Goal: Task Accomplishment & Management: Complete application form

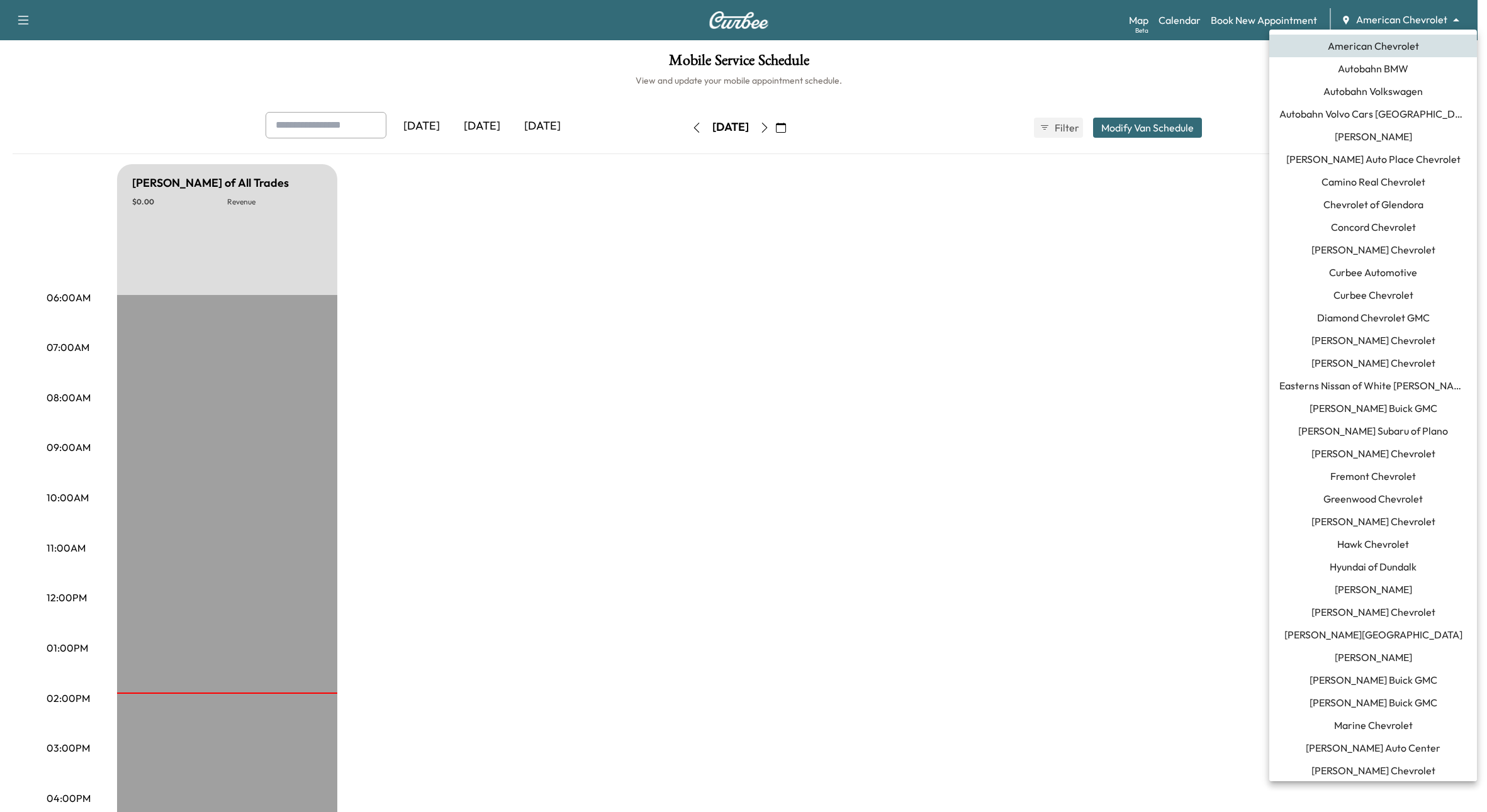
click at [1374, 18] on body "Support Log Out Map Beta Calendar Book New Appointment American Chevrolet *****…" at bounding box center [744, 406] width 1487 height 812
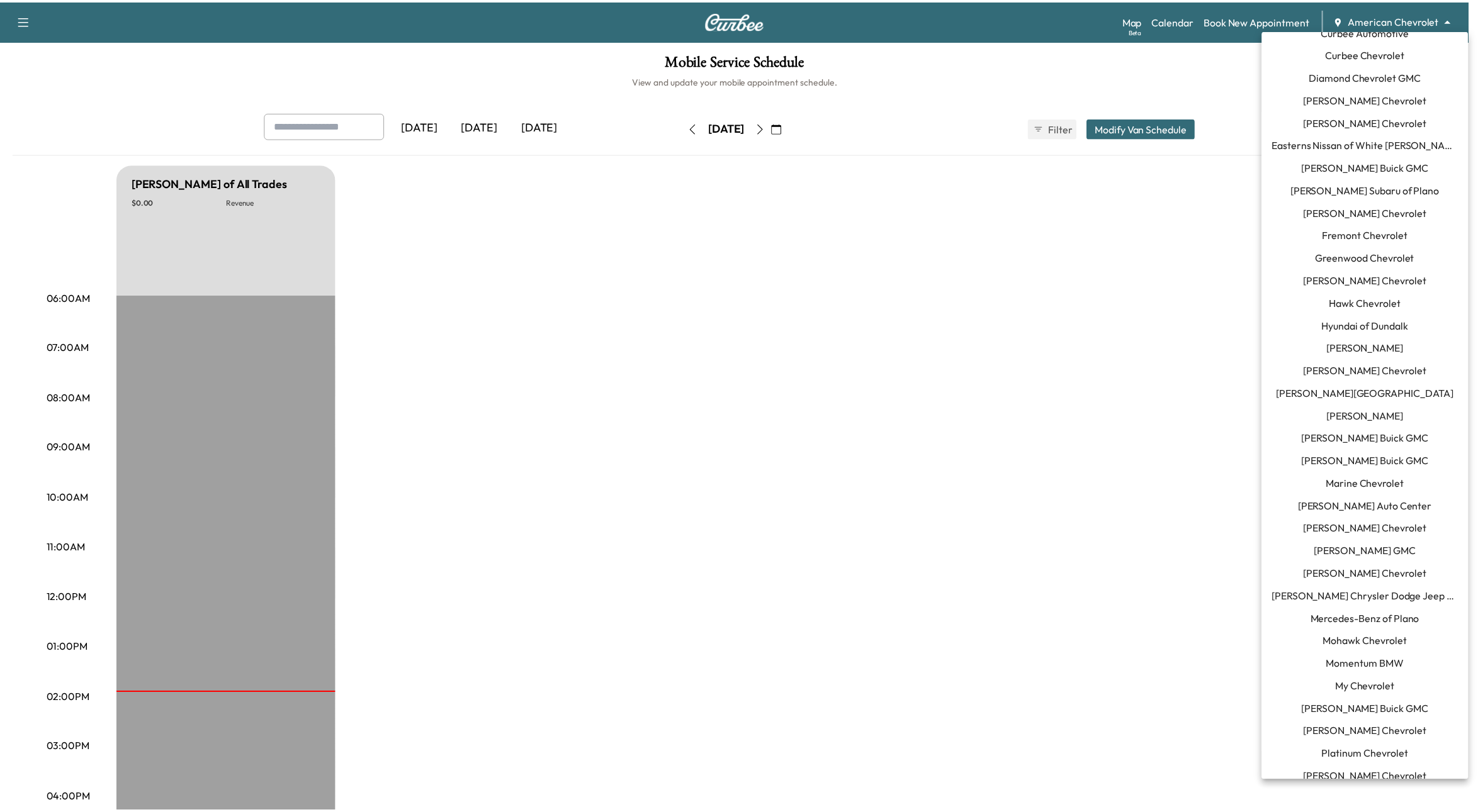
scroll to position [267, 0]
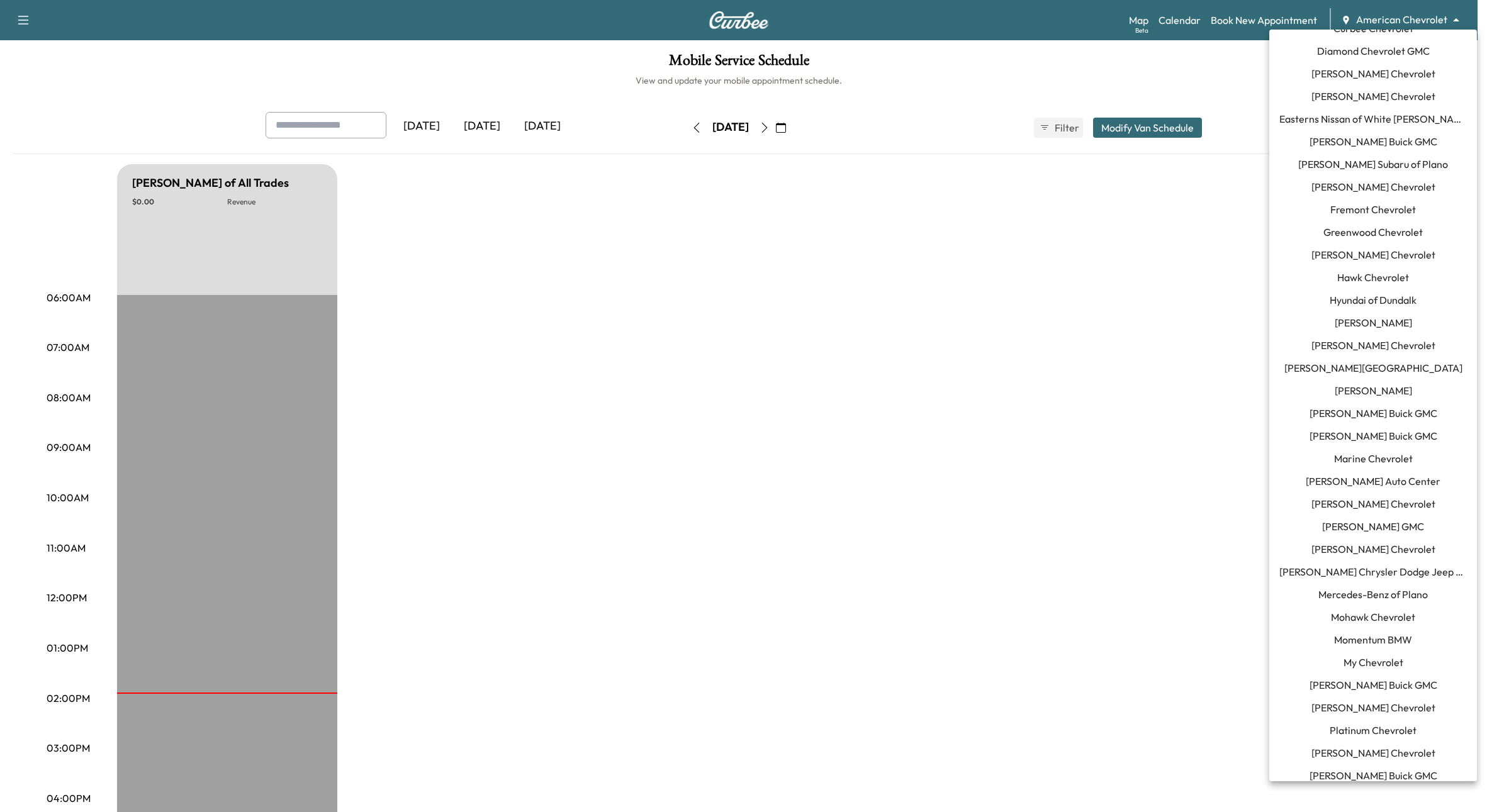
click at [1371, 596] on span "Mercedes-Benz of Plano" at bounding box center [1373, 595] width 110 height 15
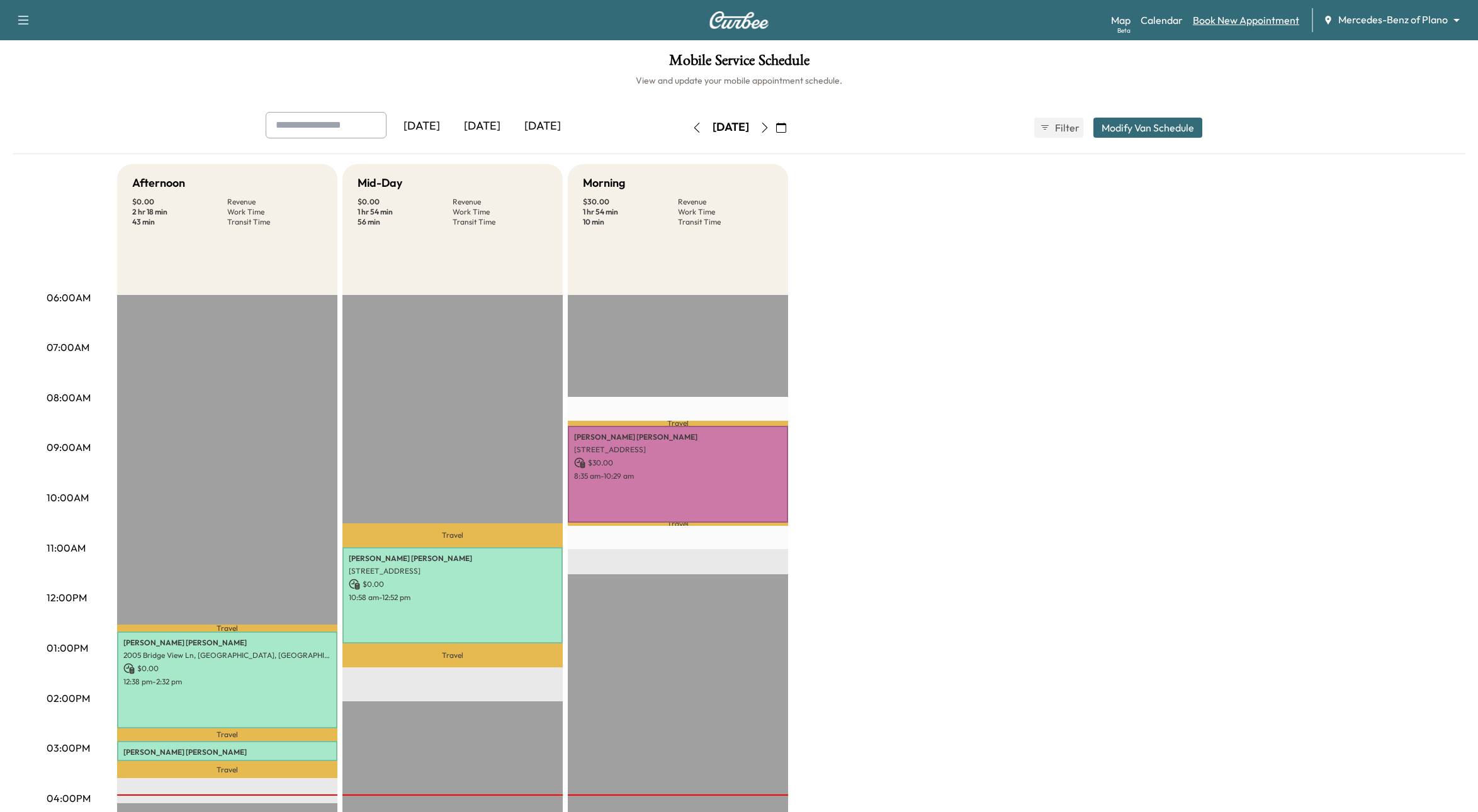
click at [1232, 15] on link "Book New Appointment" at bounding box center [1246, 21] width 107 height 15
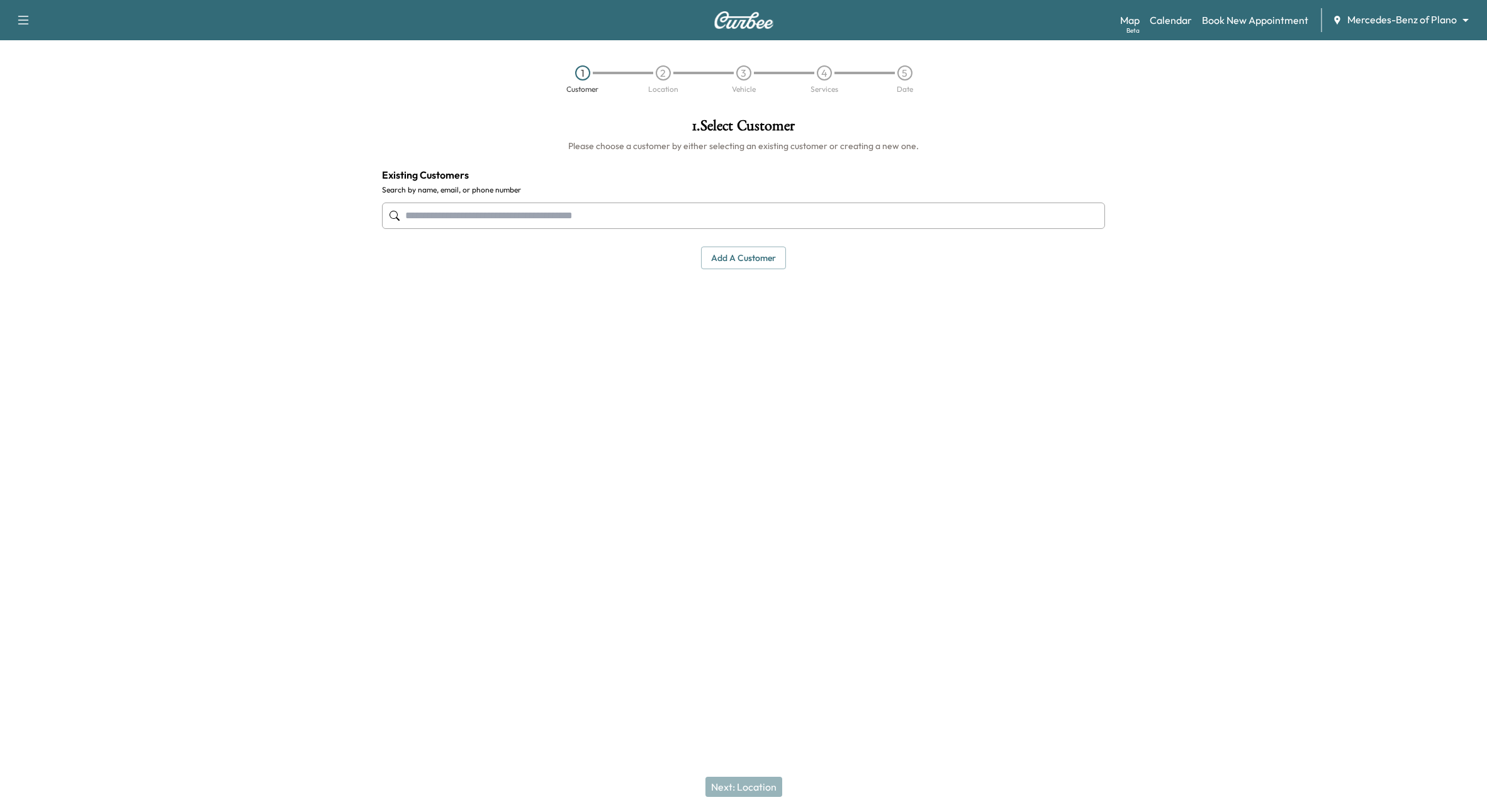
click at [495, 207] on input "text" at bounding box center [744, 216] width 724 height 27
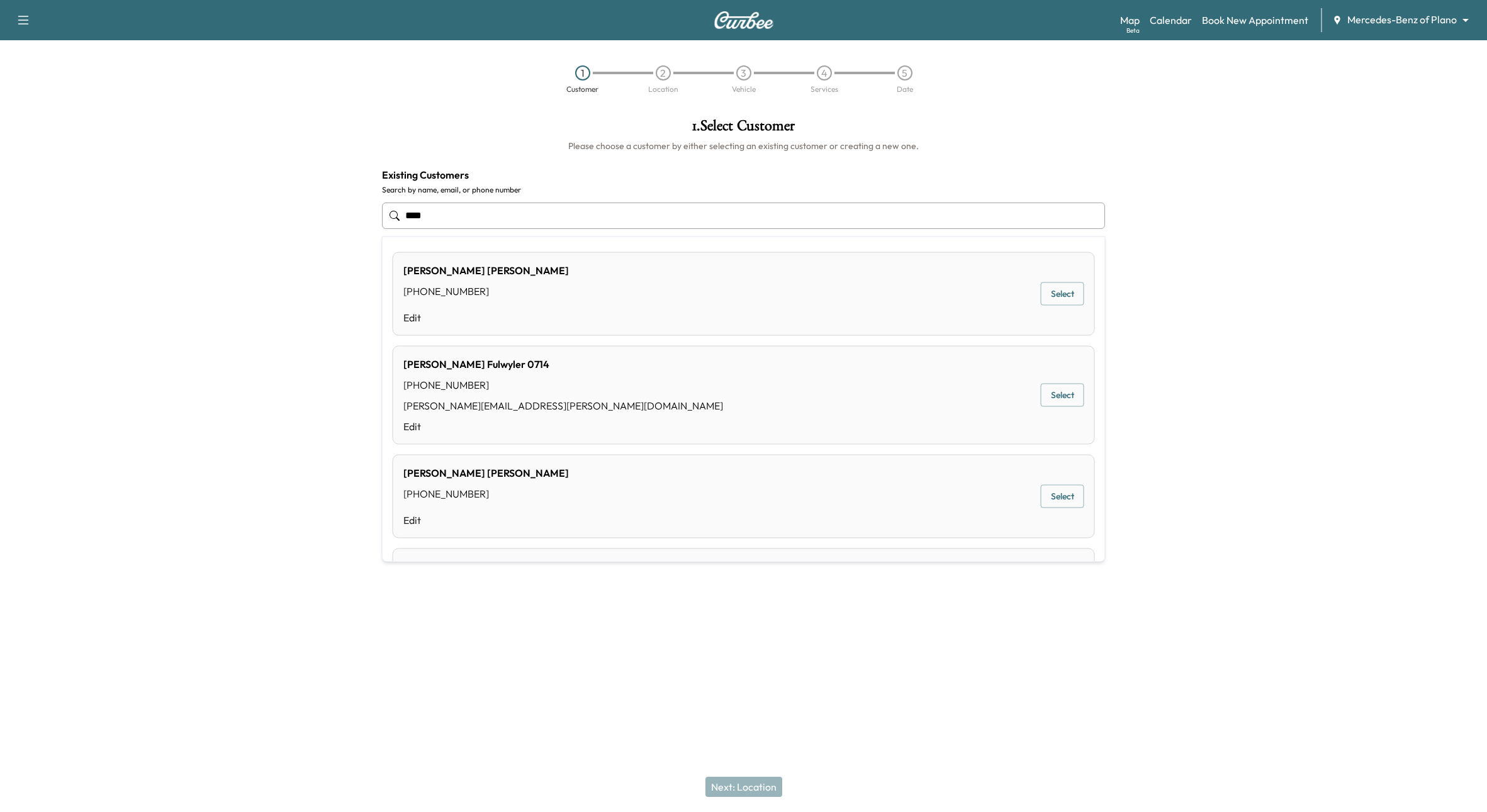
click at [1059, 388] on button "Select" at bounding box center [1062, 395] width 43 height 24
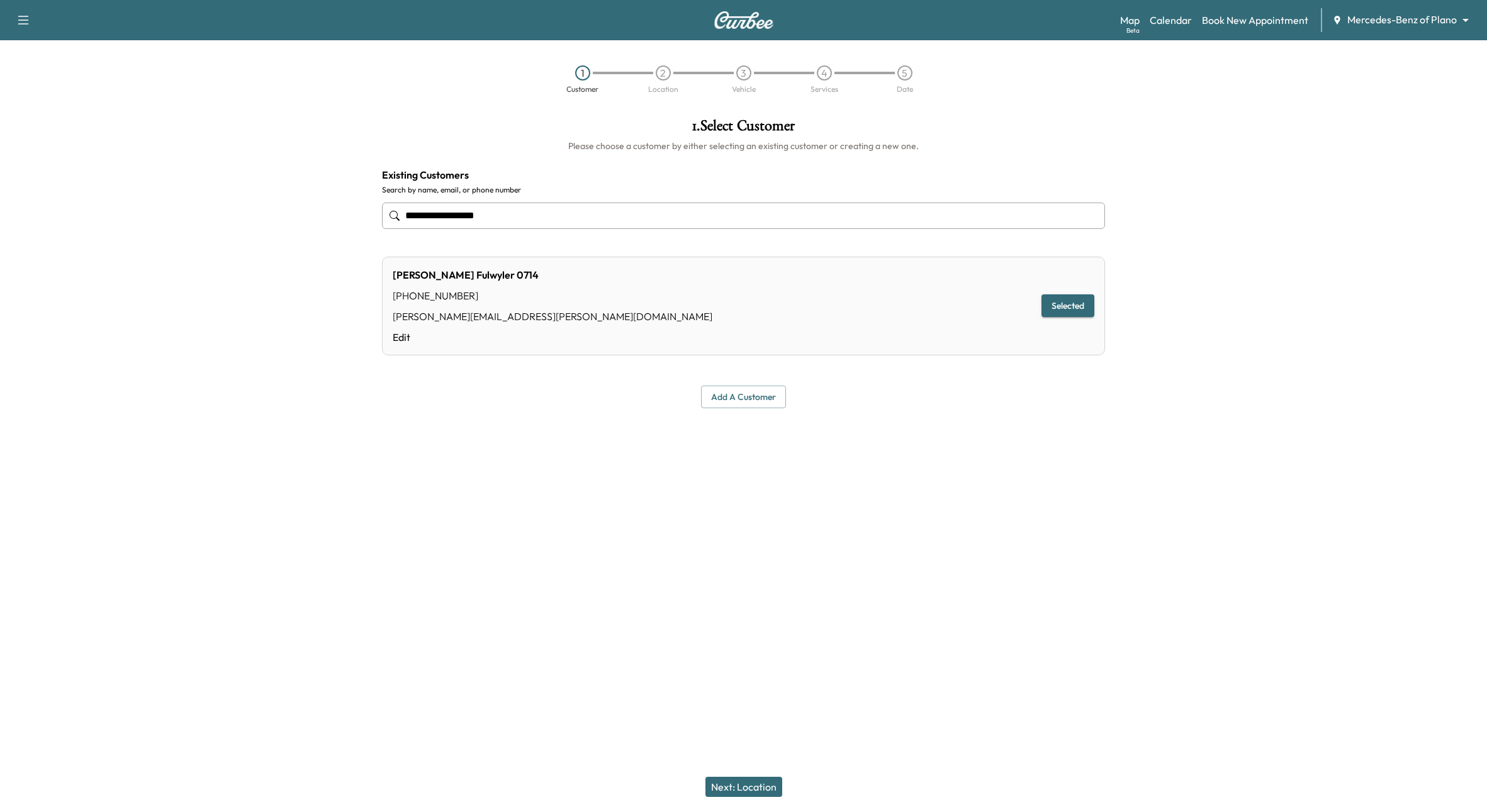
type input "**********"
click at [744, 791] on button "Next: Location" at bounding box center [744, 787] width 77 height 20
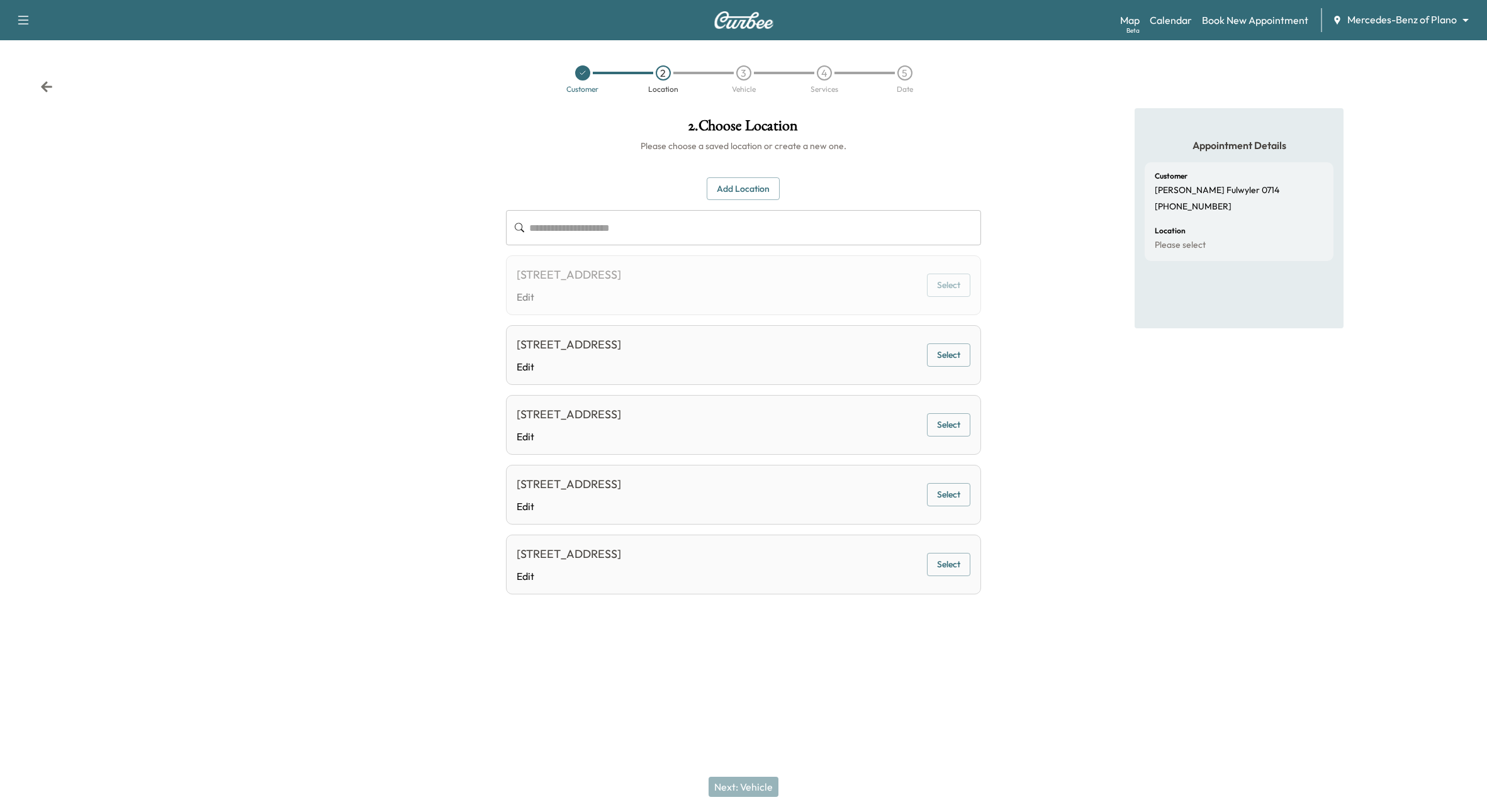
click at [937, 563] on button "Select" at bounding box center [948, 564] width 43 height 24
click at [738, 777] on button "Next: Vehicle" at bounding box center [744, 787] width 70 height 20
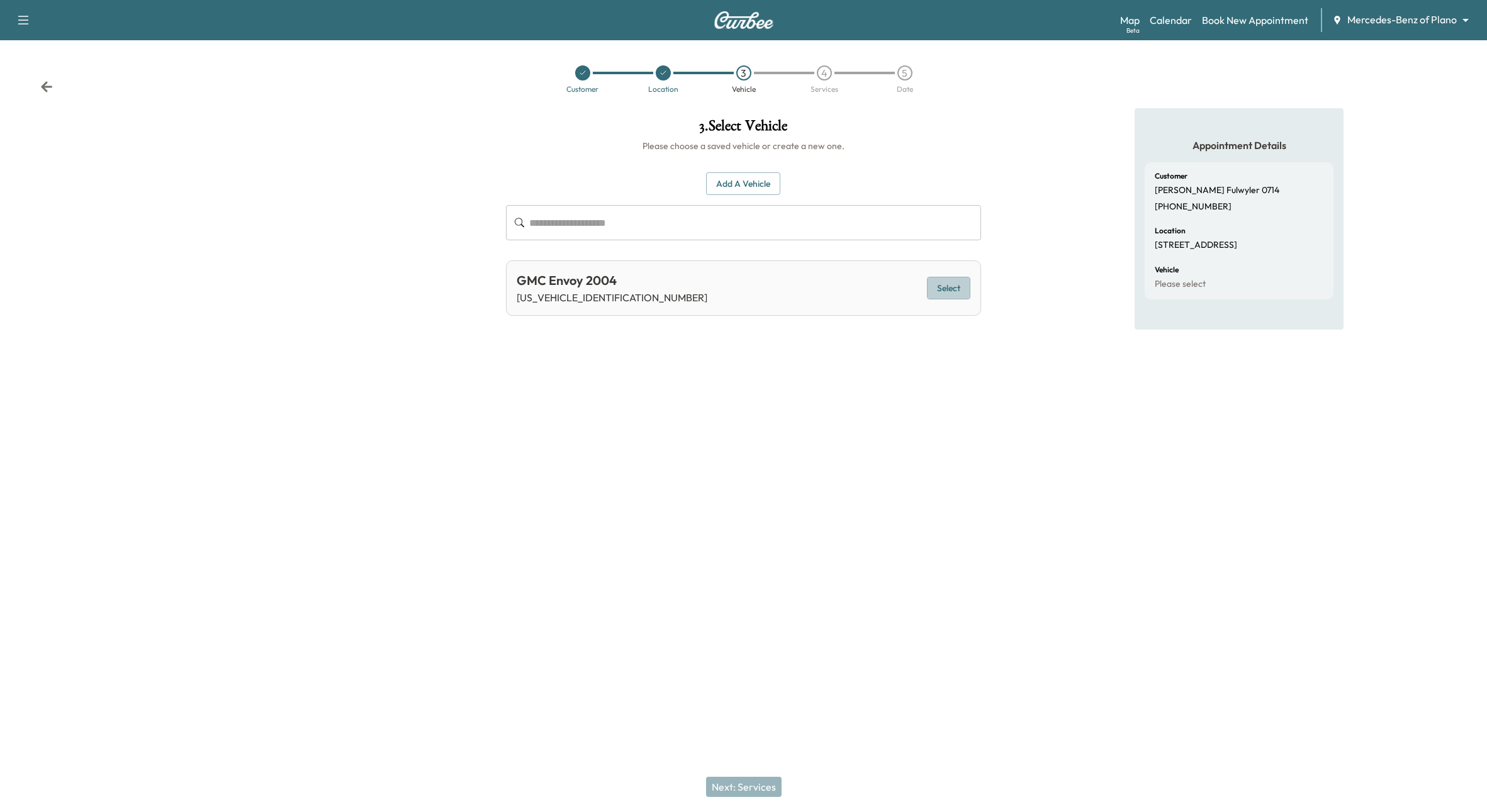
click at [969, 294] on button "Select" at bounding box center [948, 288] width 43 height 24
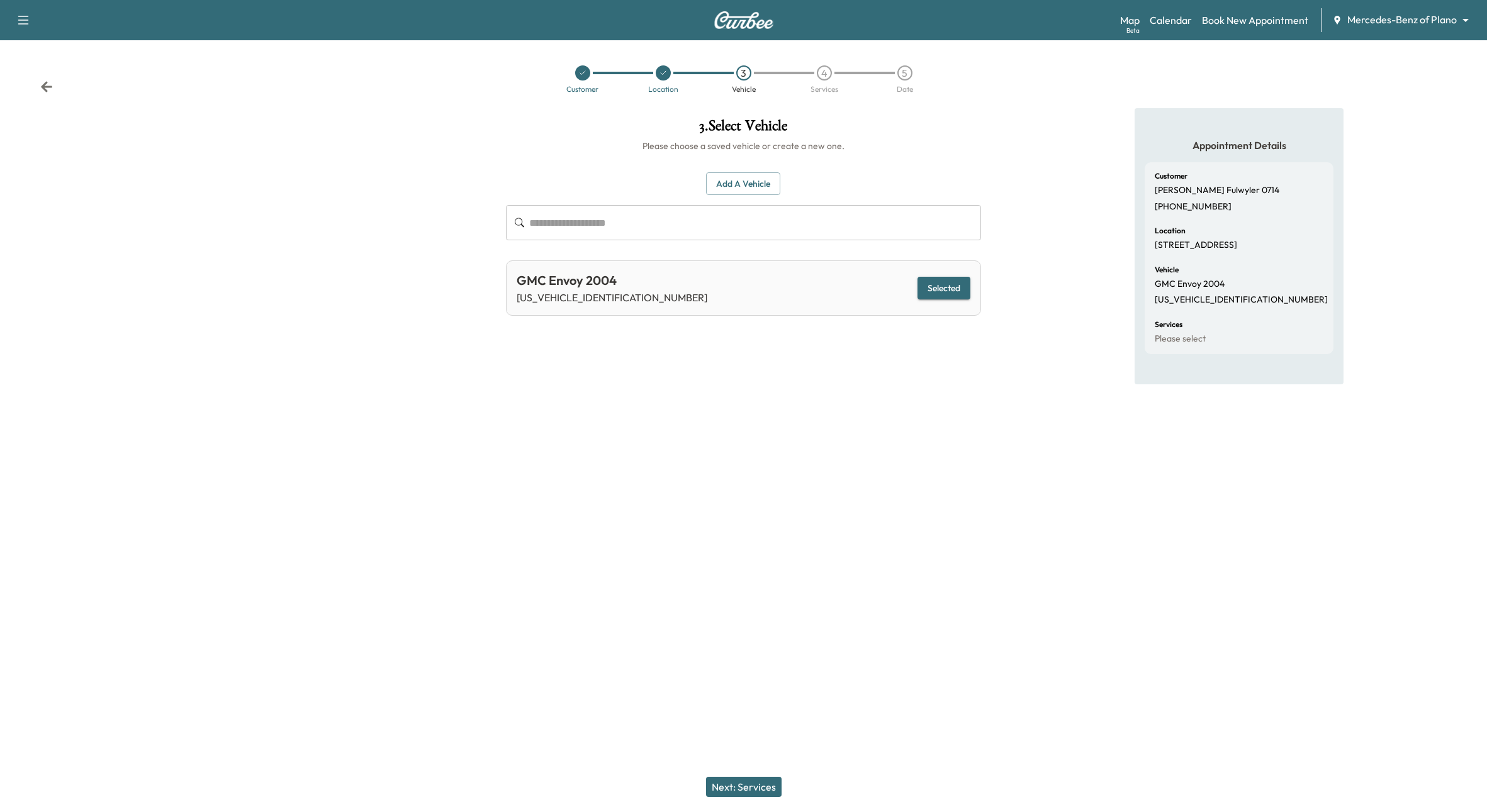
click at [762, 787] on button "Next: Services" at bounding box center [744, 787] width 75 height 20
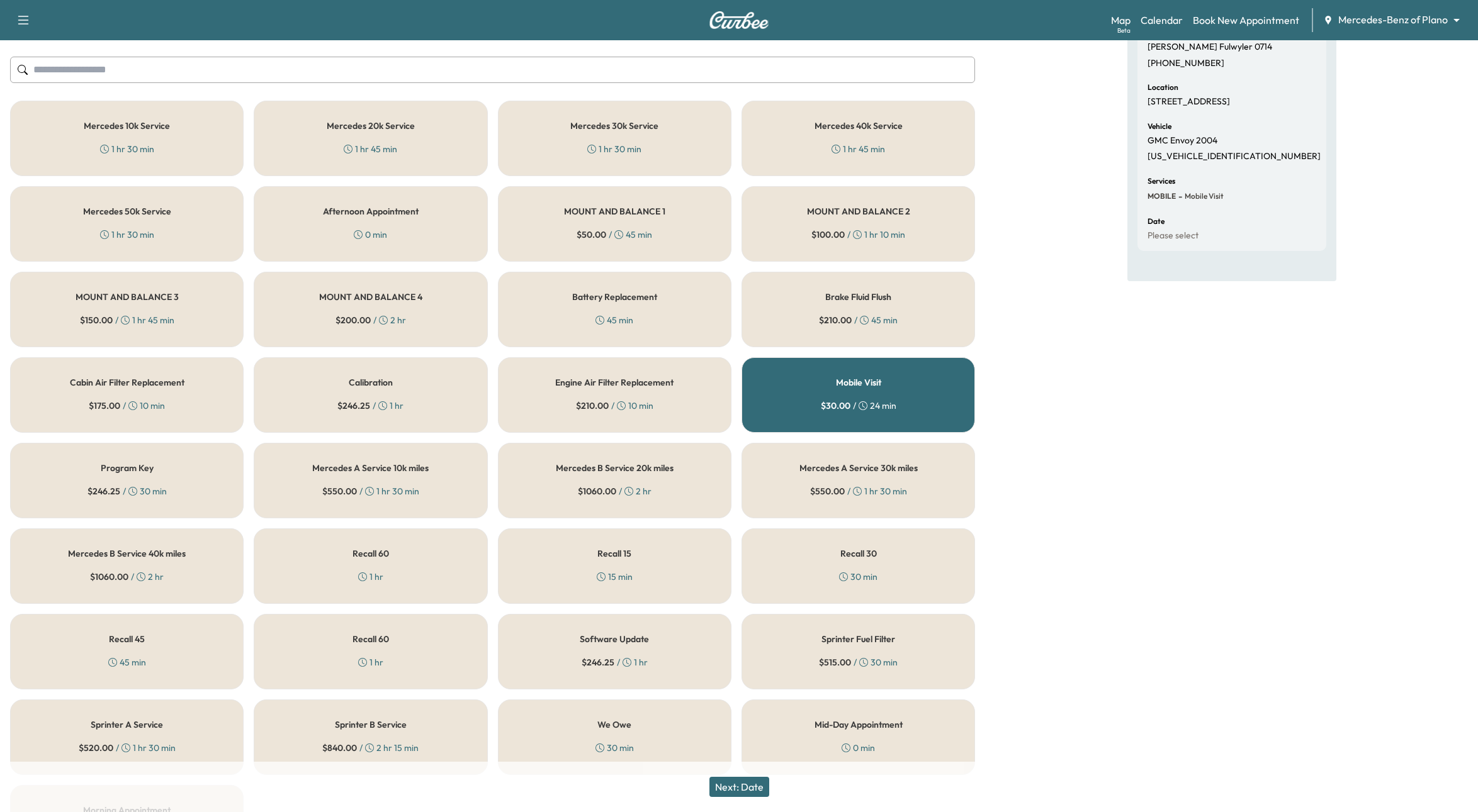
scroll to position [141, 0]
click at [429, 575] on div "Recall 60 1 hr" at bounding box center [370, 568] width 233 height 75
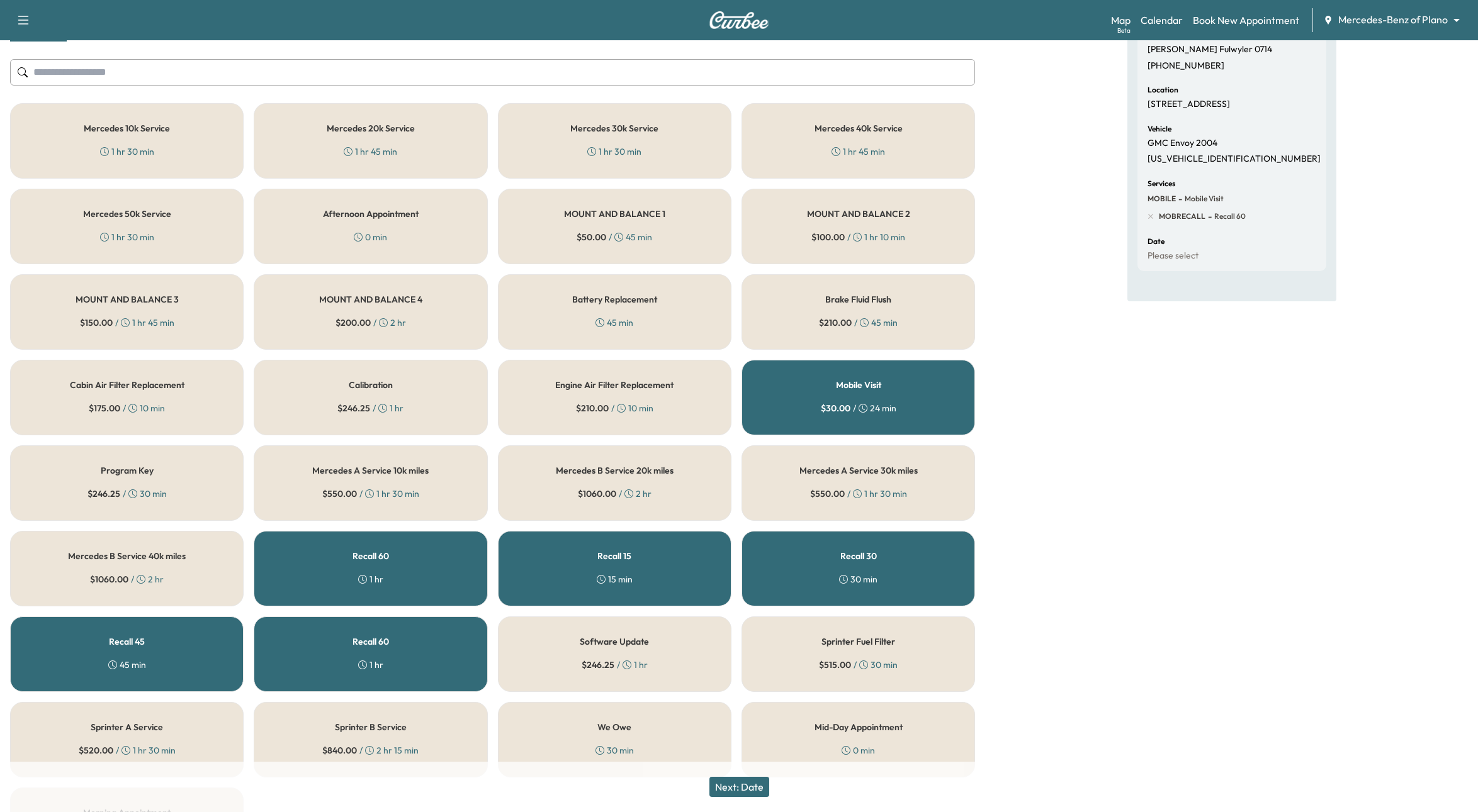
click at [1090, 541] on div "Appointment Details Customer Jeff Fulwyler 0714 +16614779974 Location 6185 Reta…" at bounding box center [1231, 420] width 493 height 906
click at [688, 567] on div "Recall 15 15 min" at bounding box center [614, 568] width 233 height 75
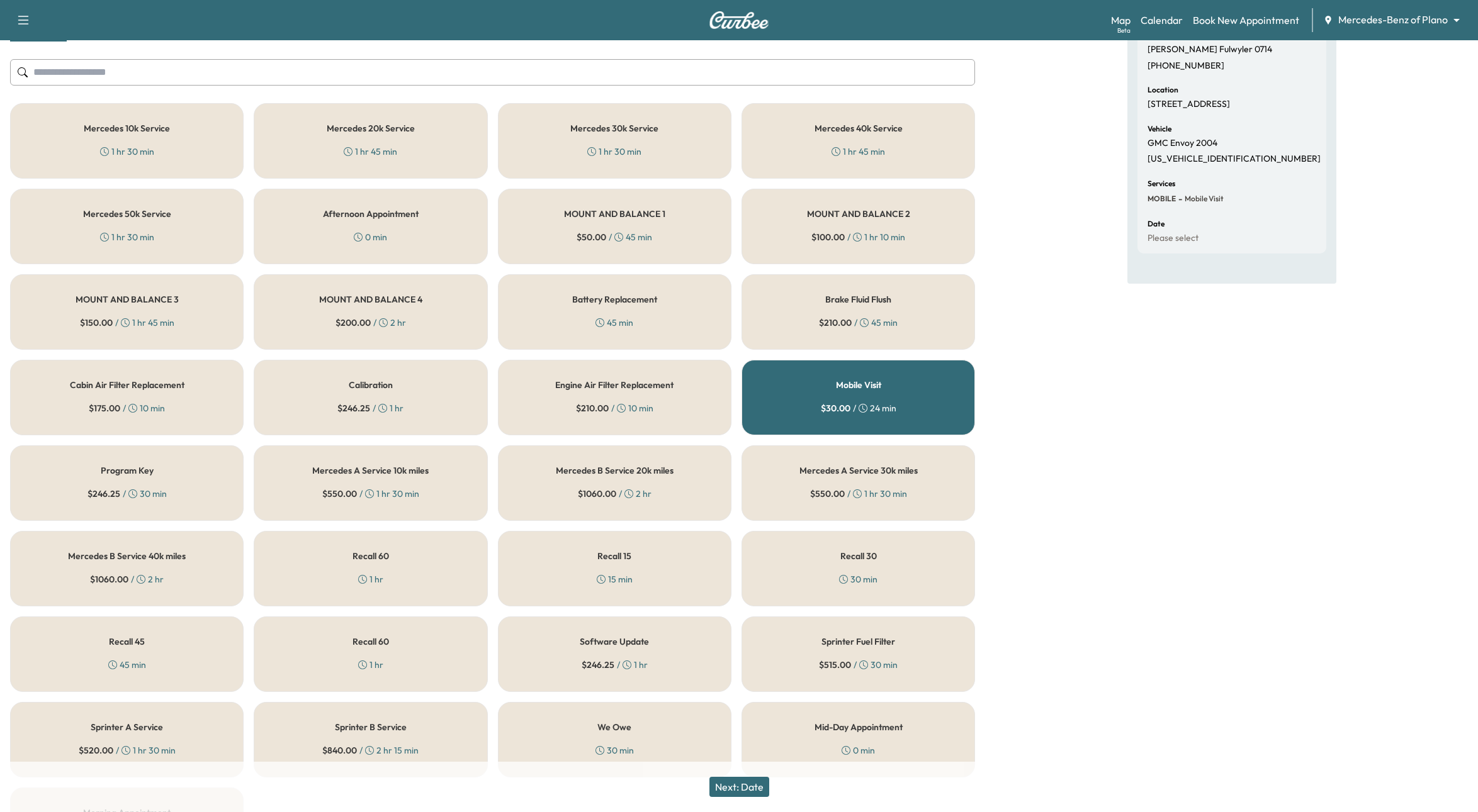
click at [830, 570] on div "Recall 30 30 min" at bounding box center [858, 568] width 233 height 75
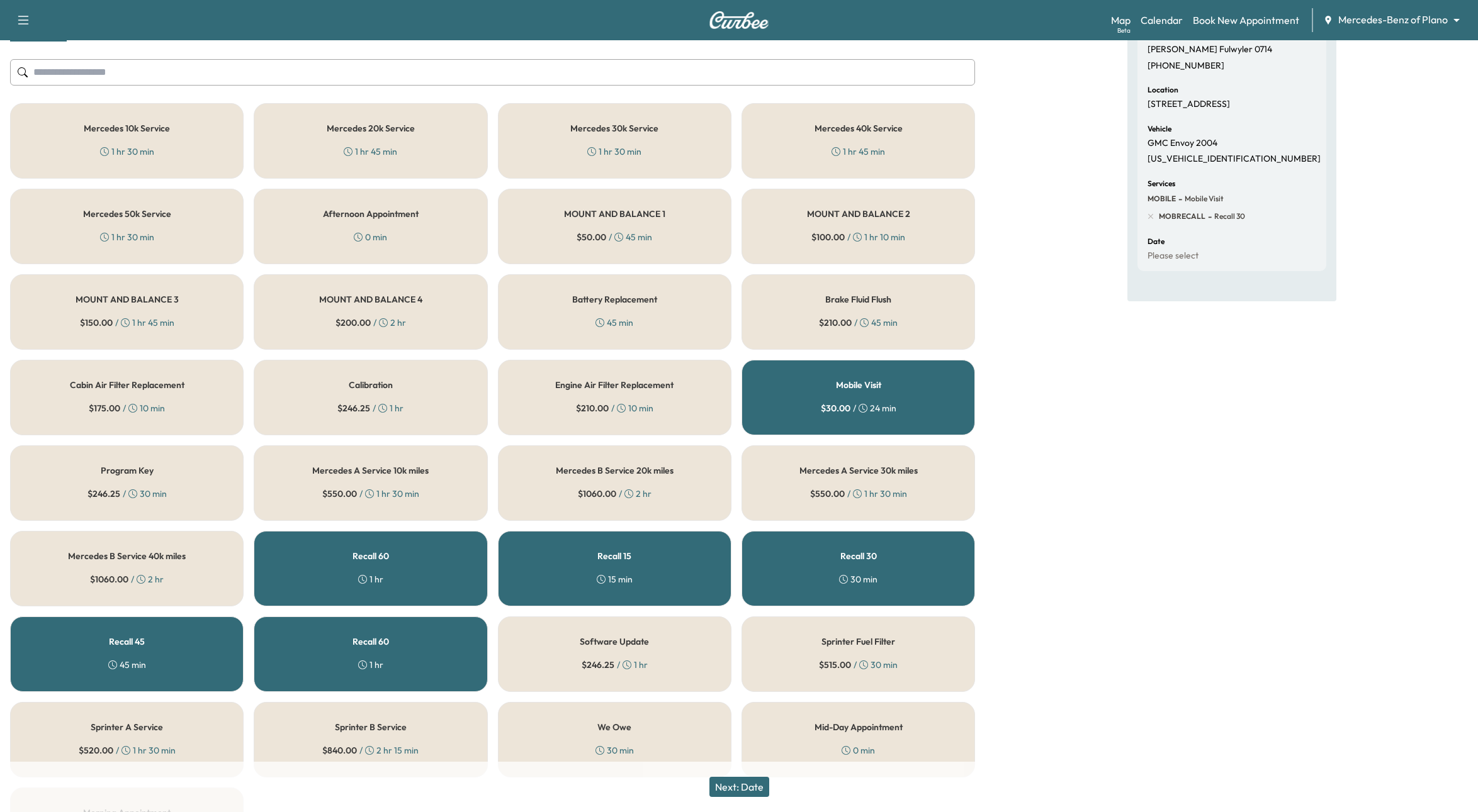
click at [764, 785] on button "Next: Date" at bounding box center [739, 787] width 59 height 20
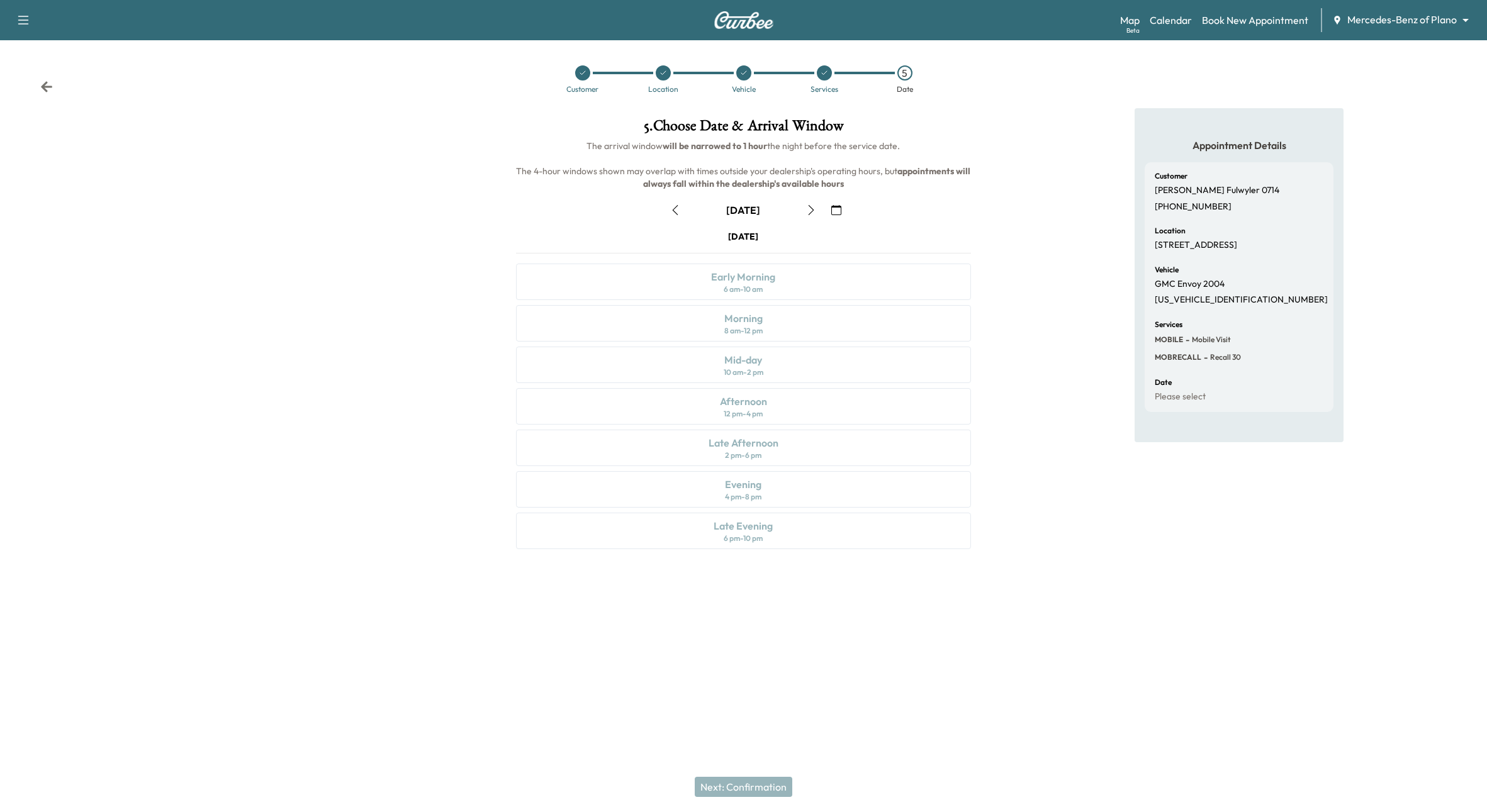
click at [810, 209] on icon "button" at bounding box center [811, 209] width 10 height 10
click at [792, 315] on div "Morning 8 am - 12 pm" at bounding box center [744, 324] width 456 height 37
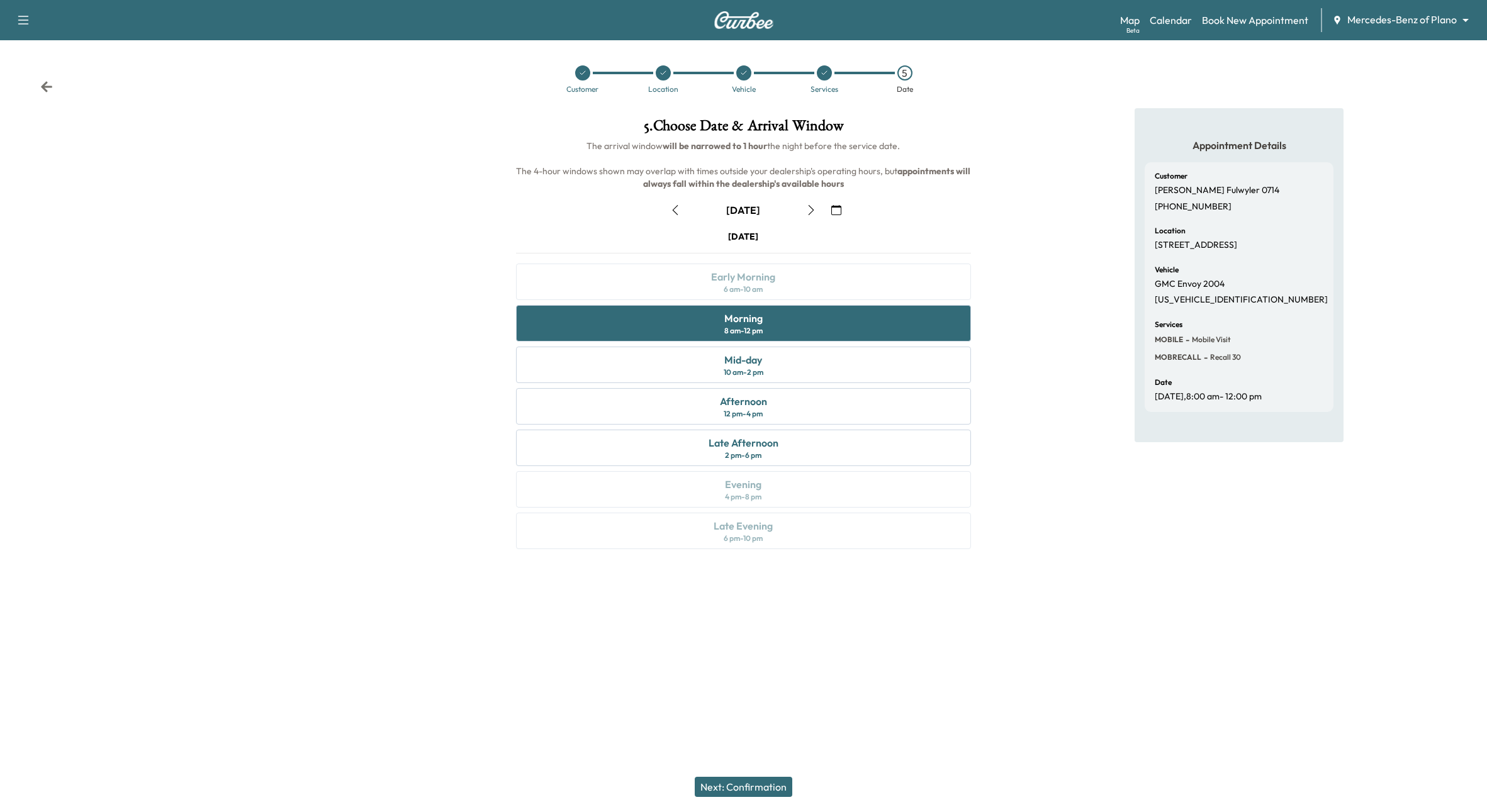
click at [769, 782] on button "Next: Confirmation" at bounding box center [744, 787] width 98 height 20
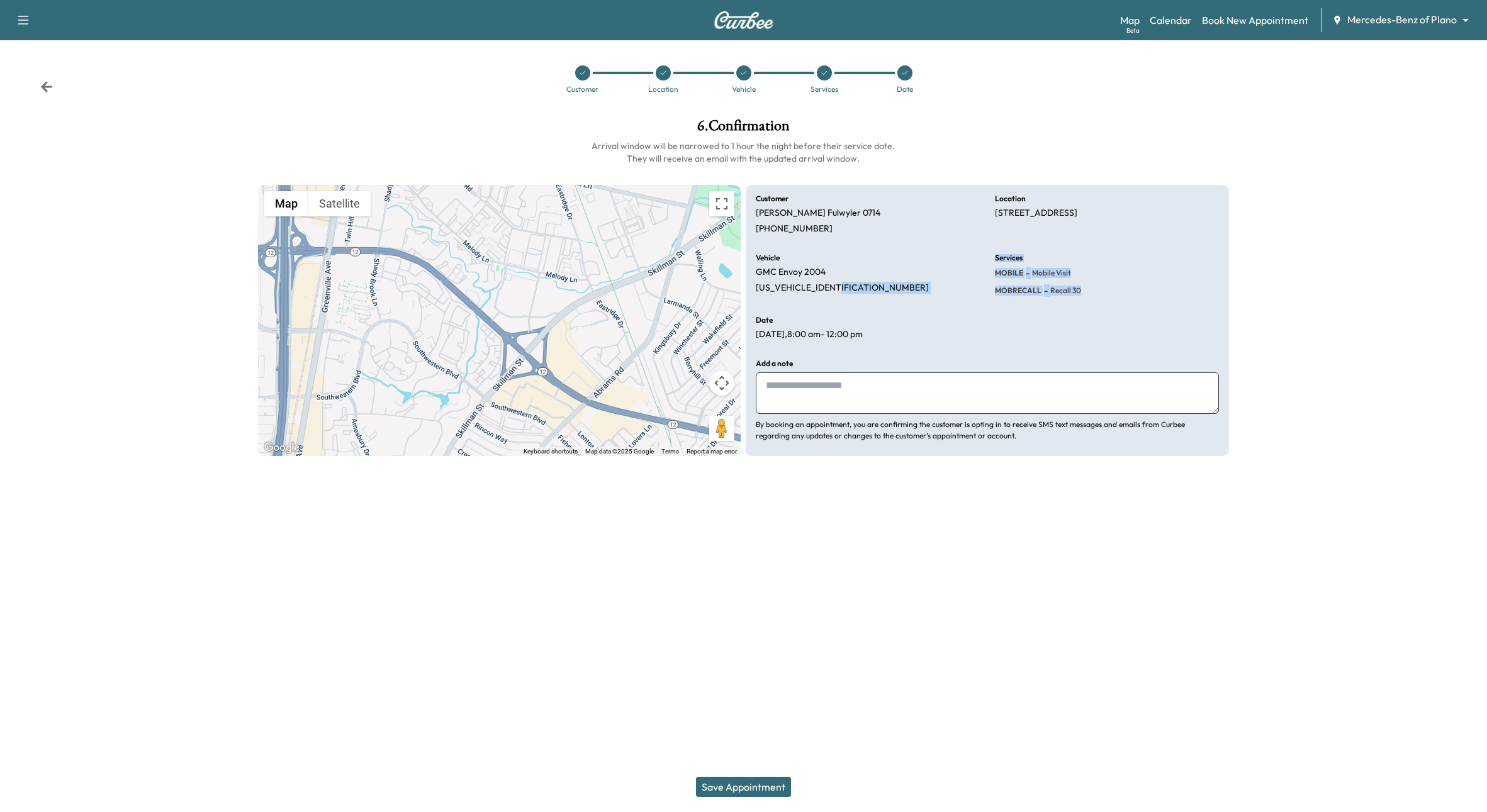
drag, startPoint x: 1084, startPoint y: 290, endPoint x: 969, endPoint y: 285, distance: 115.1
click at [969, 285] on div "Customer Jeff Fulwyler 0714 +16614779974 Location 6185 Retail Rd, Dallas, TX 75…" at bounding box center [987, 321] width 483 height 272
click at [969, 285] on div "Vehicle GMC Envoy 2004 1GKES16S846196081" at bounding box center [868, 278] width 224 height 47
click at [822, 71] on icon at bounding box center [824, 73] width 8 height 8
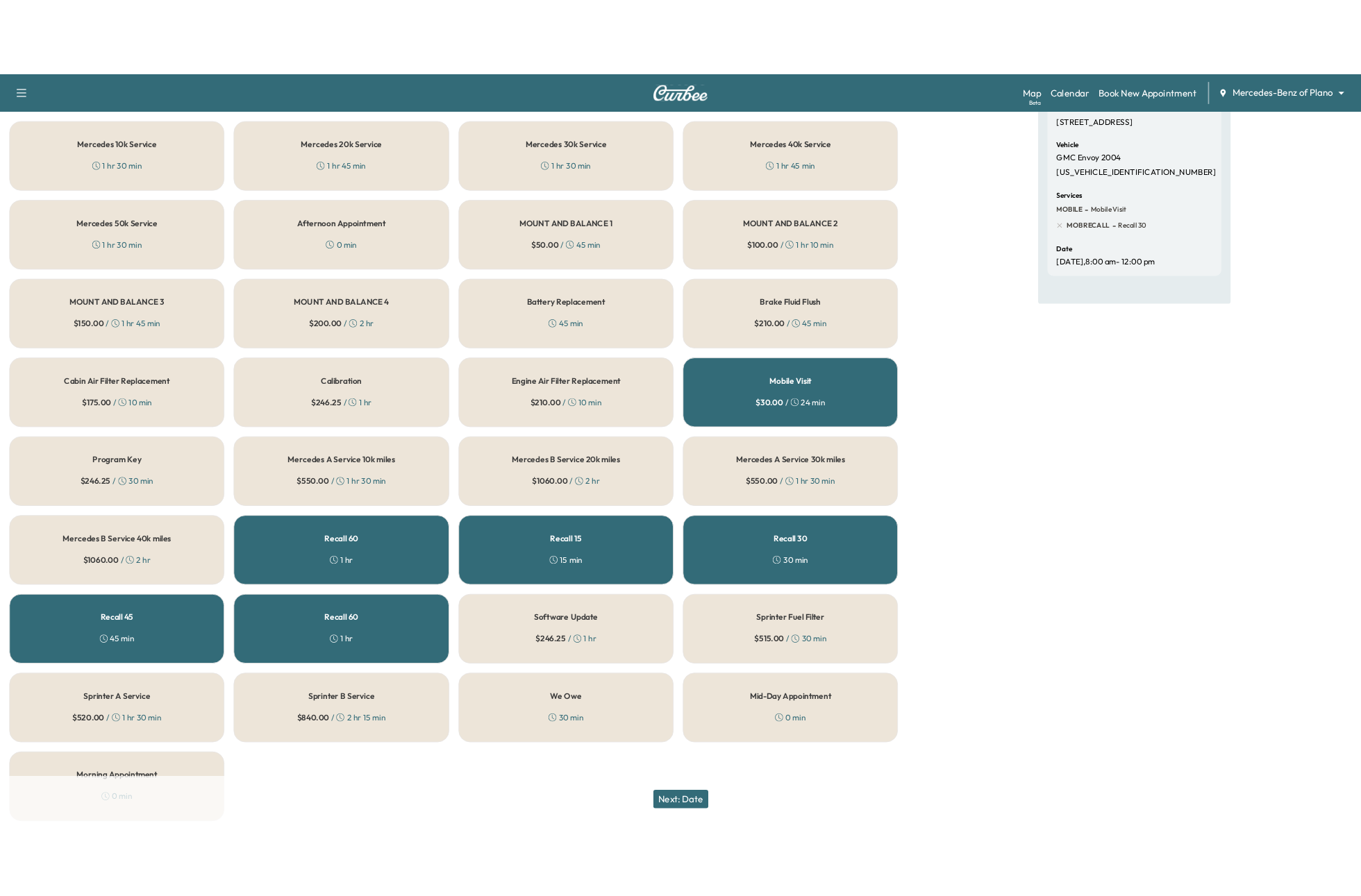
scroll to position [213, 0]
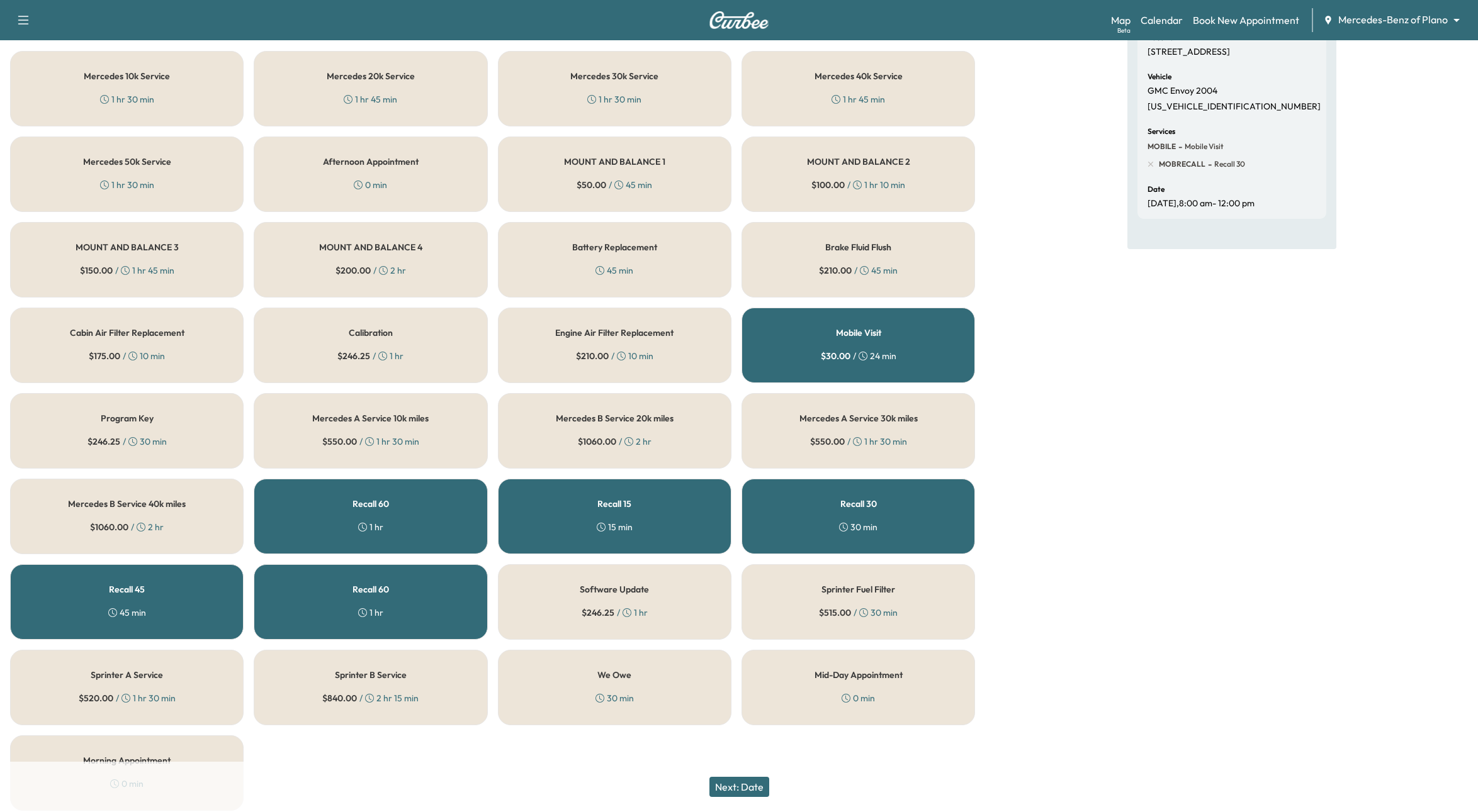
click at [1019, 479] on div "Appointment Details Customer Jeff Fulwyler 0714 +16614779974 Location 6185 Reta…" at bounding box center [1231, 368] width 493 height 906
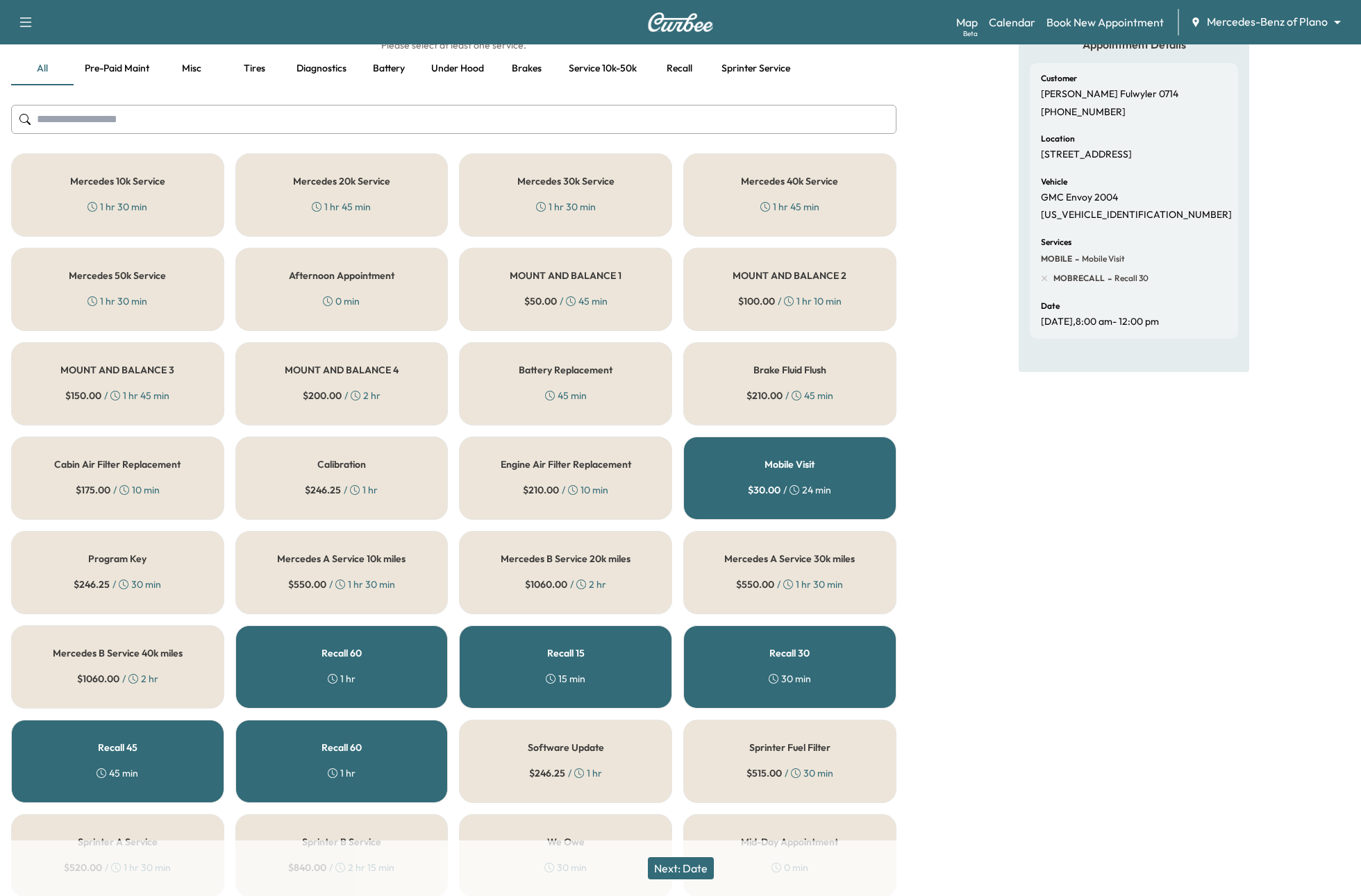
scroll to position [0, 0]
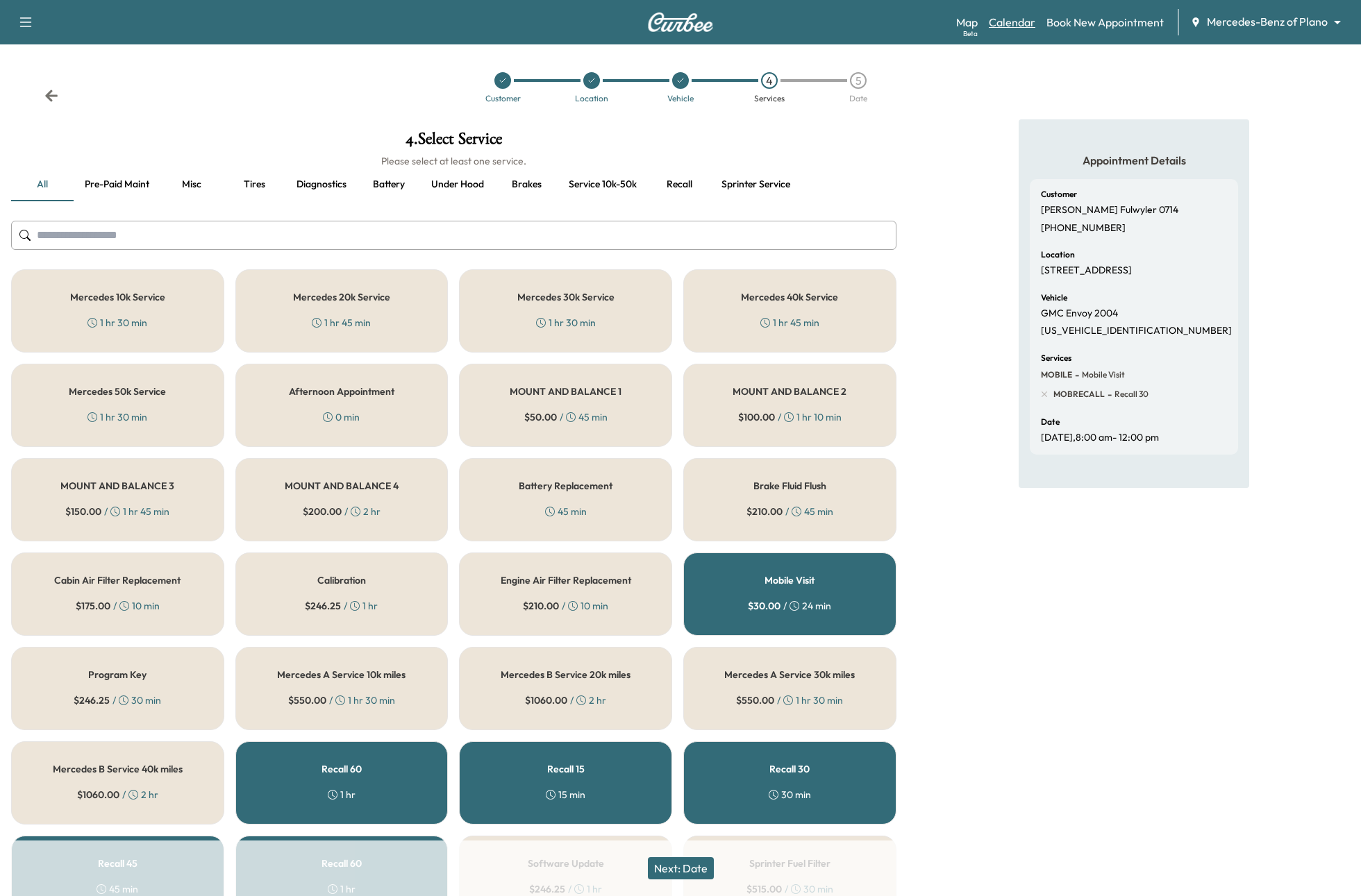
click at [1016, 18] on link "Calendar" at bounding box center [1011, 23] width 46 height 17
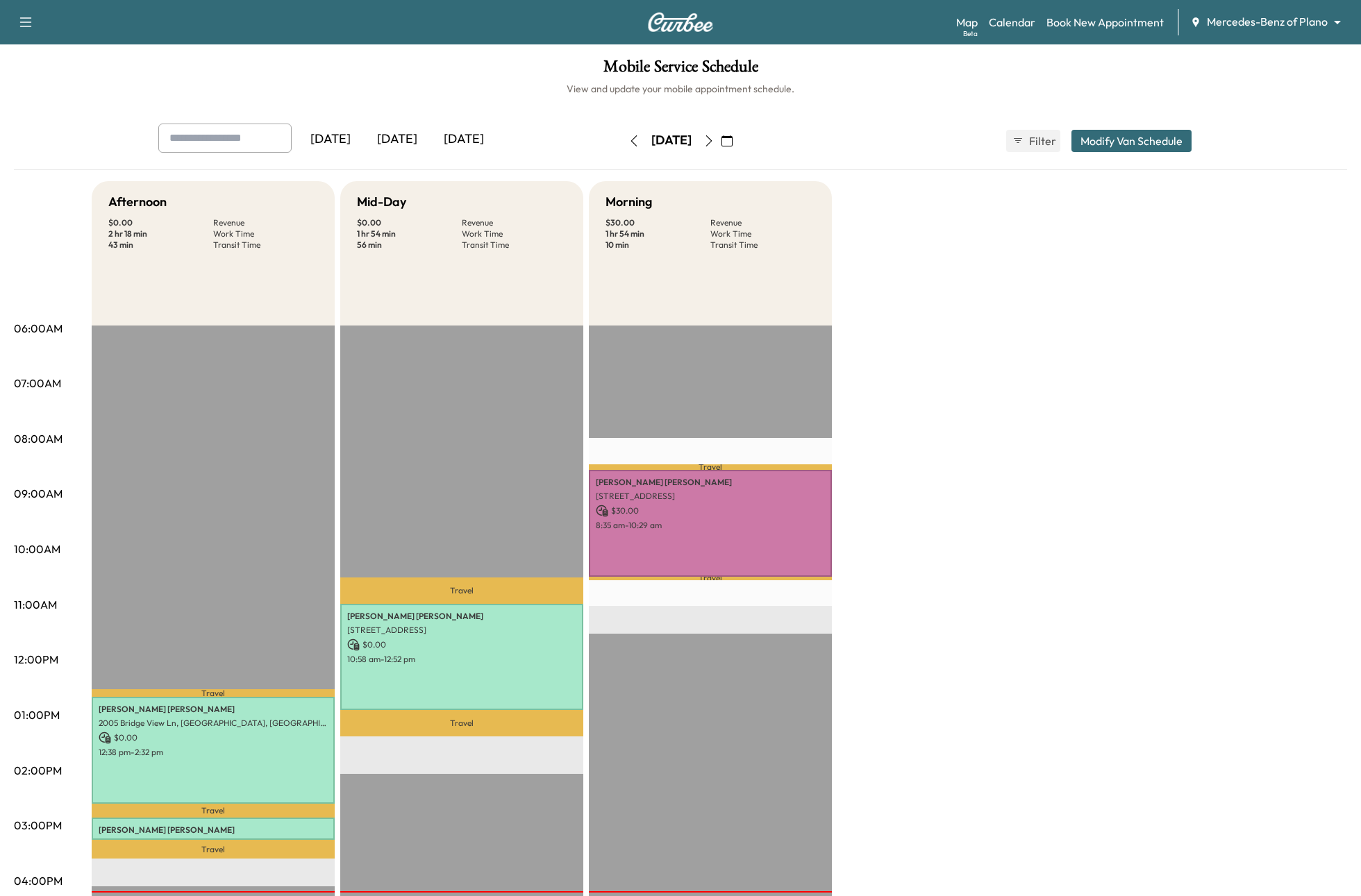
click at [715, 137] on icon "button" at bounding box center [709, 140] width 11 height 11
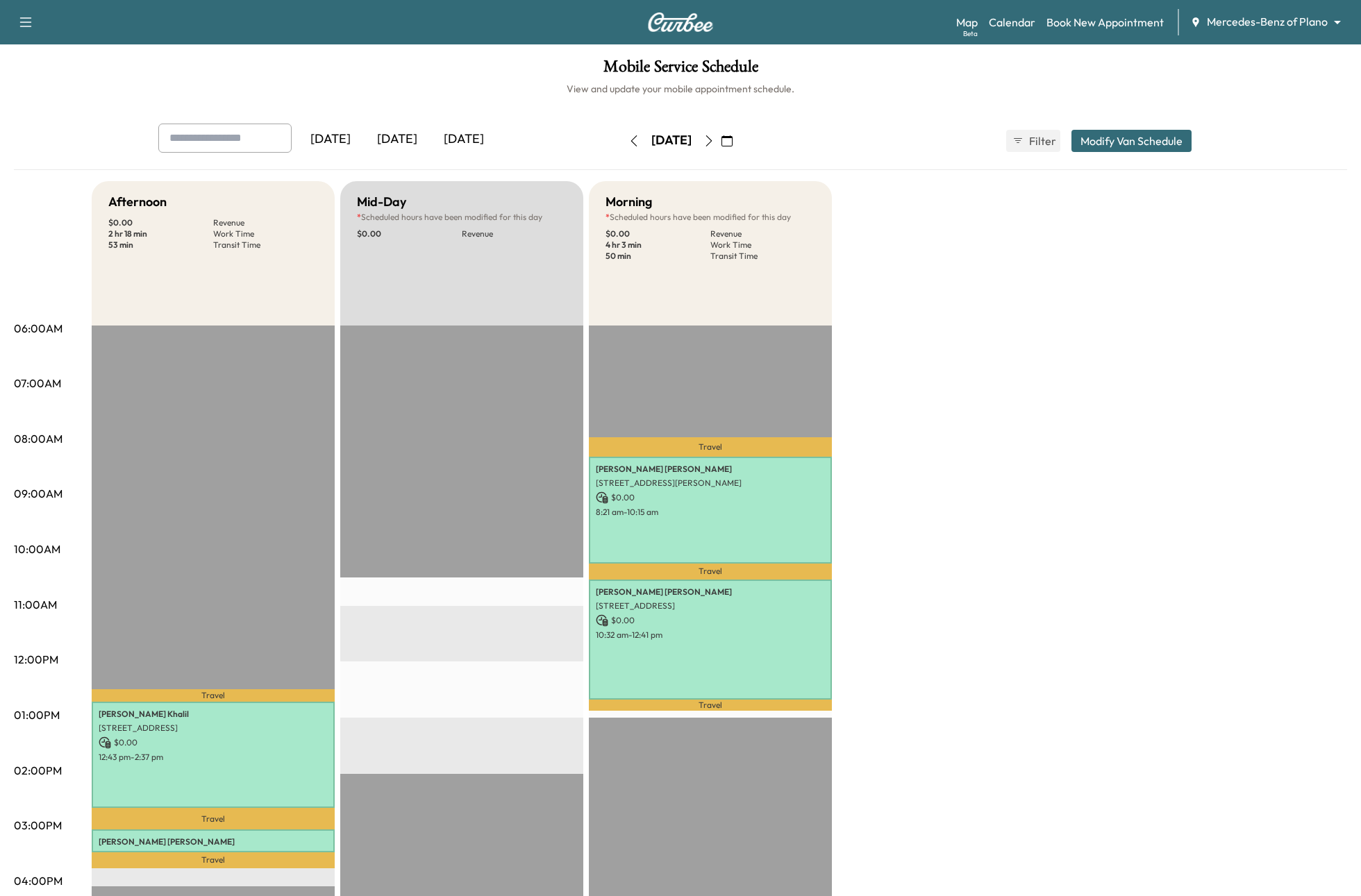
click at [715, 138] on icon "button" at bounding box center [709, 140] width 11 height 11
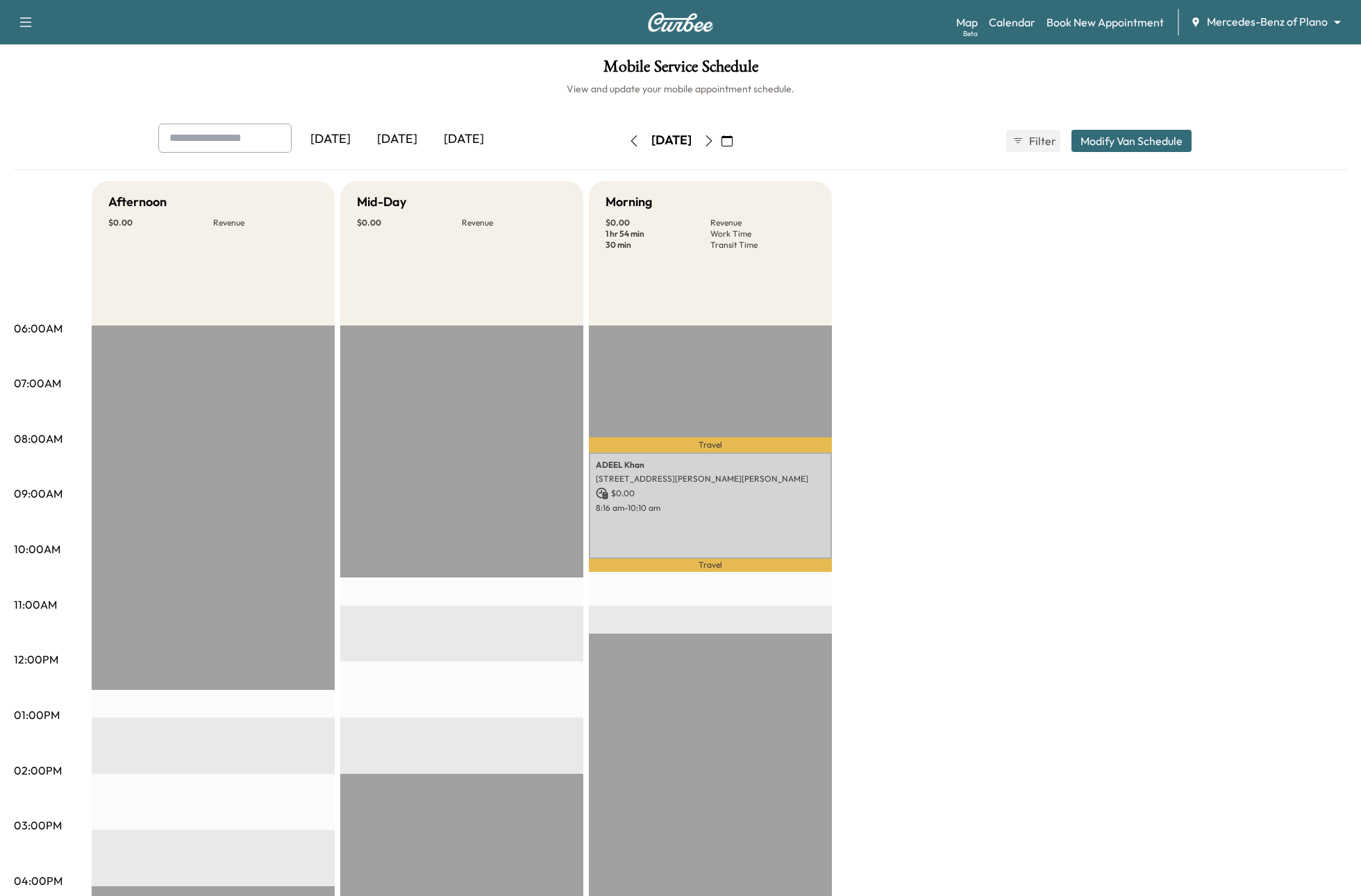
click at [1080, 133] on button "Modify Van Schedule" at bounding box center [1132, 140] width 120 height 22
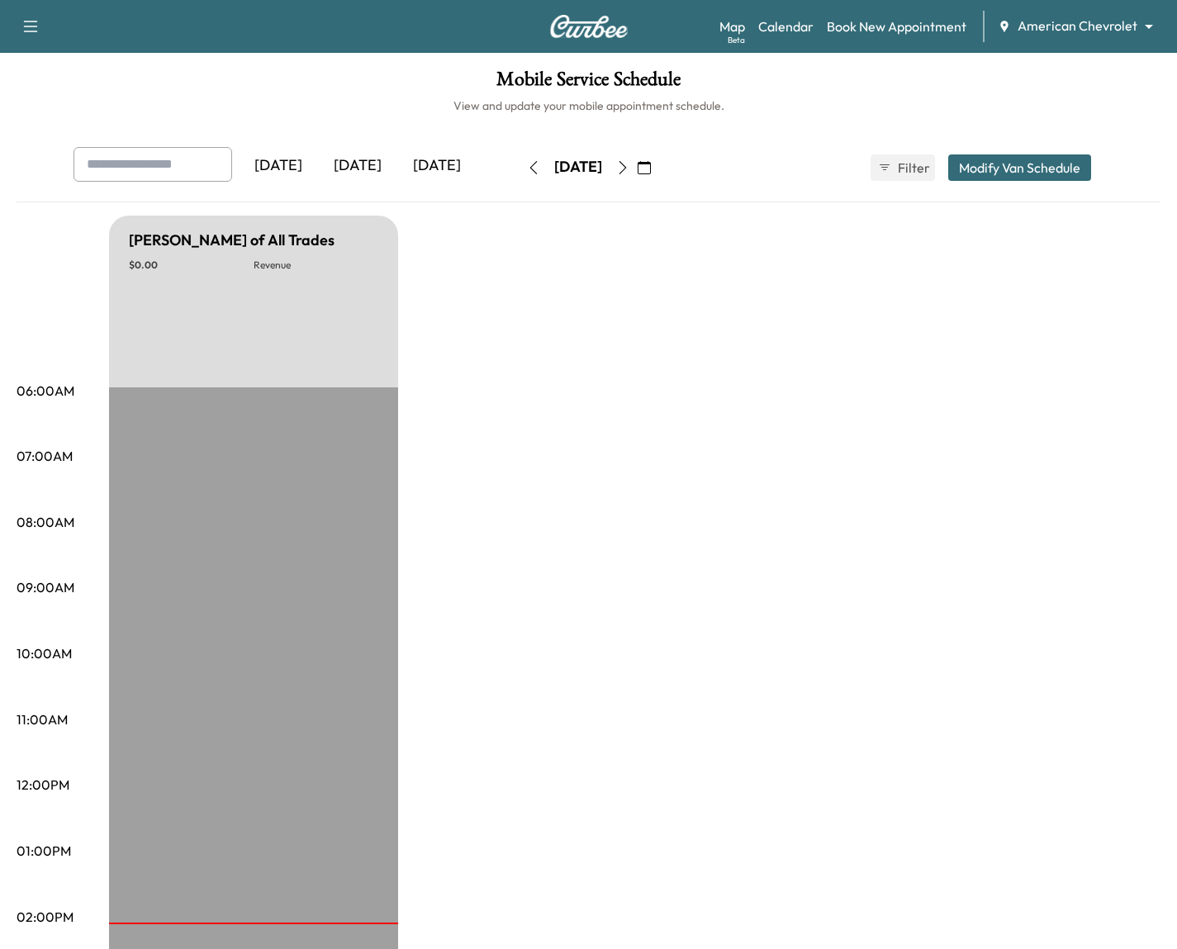
click at [1080, 40] on div "Map Beta Calendar Book New Appointment American Chevrolet ******** ​" at bounding box center [941, 26] width 444 height 31
click at [1083, 24] on body "Support Log Out Map Beta Calendar Book New Appointment American Chevrolet *****…" at bounding box center [588, 474] width 1177 height 949
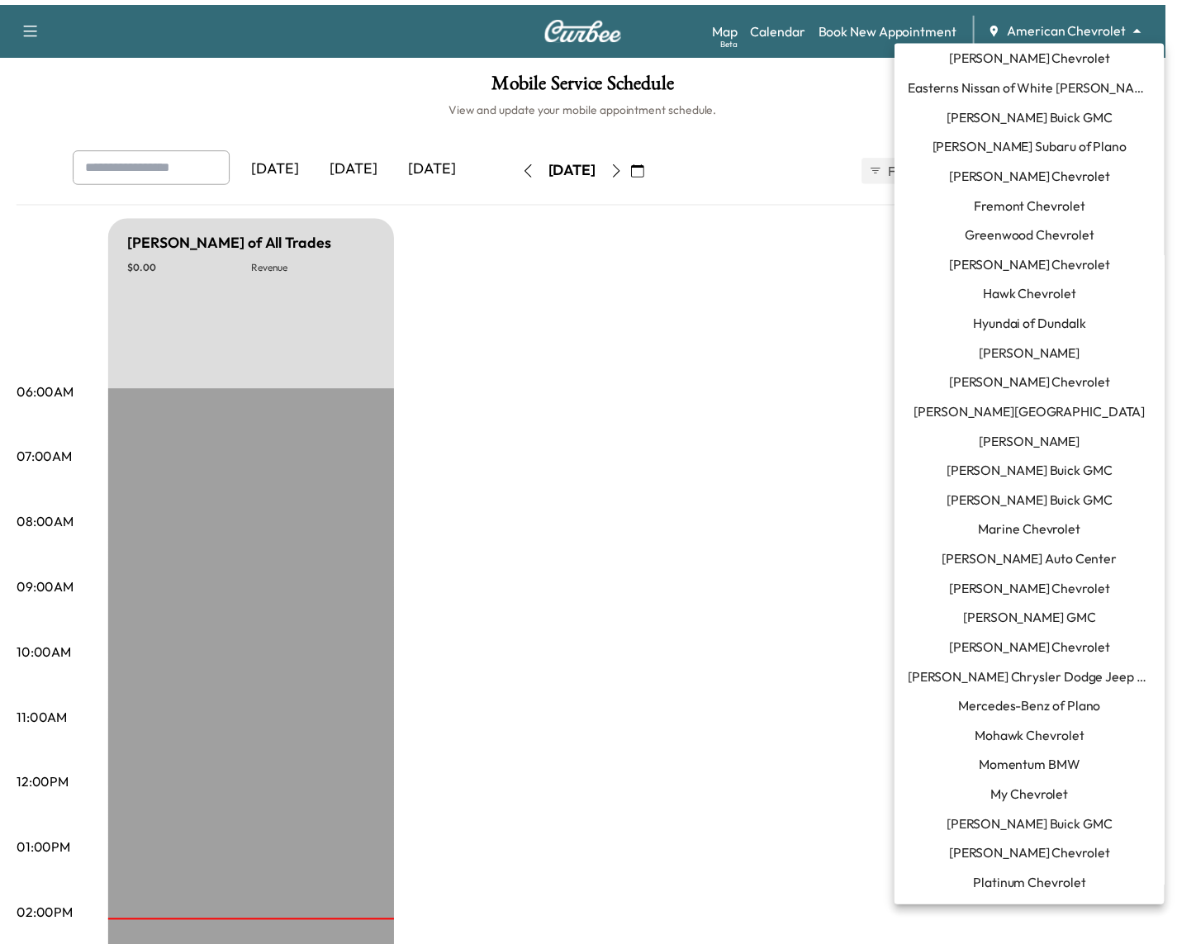
scroll to position [423, 0]
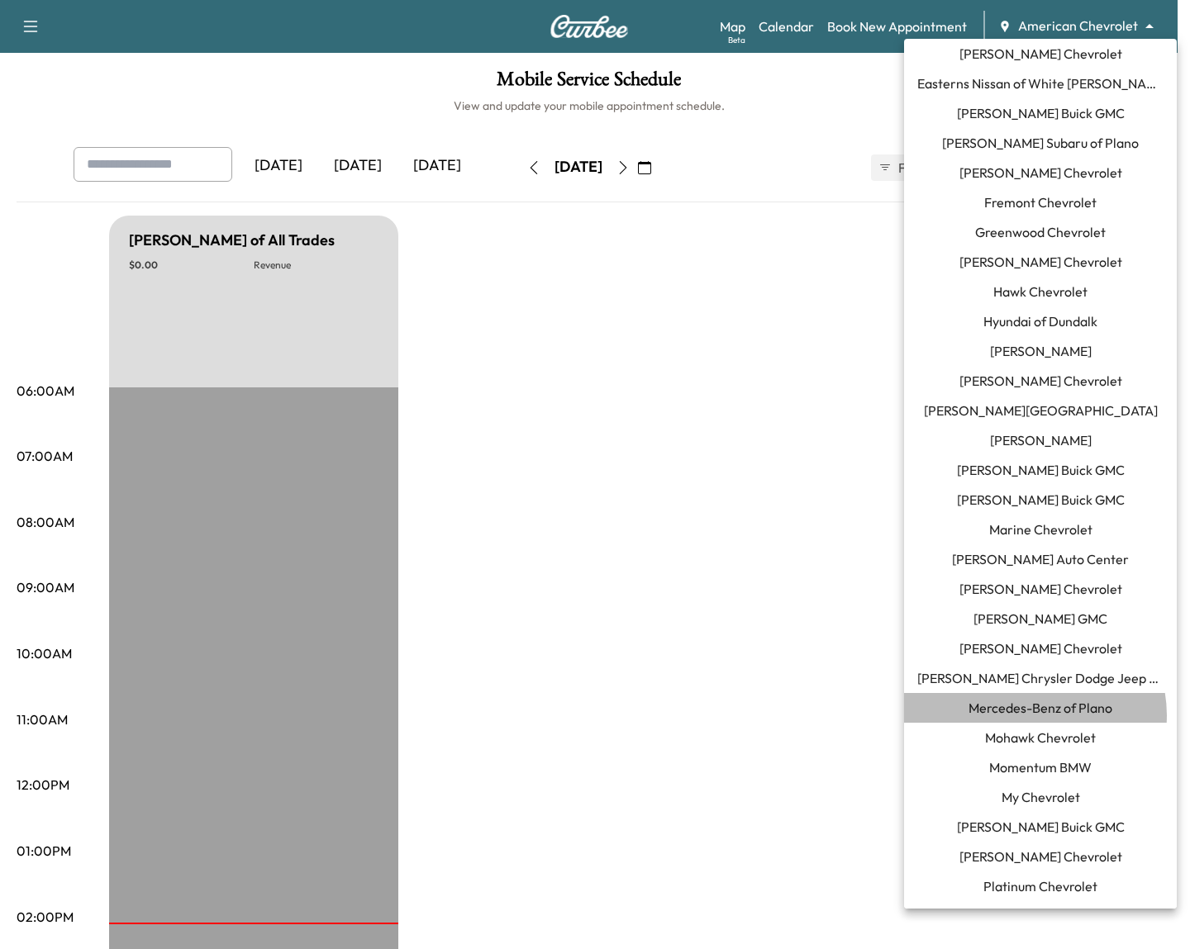
click at [1033, 715] on span "Mercedes-Benz of Plano" at bounding box center [1040, 708] width 144 height 20
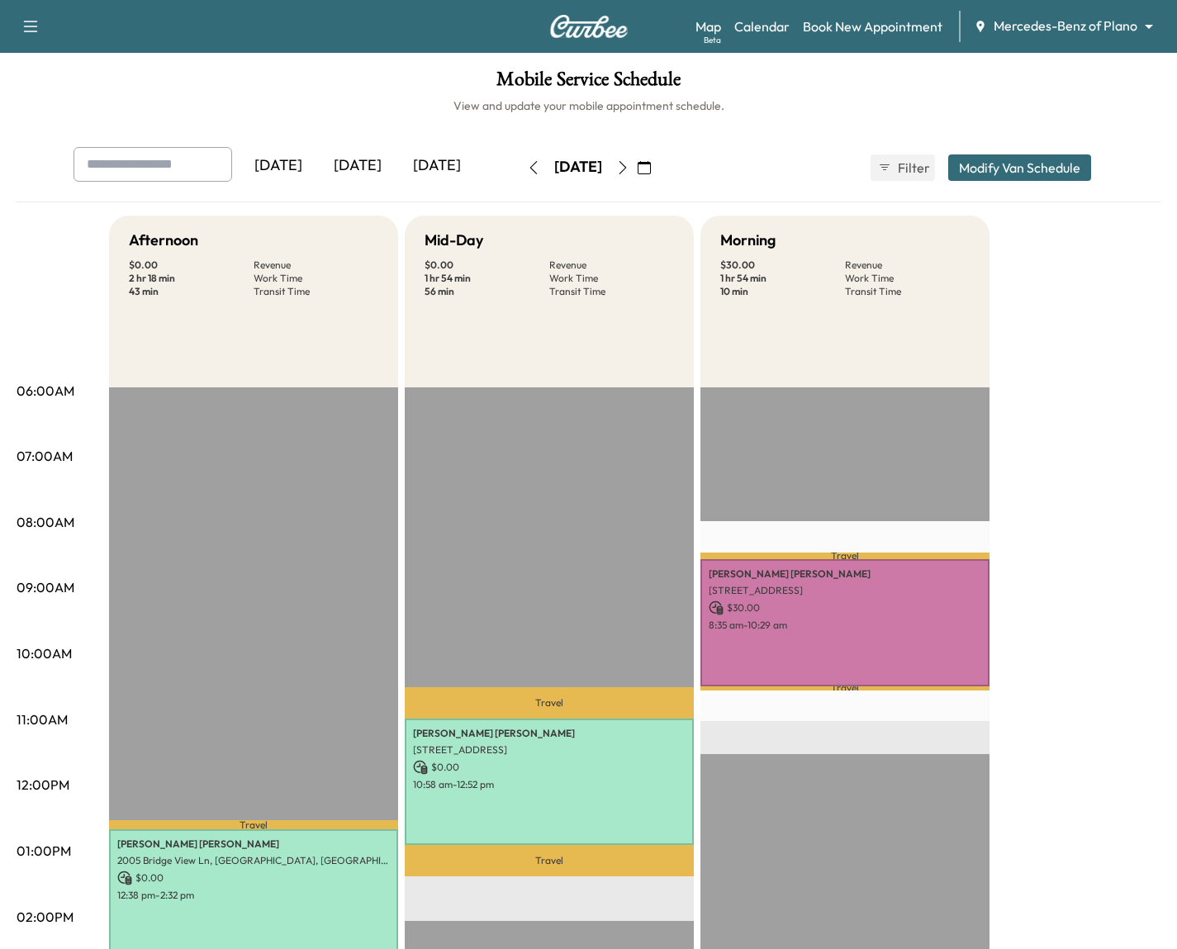
click at [637, 173] on button "button" at bounding box center [623, 167] width 28 height 26
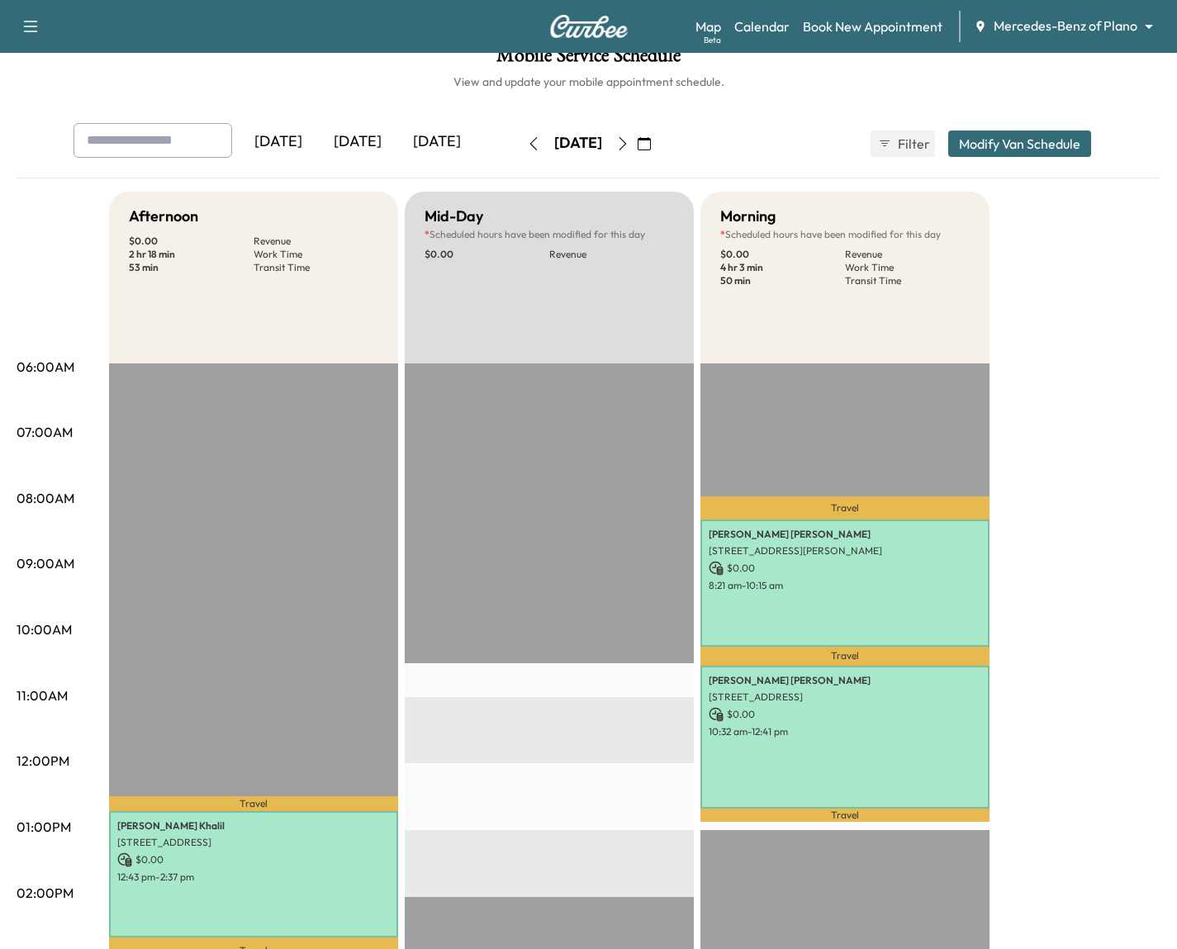
scroll to position [34, 0]
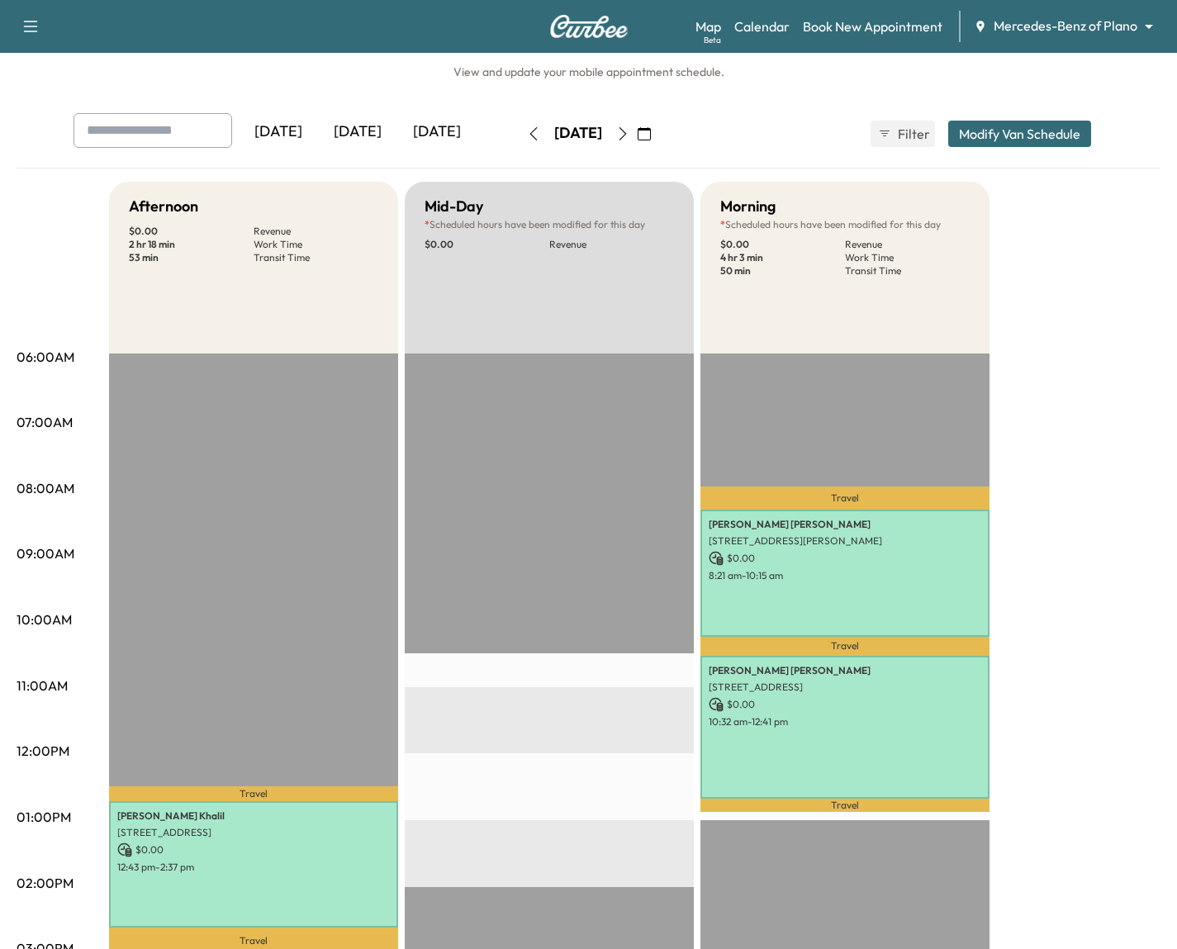
click at [629, 127] on icon "button" at bounding box center [622, 133] width 13 height 13
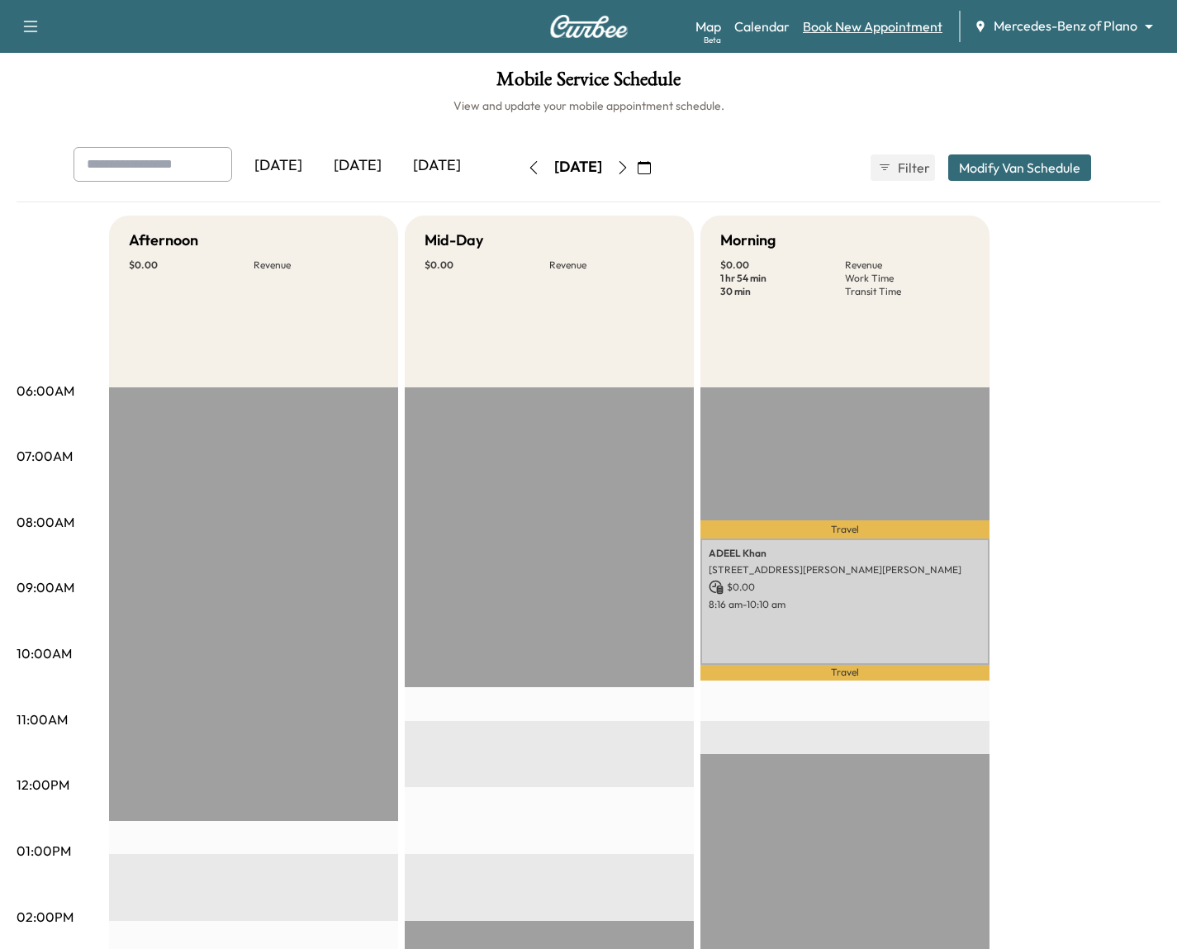
click at [844, 36] on link "Book New Appointment" at bounding box center [873, 27] width 140 height 20
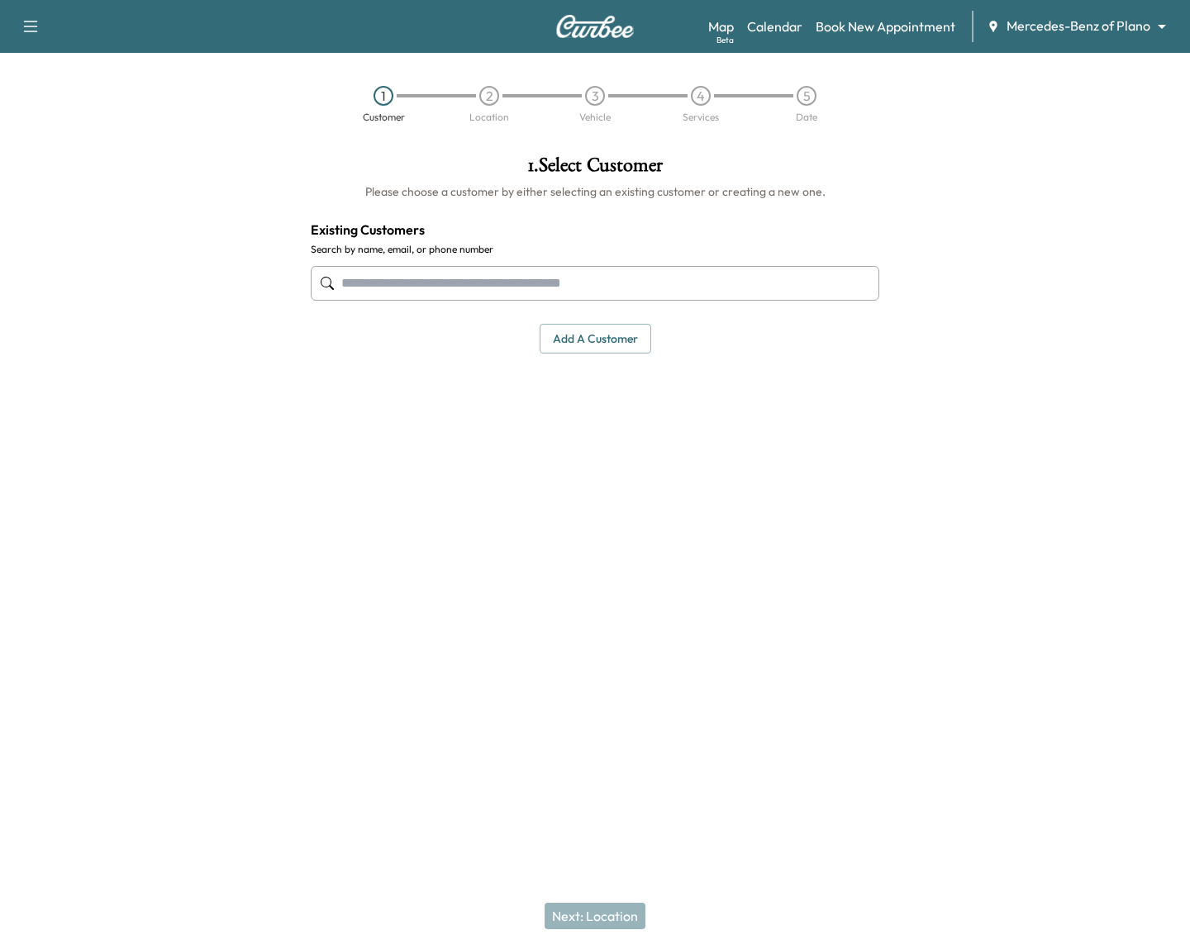
click at [465, 281] on input "text" at bounding box center [595, 283] width 568 height 35
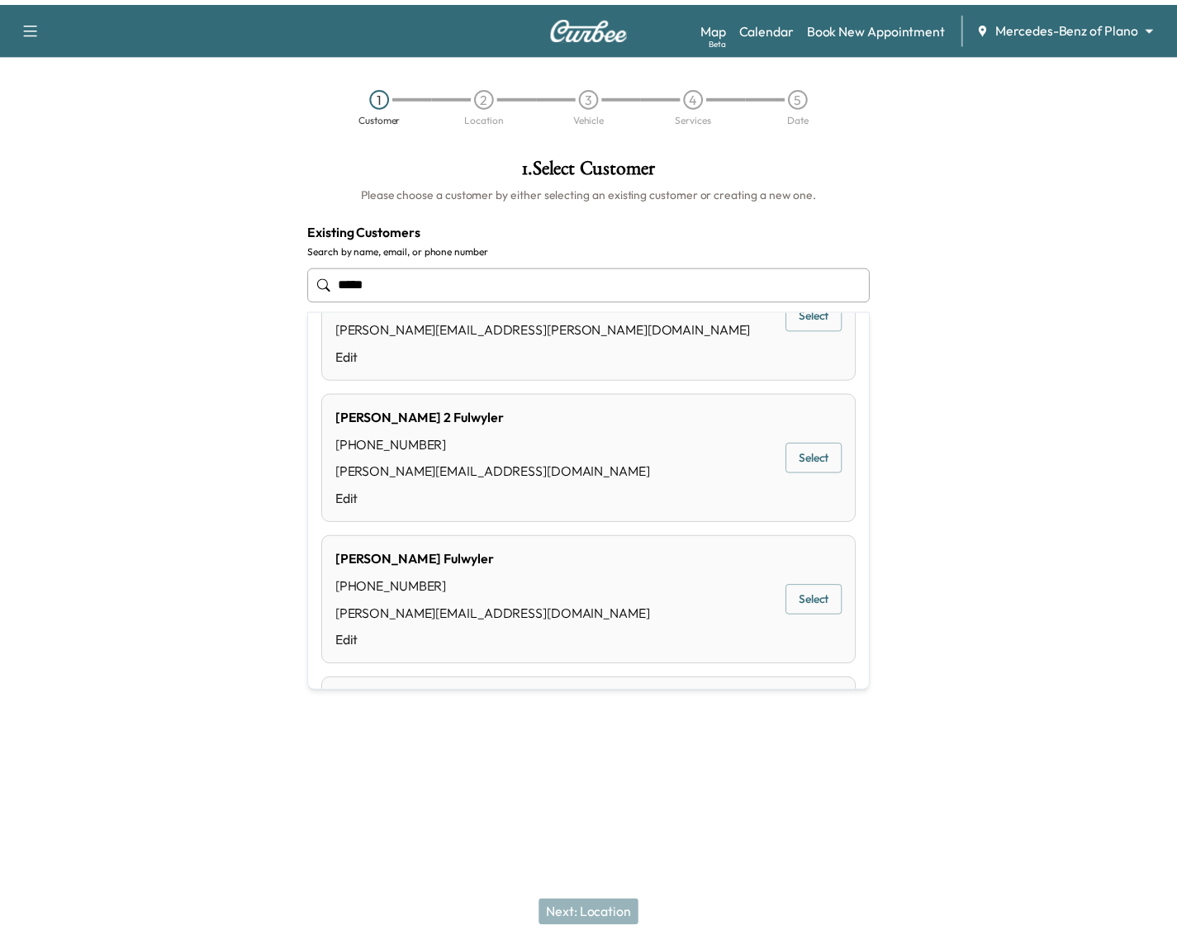
scroll to position [83, 0]
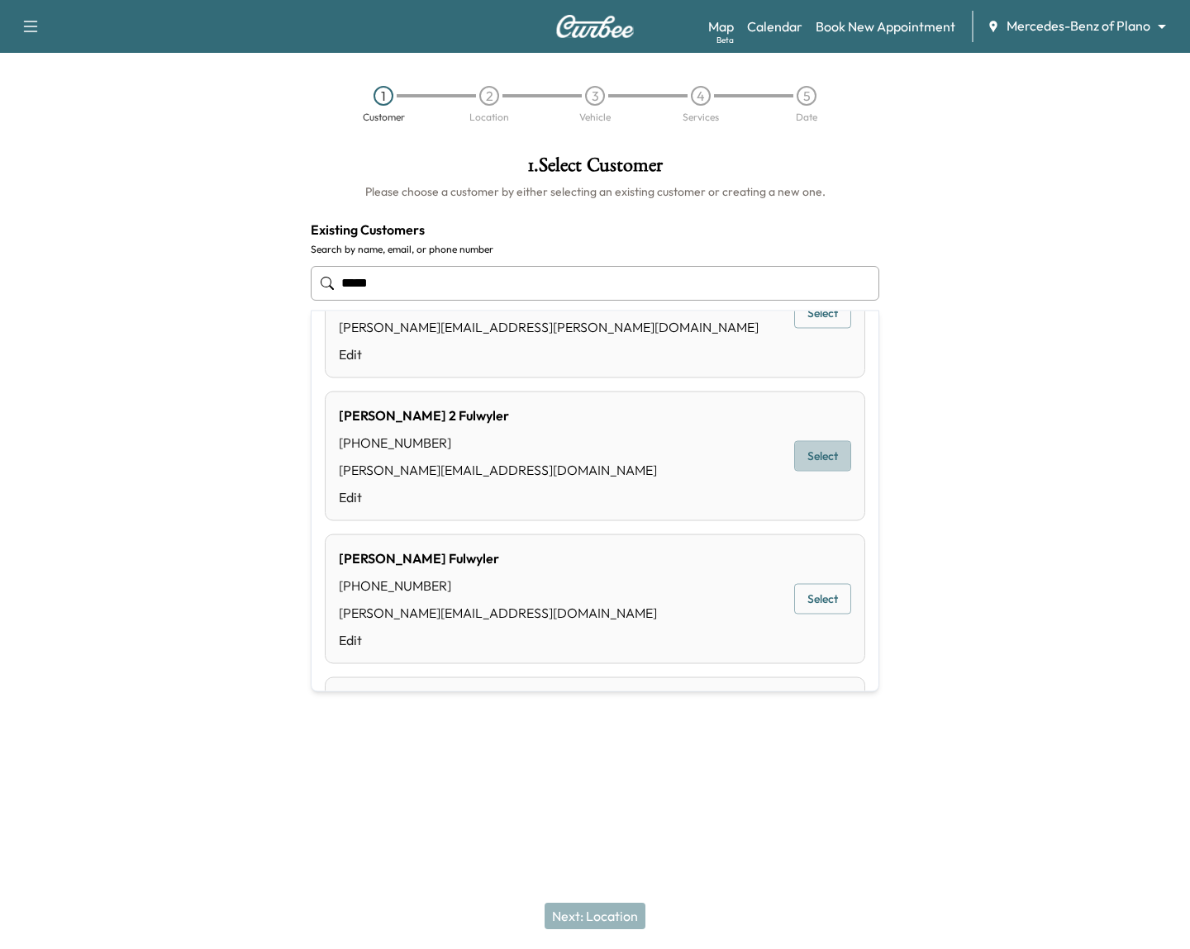
click at [824, 468] on button "Select" at bounding box center [822, 456] width 57 height 31
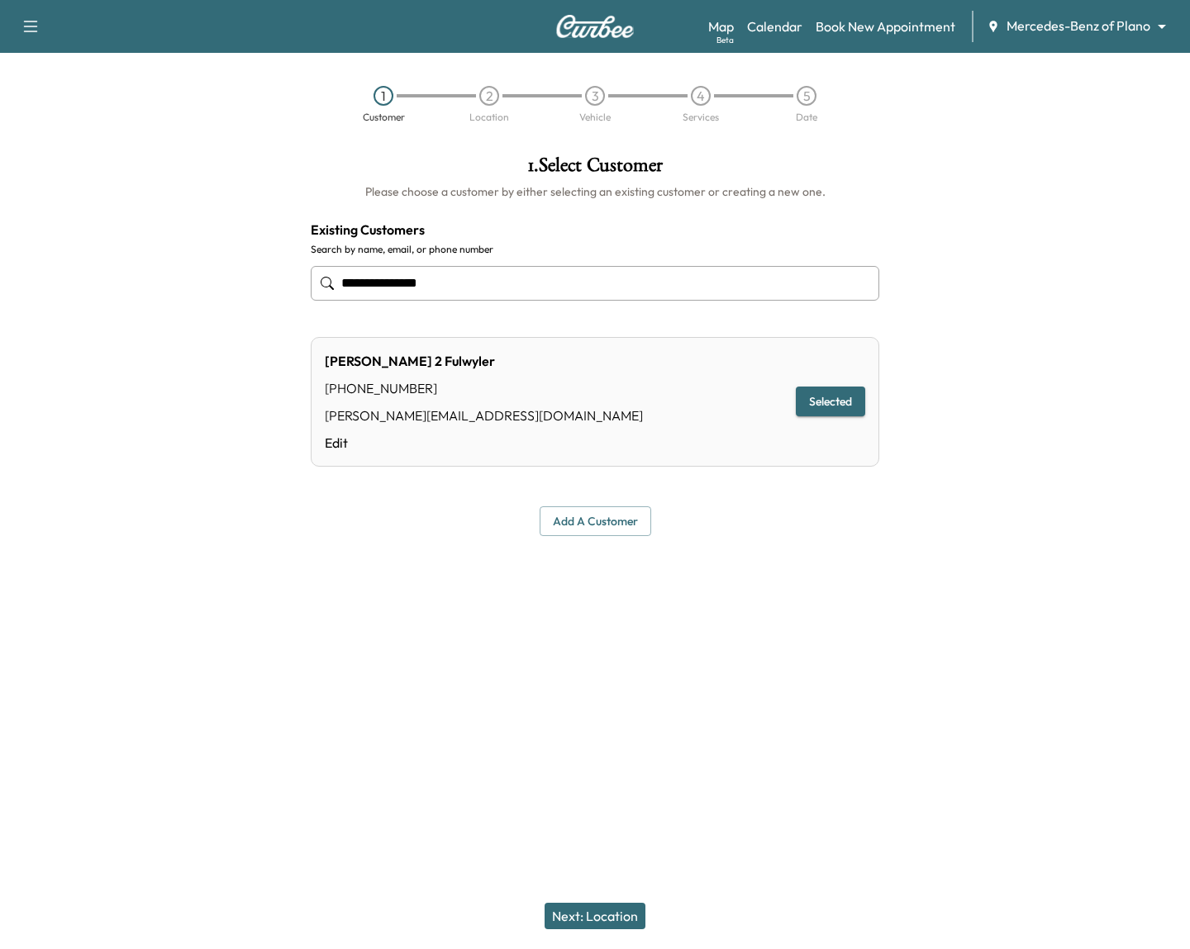
type input "**********"
click at [598, 909] on button "Next: Location" at bounding box center [594, 916] width 101 height 26
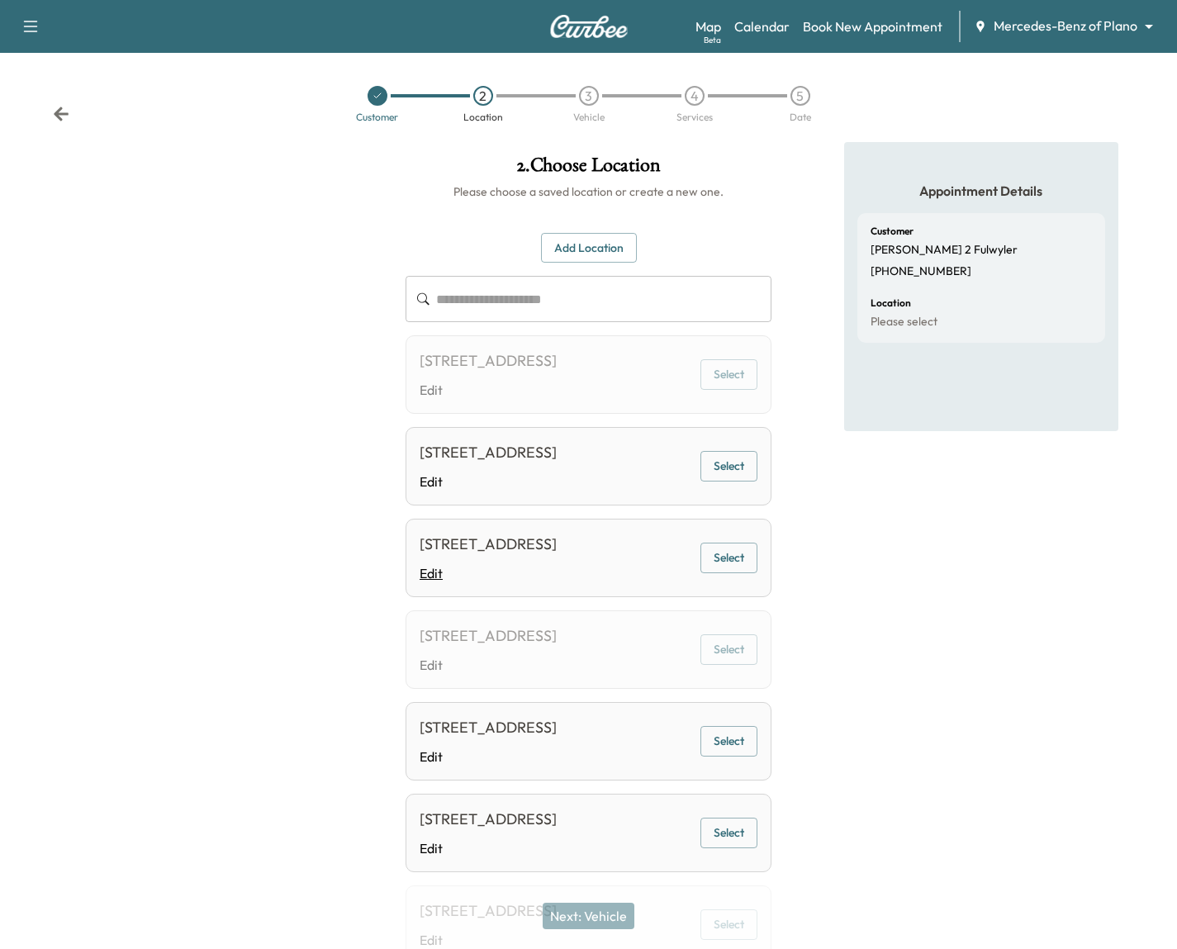
scroll to position [3, 0]
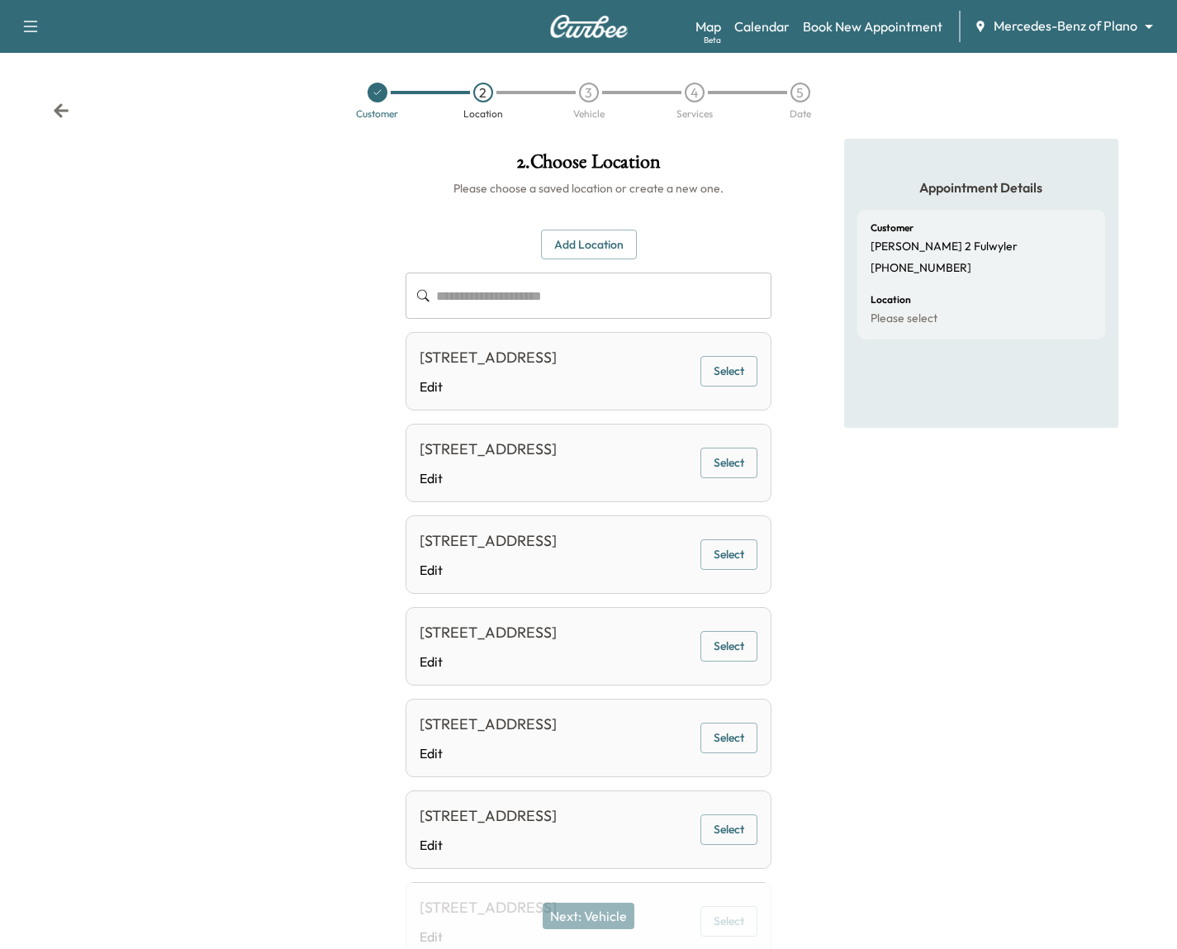
click at [740, 753] on button "Select" at bounding box center [728, 738] width 57 height 31
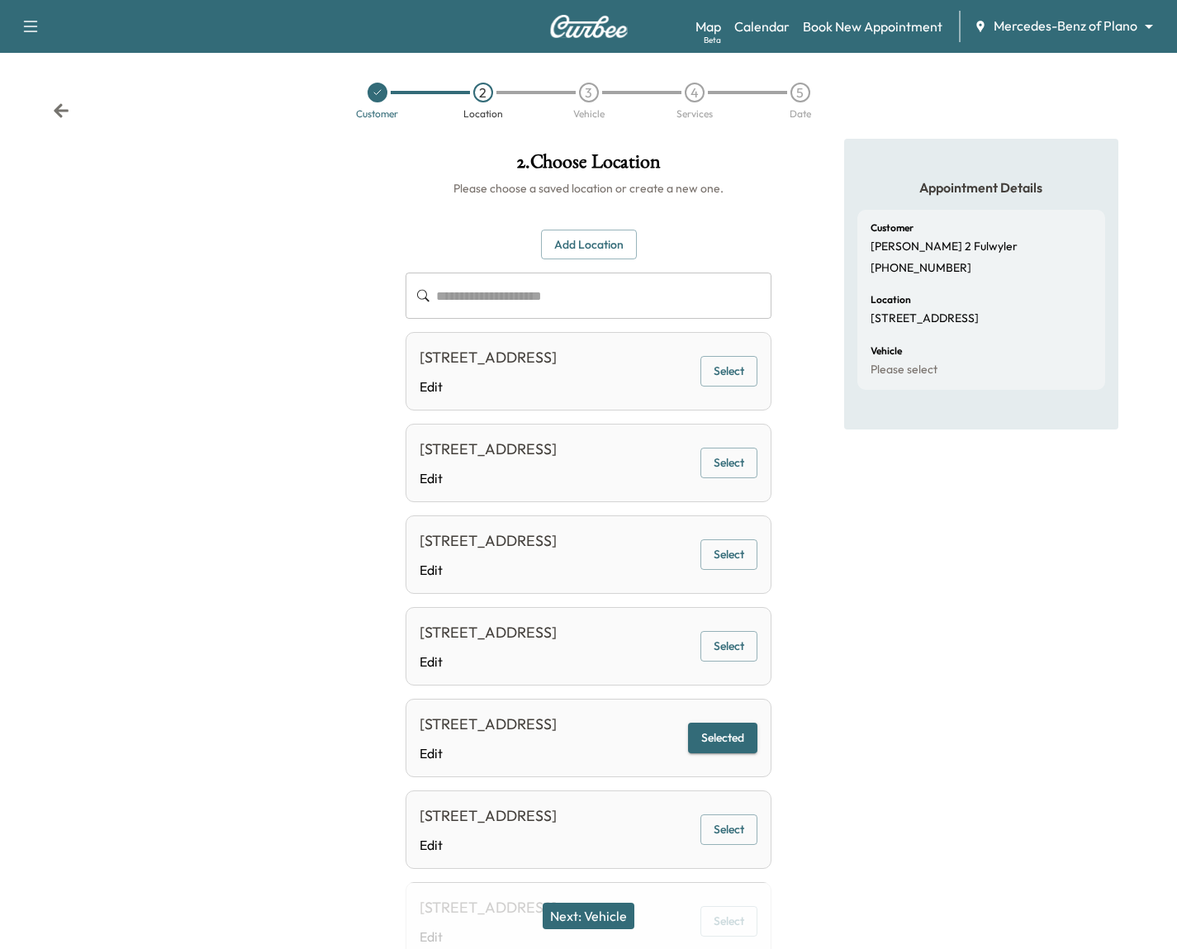
click at [625, 907] on button "Next: Vehicle" at bounding box center [589, 916] width 92 height 26
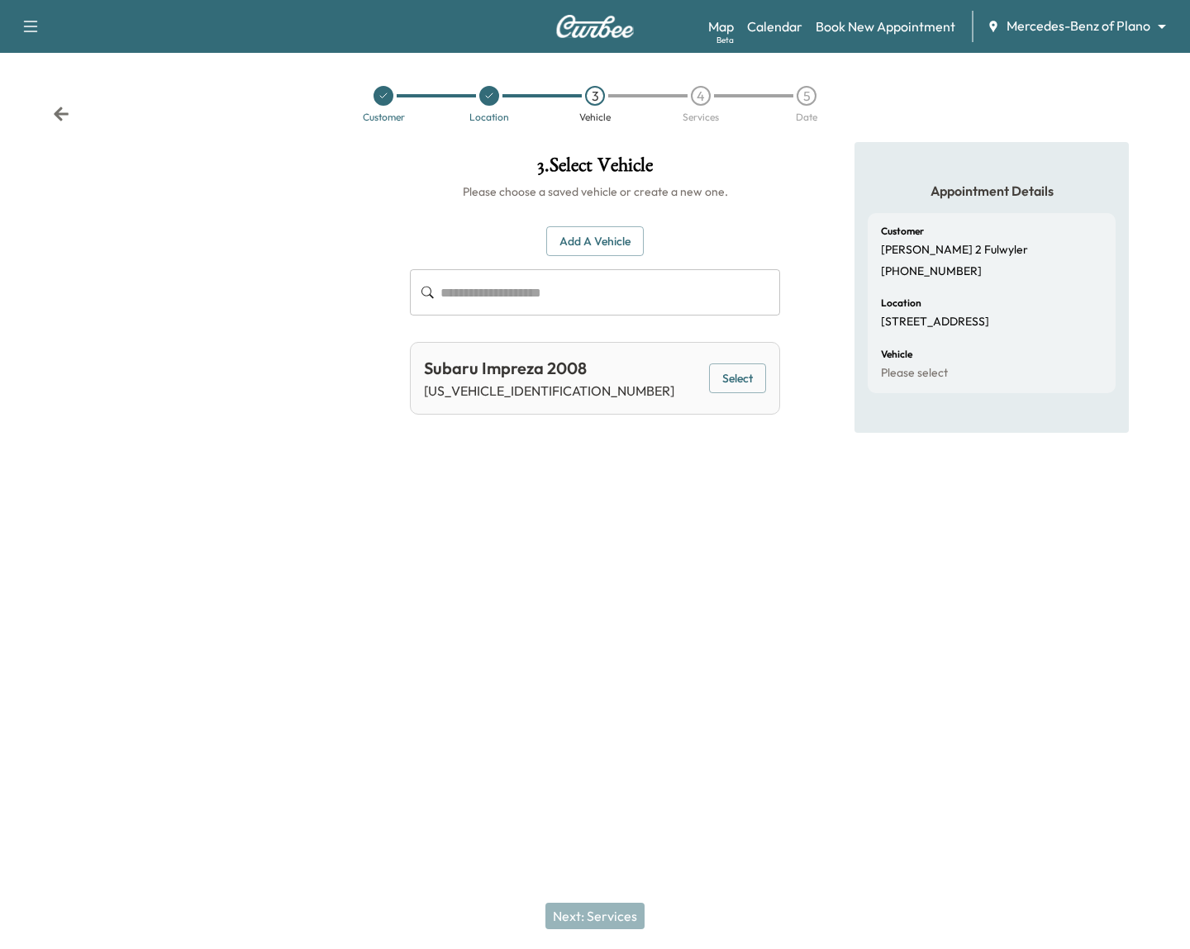
click at [742, 370] on button "Select" at bounding box center [737, 378] width 57 height 31
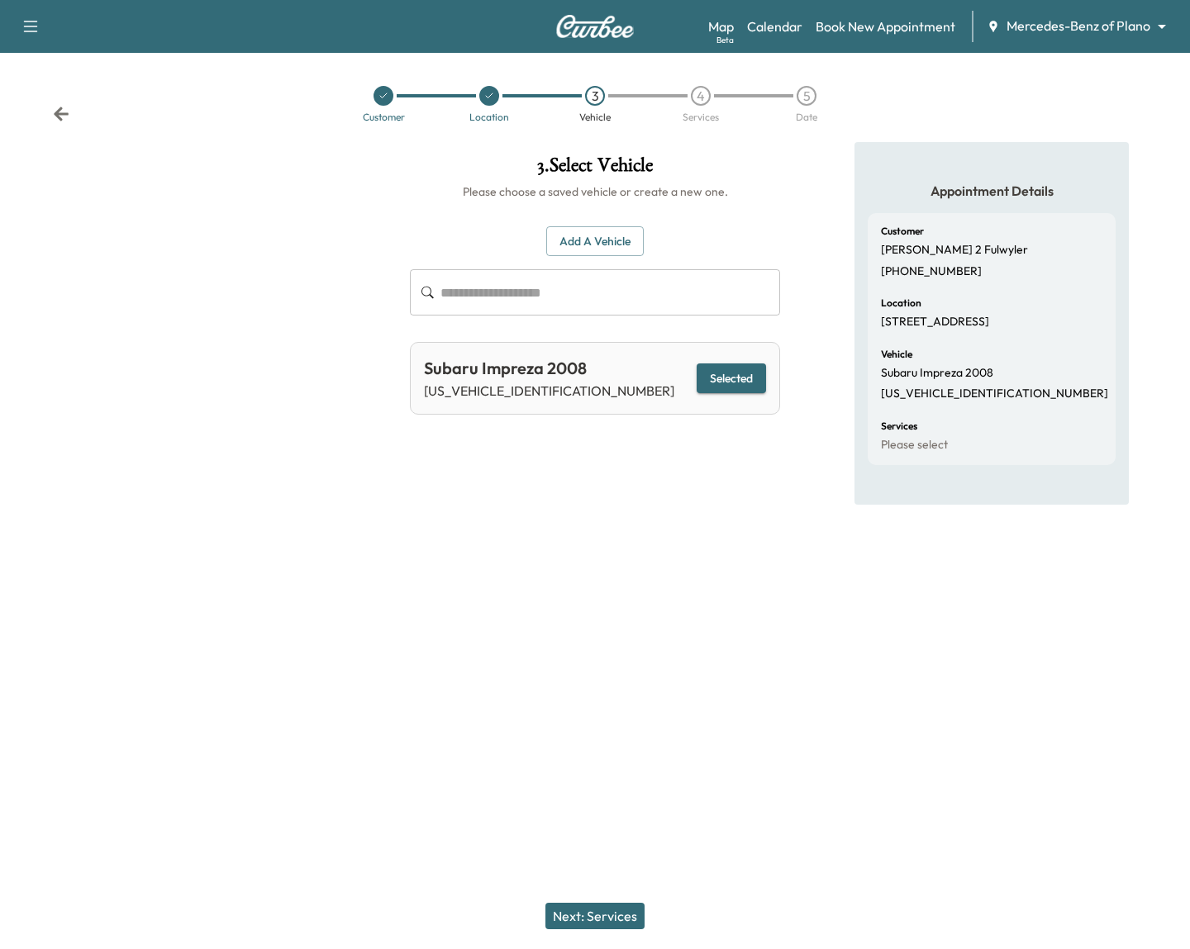
click at [616, 913] on button "Next: Services" at bounding box center [594, 916] width 99 height 26
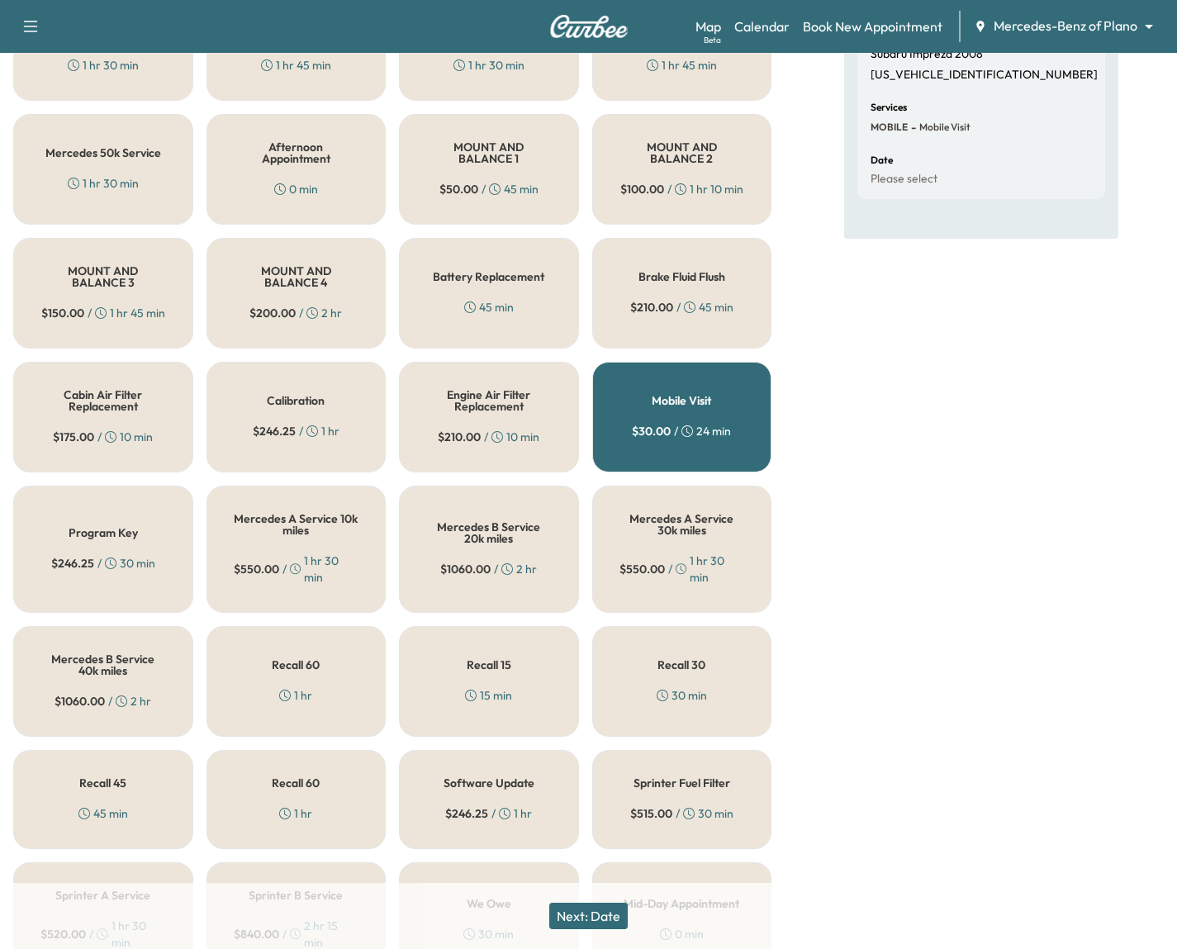
scroll to position [385, 0]
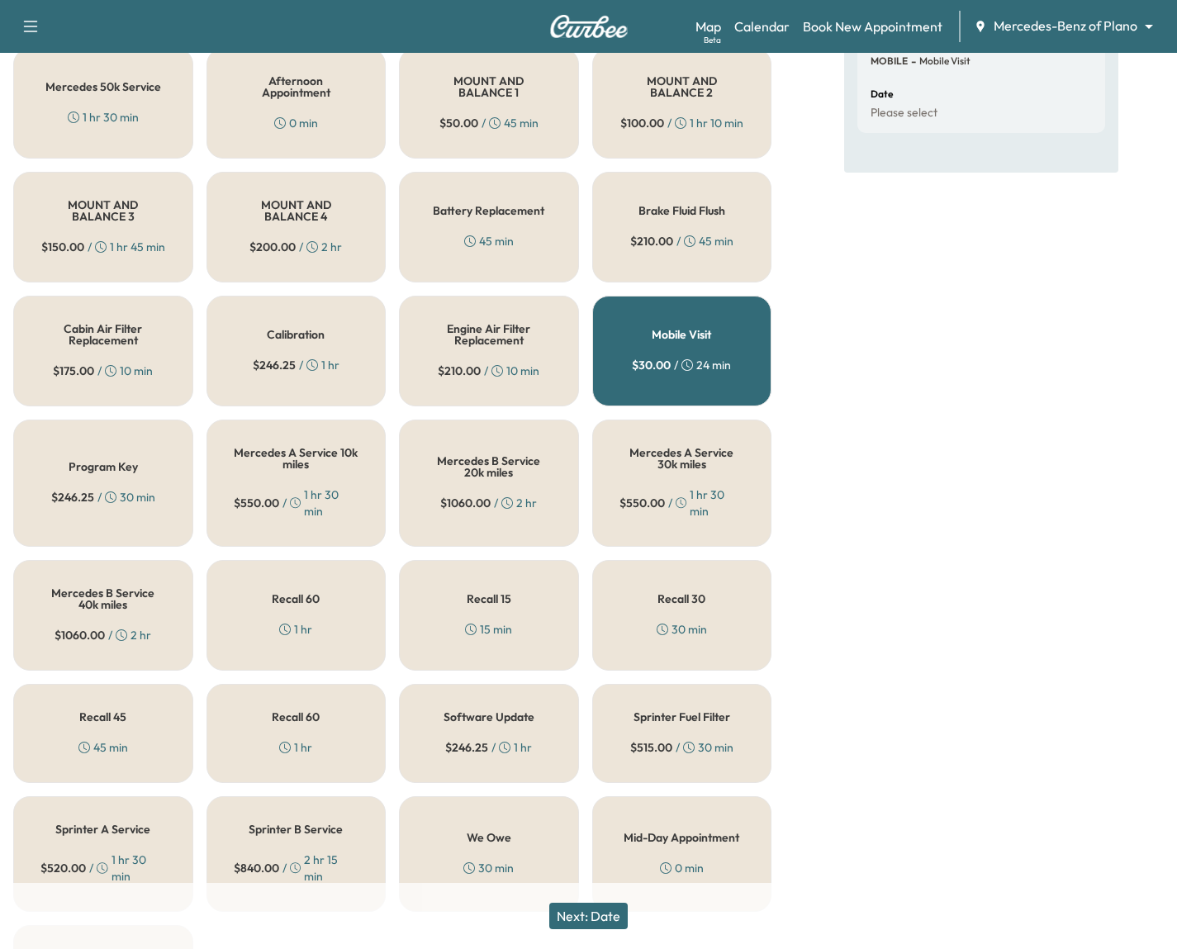
click at [315, 593] on h5 "Recall 60" at bounding box center [296, 599] width 48 height 12
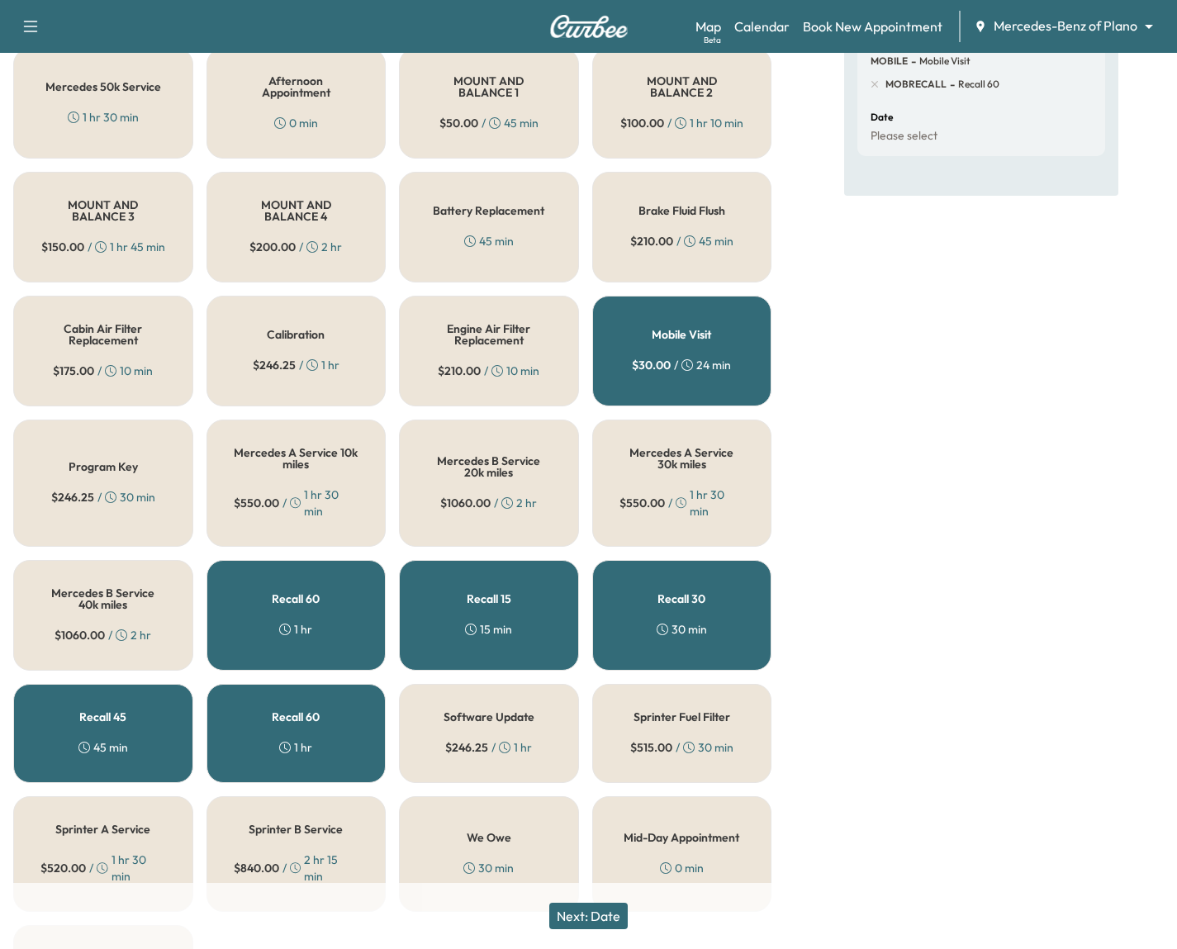
click at [605, 906] on button "Next: Date" at bounding box center [588, 916] width 78 height 26
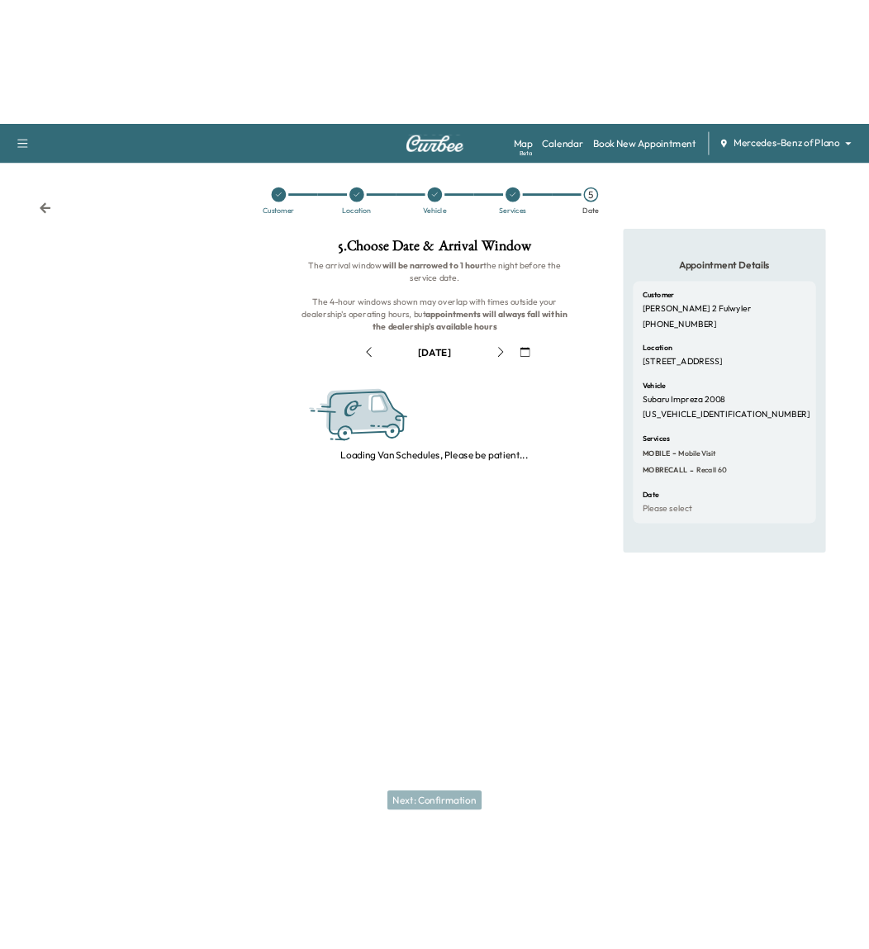
scroll to position [0, 0]
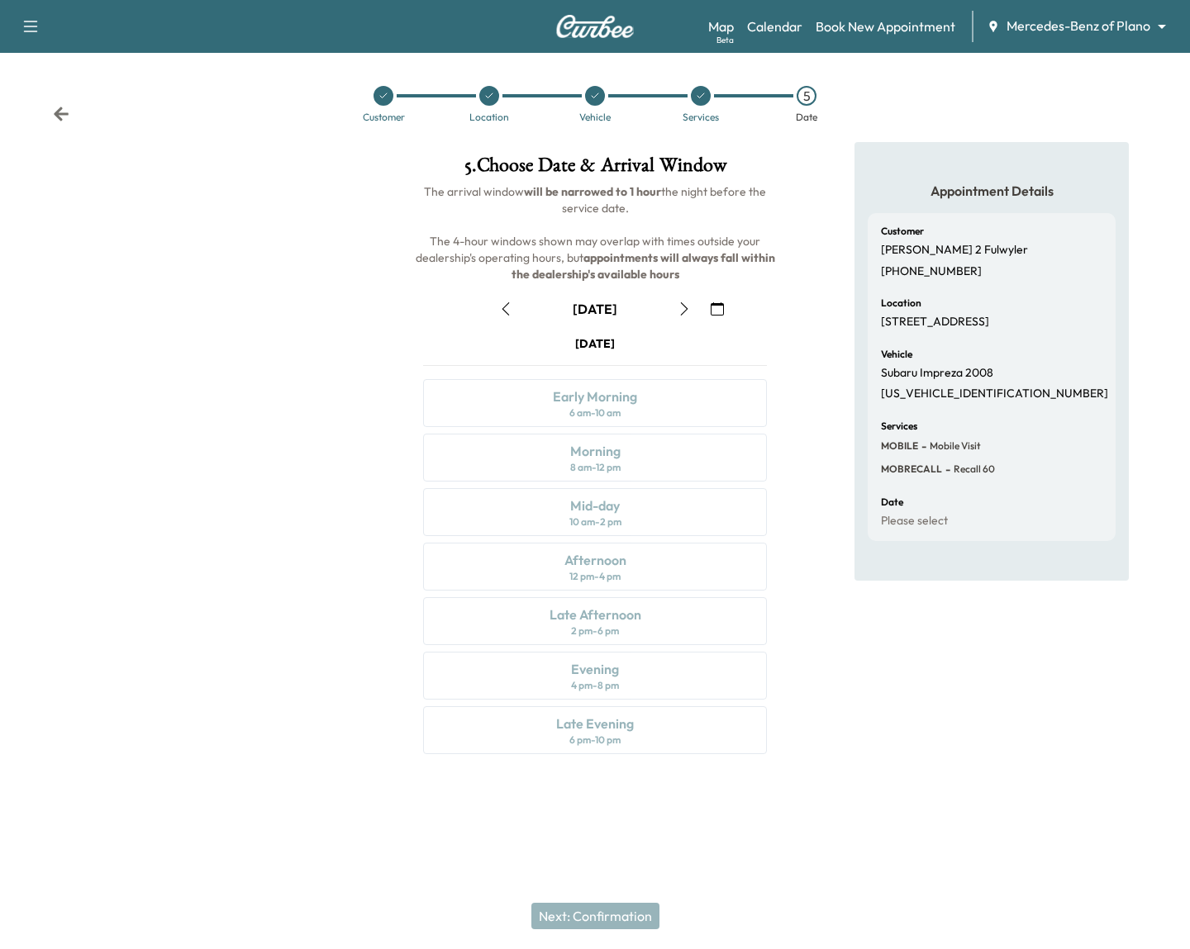
click at [695, 302] on button "button" at bounding box center [684, 309] width 28 height 26
click at [693, 302] on button "button" at bounding box center [684, 309] width 28 height 26
click at [690, 302] on icon "button" at bounding box center [683, 308] width 13 height 13
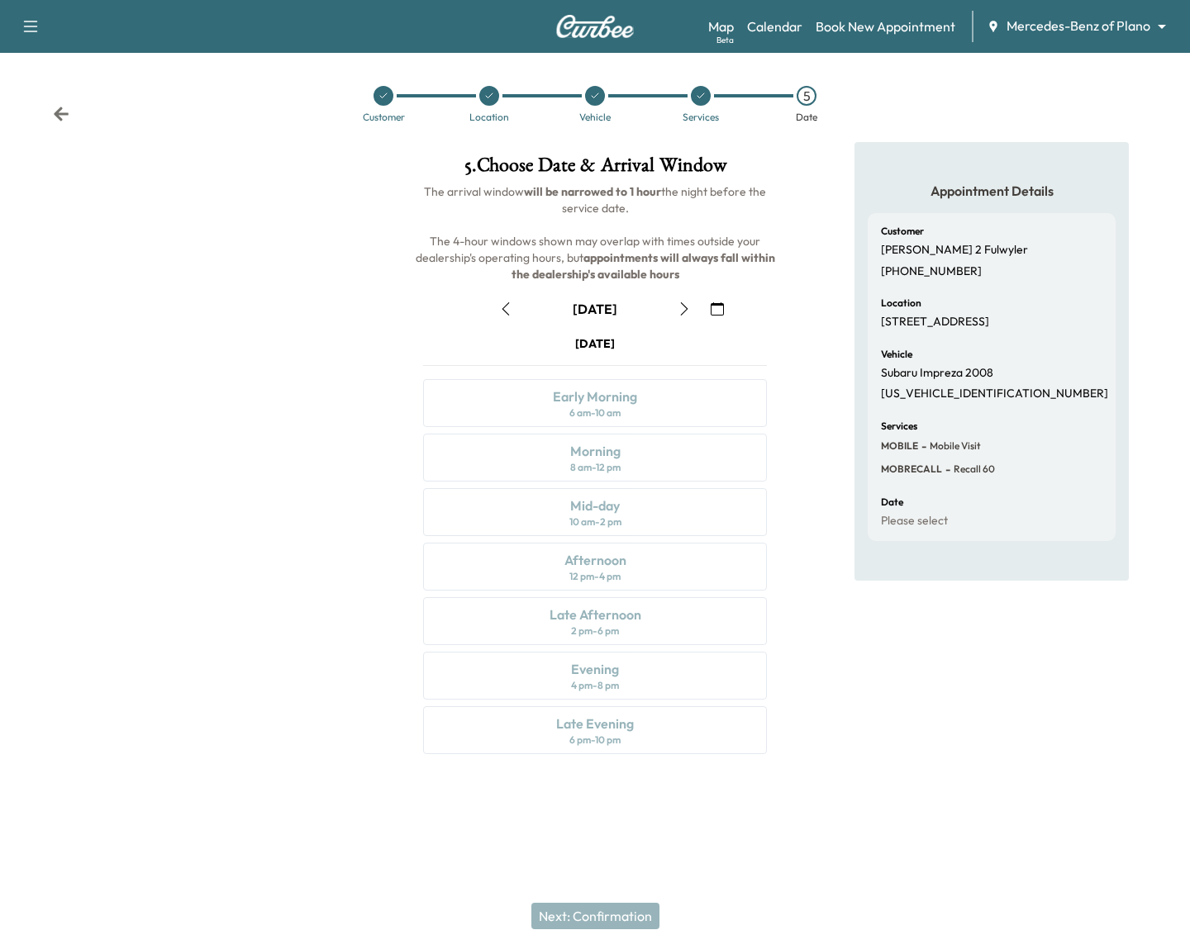
click at [690, 302] on icon "button" at bounding box center [683, 308] width 13 height 13
click at [822, 248] on div "Appointment Details Customer [PERSON_NAME] 2 [PERSON_NAME] [PHONE_NUMBER] Locat…" at bounding box center [991, 458] width 397 height 632
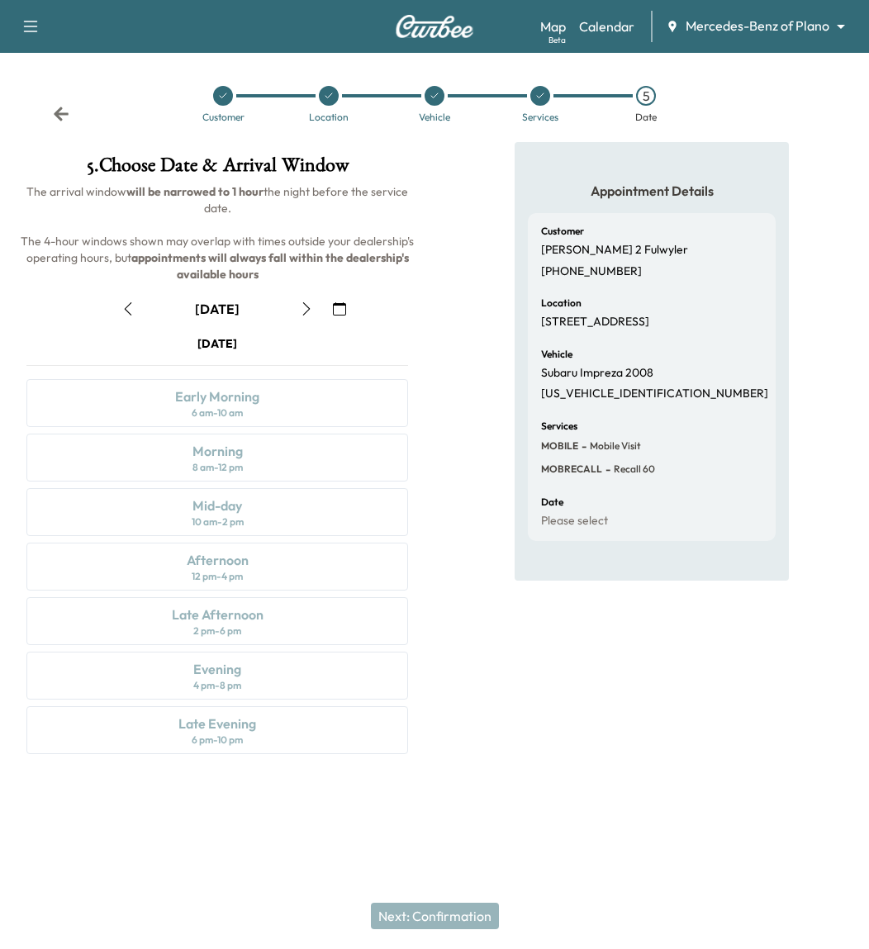
click at [302, 317] on button "button" at bounding box center [306, 309] width 28 height 26
click at [313, 302] on button "button" at bounding box center [306, 309] width 28 height 26
click at [308, 302] on icon "button" at bounding box center [306, 308] width 13 height 13
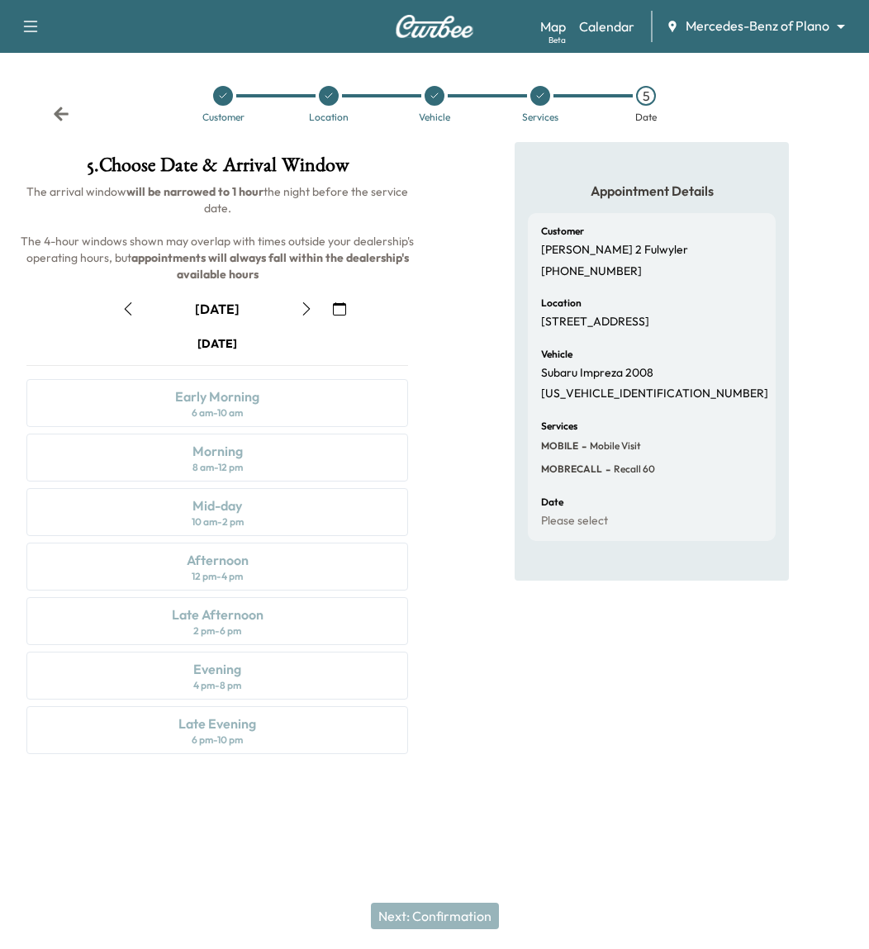
click at [308, 302] on icon "button" at bounding box center [306, 308] width 13 height 13
click at [228, 97] on div at bounding box center [223, 96] width 20 height 20
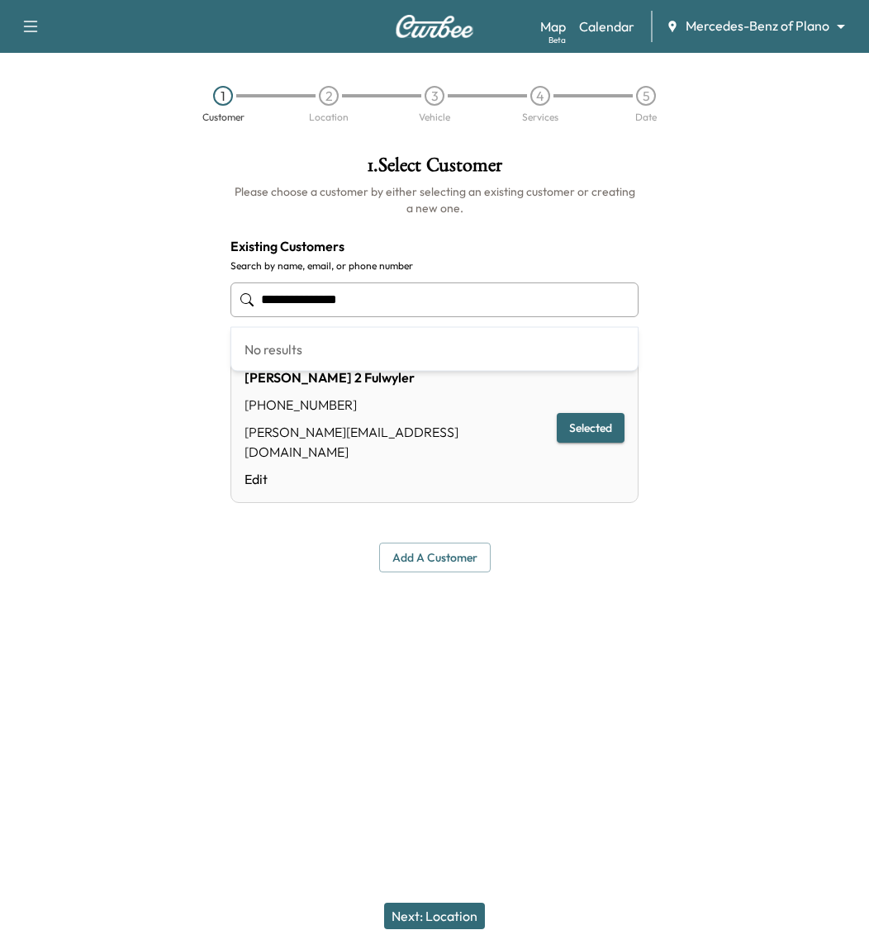
click at [402, 296] on input "**********" at bounding box center [434, 300] width 408 height 35
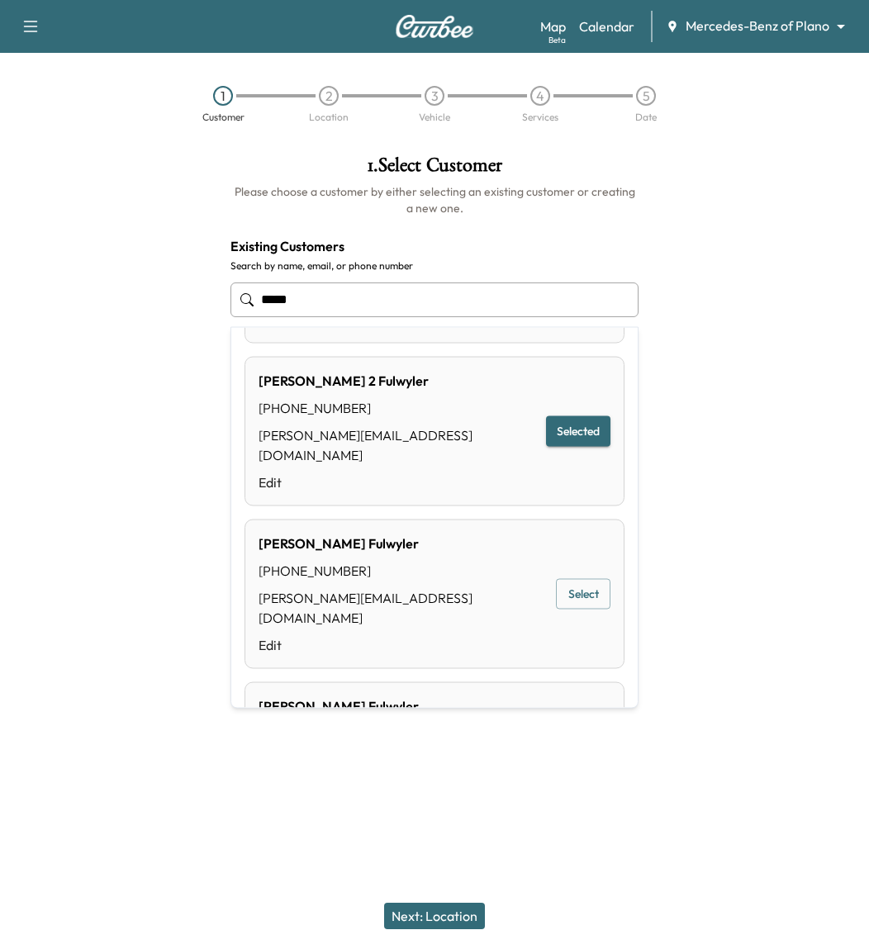
scroll to position [157, 0]
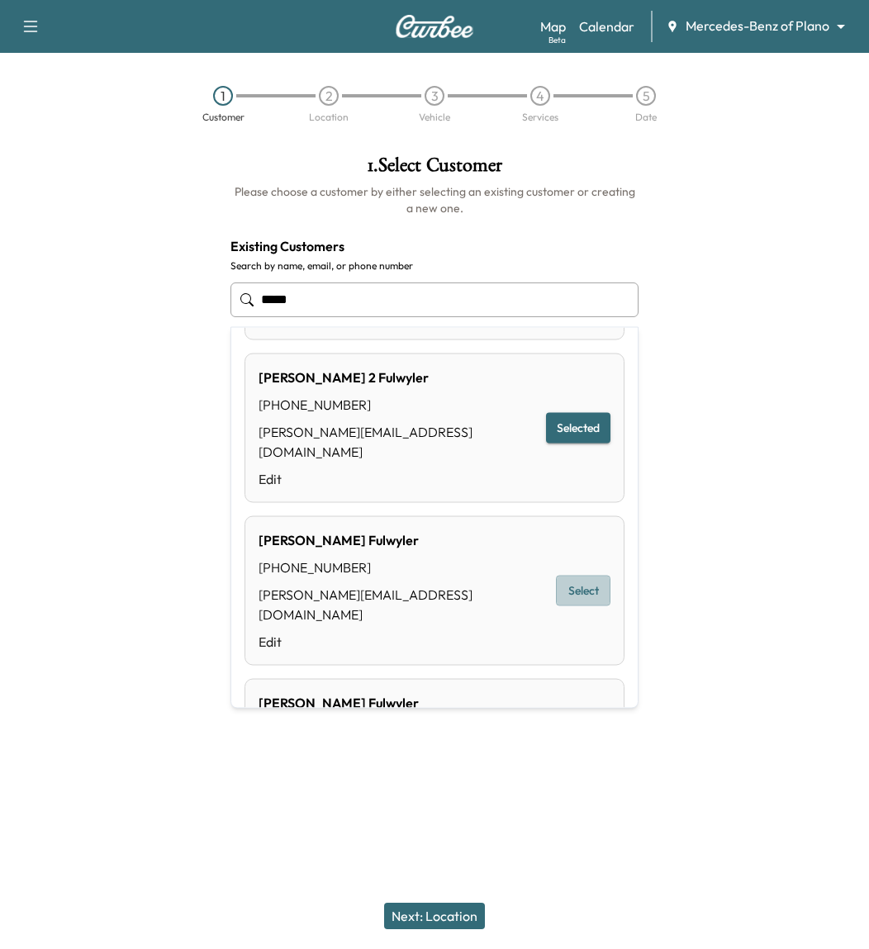
click at [566, 576] on button "Select" at bounding box center [583, 591] width 55 height 31
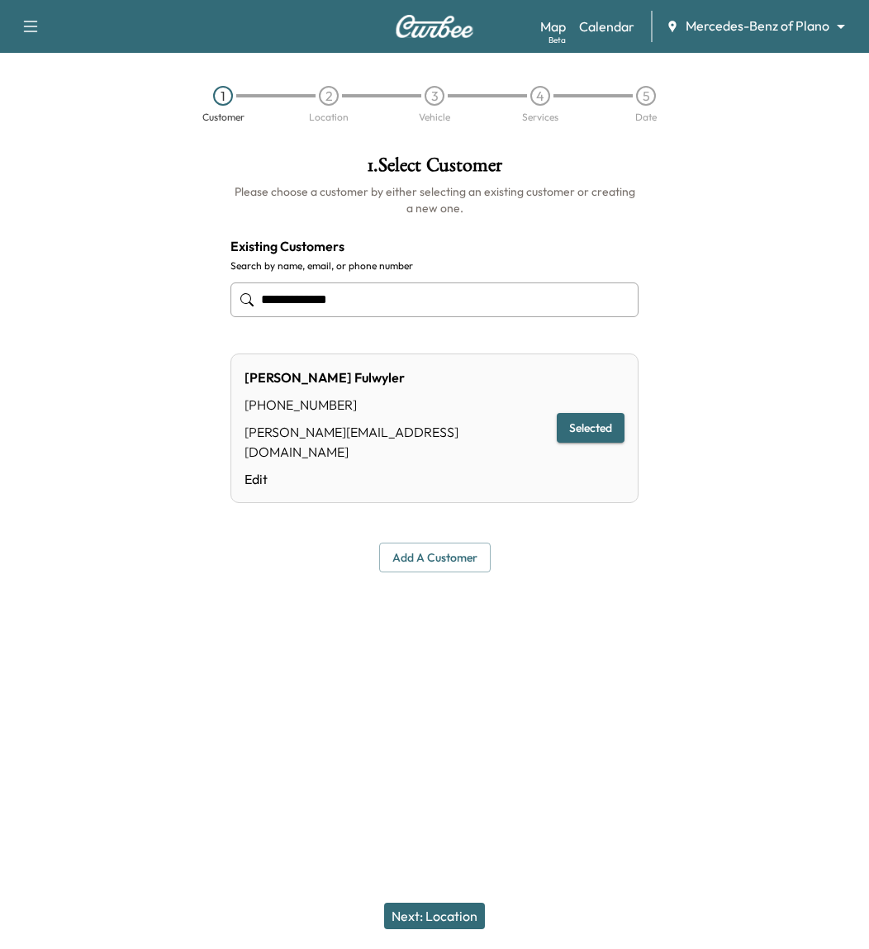
type input "**********"
click at [480, 911] on button "Next: Location" at bounding box center [434, 916] width 101 height 26
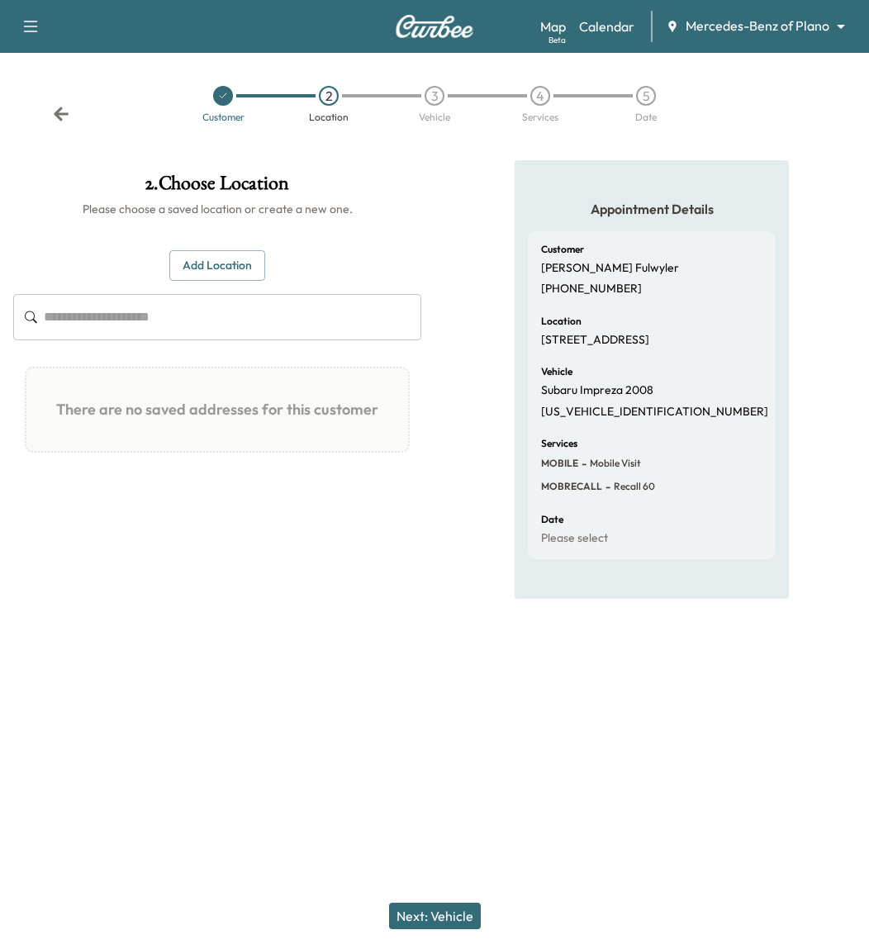
click at [59, 110] on icon at bounding box center [61, 114] width 15 height 14
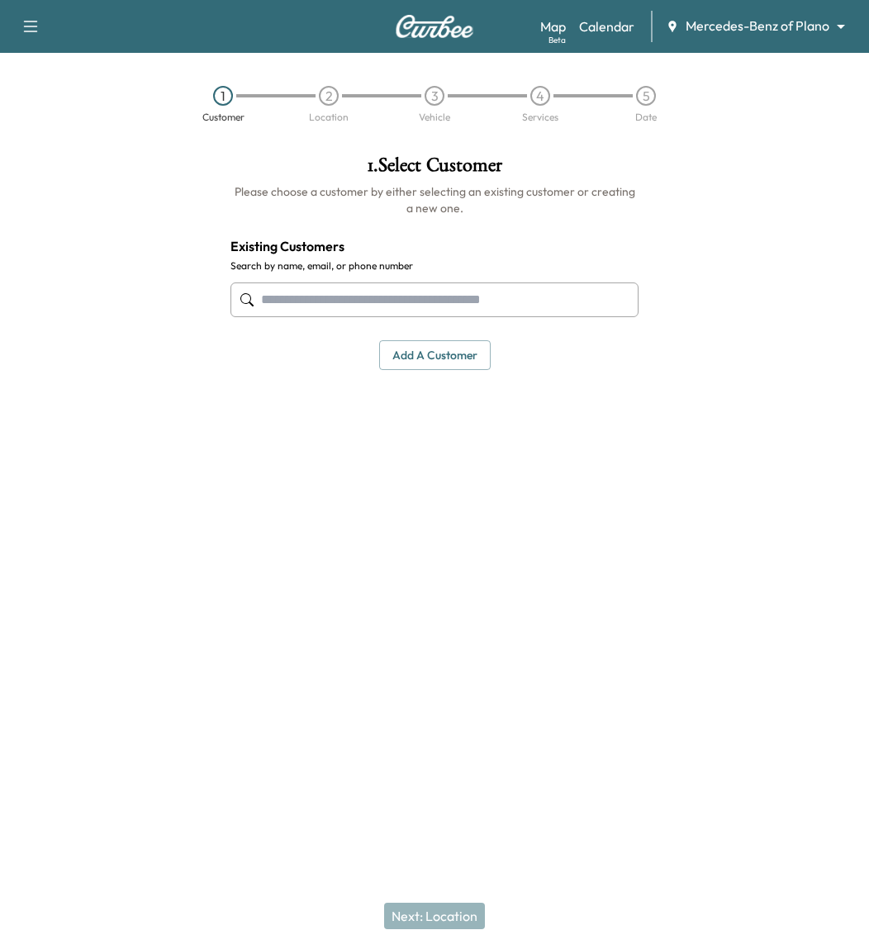
click at [451, 316] on div at bounding box center [434, 300] width 408 height 55
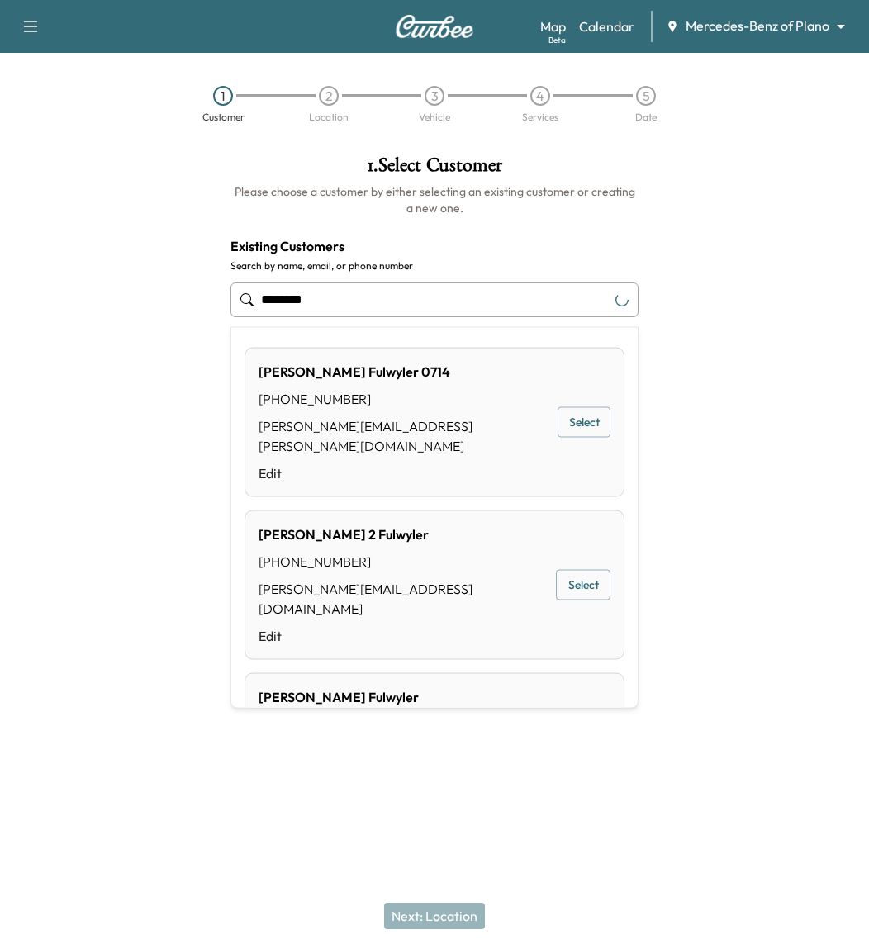
click at [567, 570] on button "Select" at bounding box center [583, 585] width 55 height 31
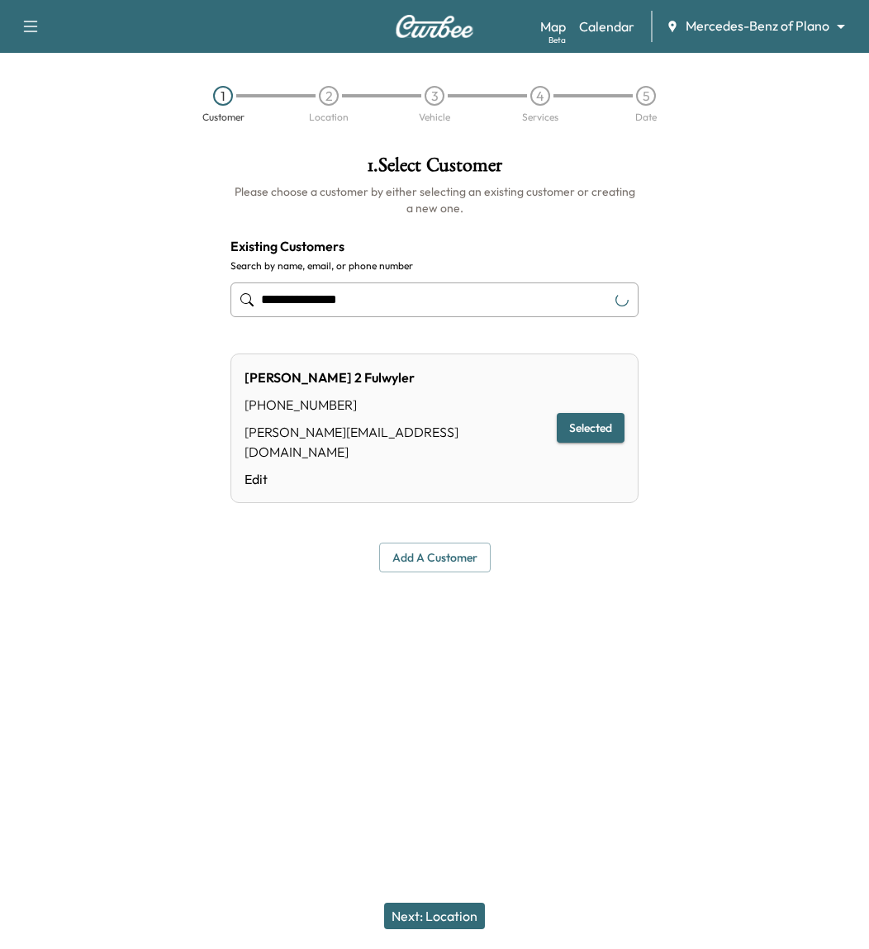
type input "**********"
click at [418, 906] on button "Next: Location" at bounding box center [434, 916] width 101 height 26
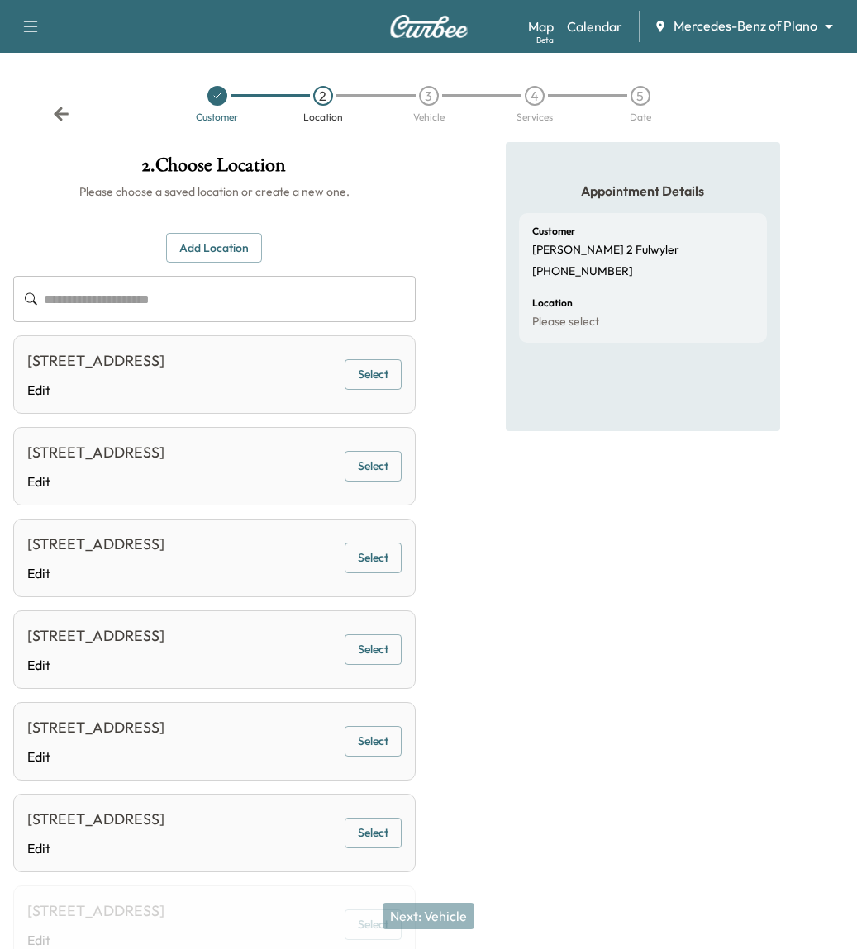
click at [359, 379] on button "Select" at bounding box center [372, 374] width 57 height 31
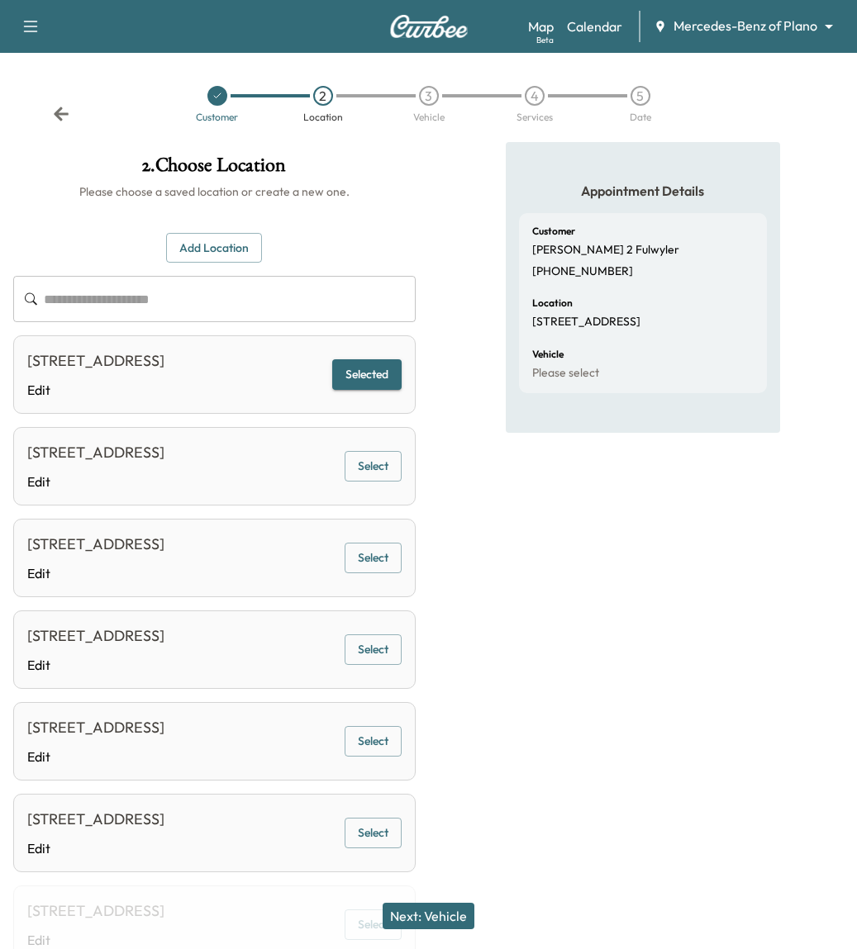
click at [468, 905] on button "Next: Vehicle" at bounding box center [428, 916] width 92 height 26
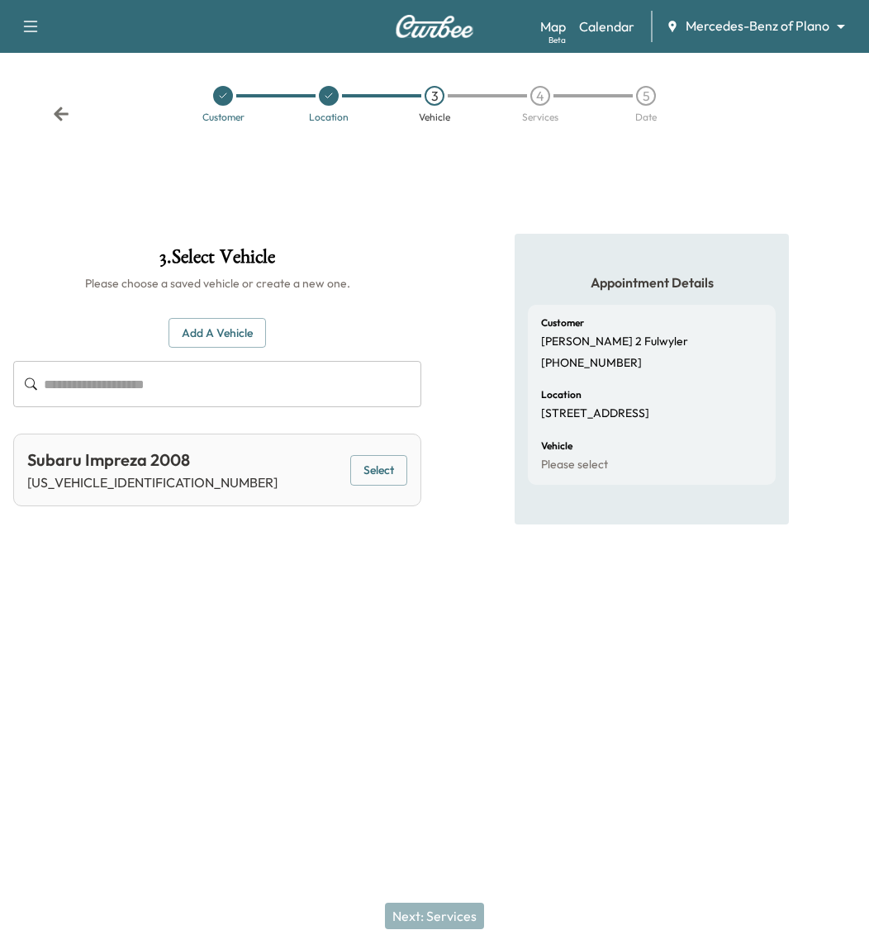
click at [368, 455] on button "Select" at bounding box center [378, 470] width 57 height 31
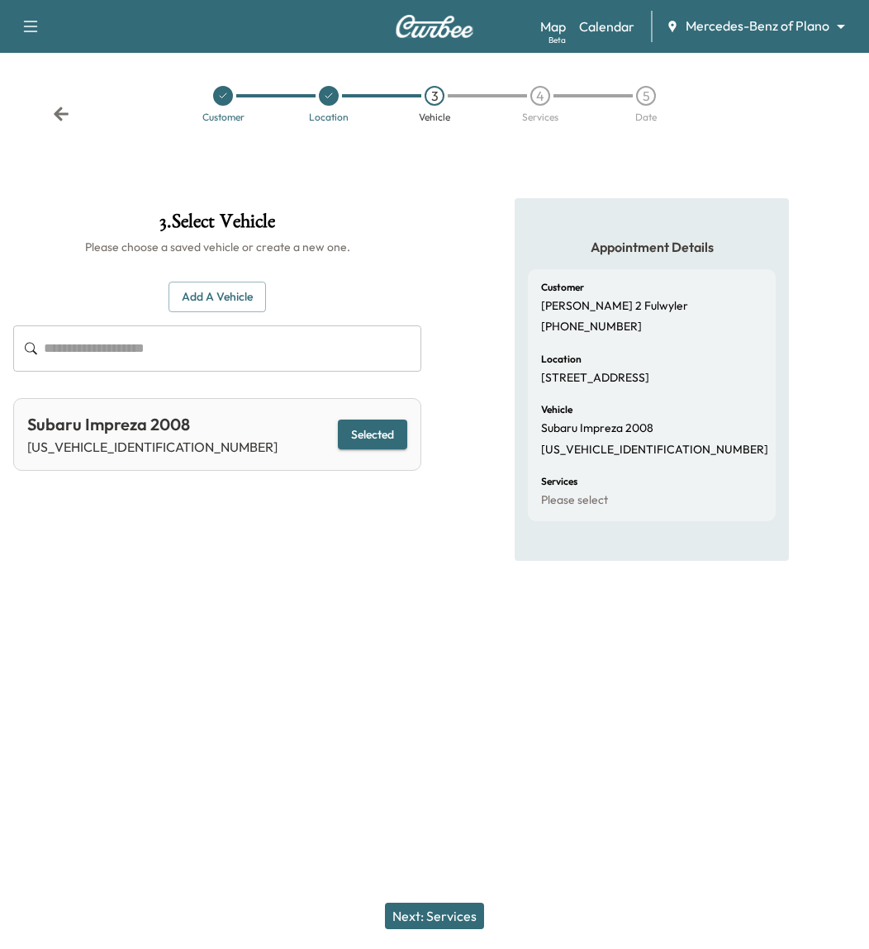
click at [450, 926] on button "Next: Services" at bounding box center [434, 916] width 99 height 26
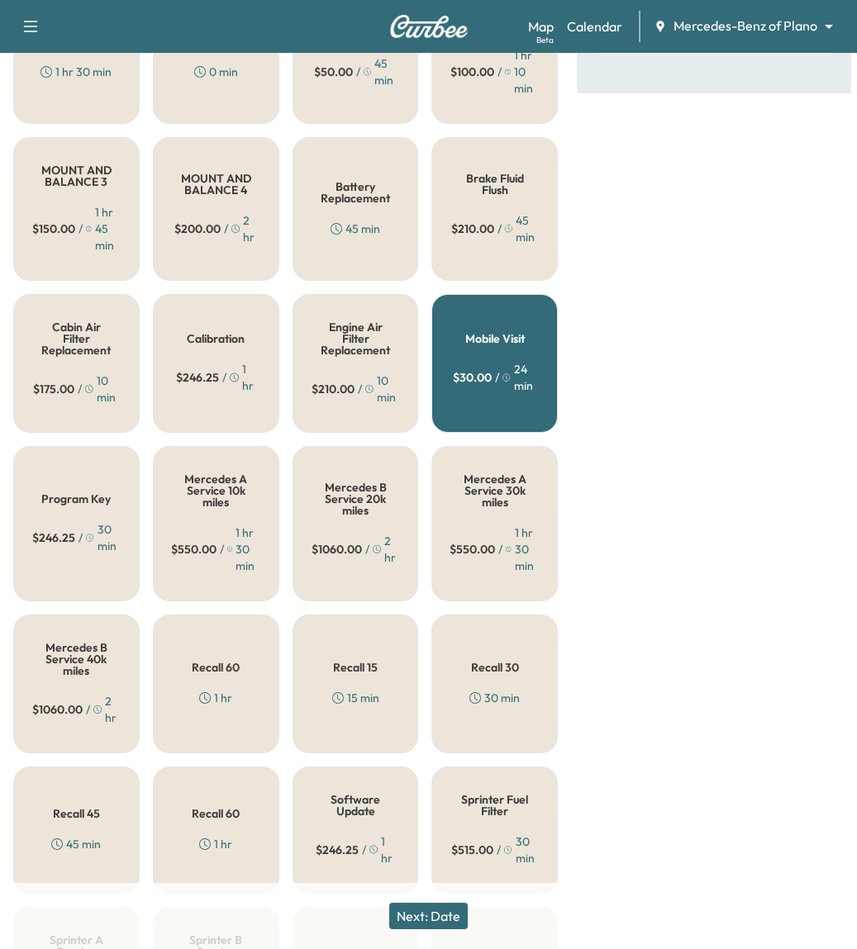
scroll to position [465, 0]
click at [257, 624] on div "Recall 60 1 hr" at bounding box center [216, 683] width 126 height 139
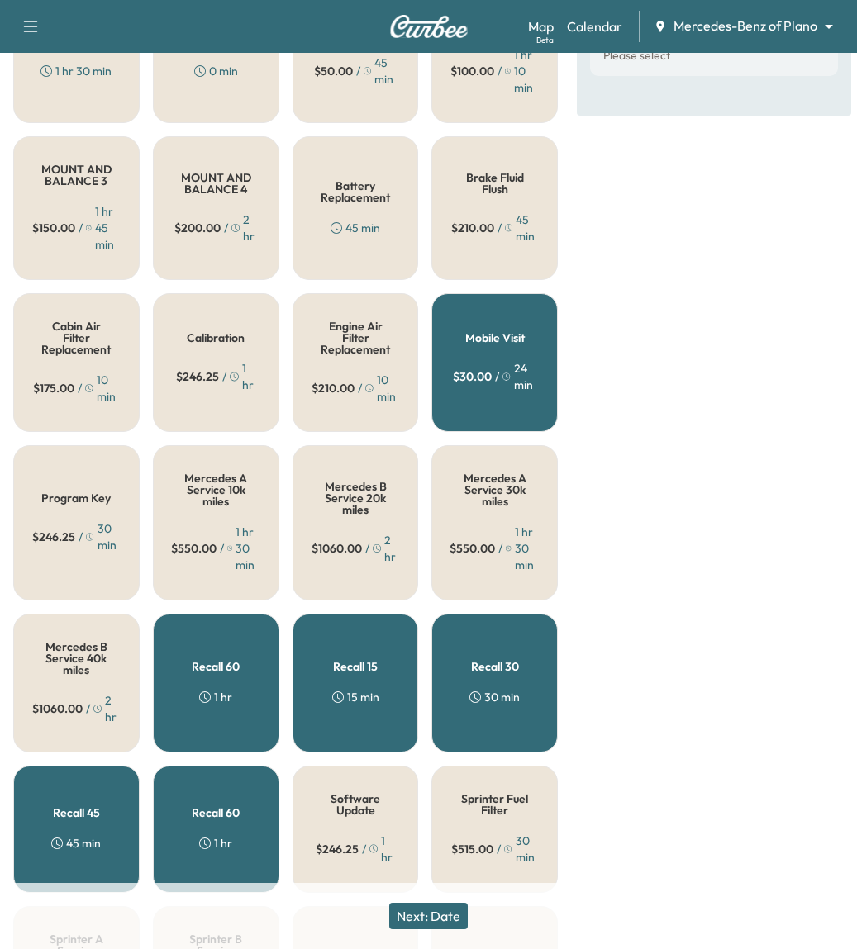
click at [439, 915] on button "Next: Date" at bounding box center [428, 916] width 78 height 26
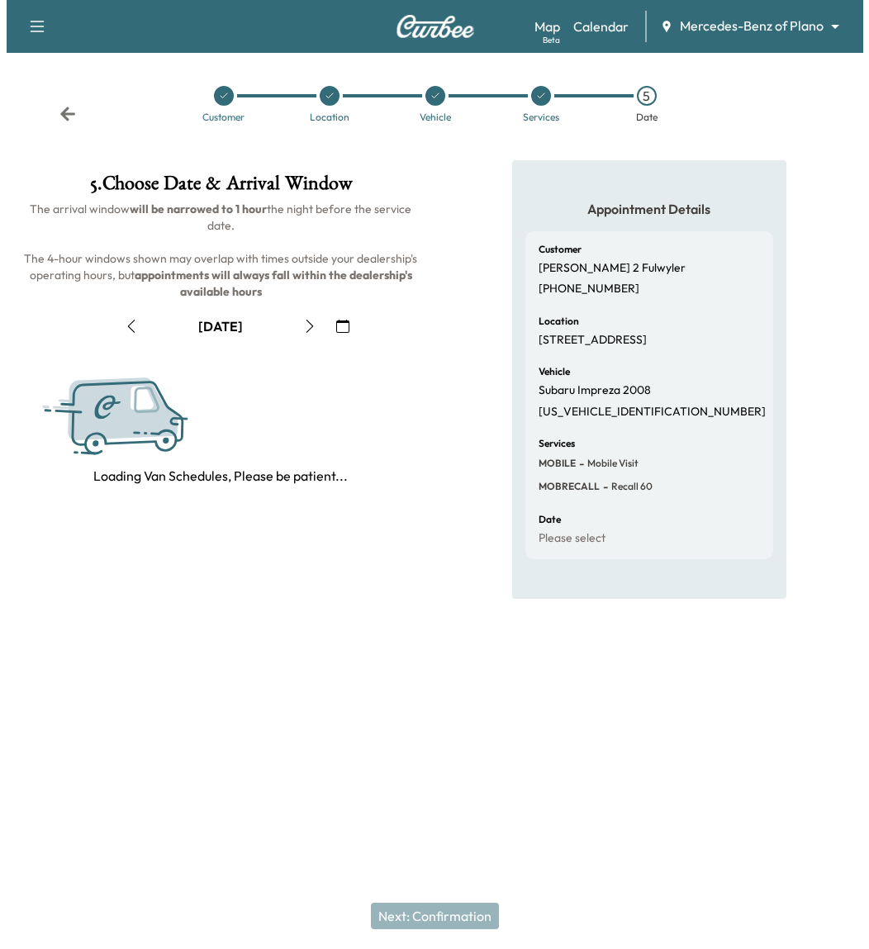
scroll to position [0, 0]
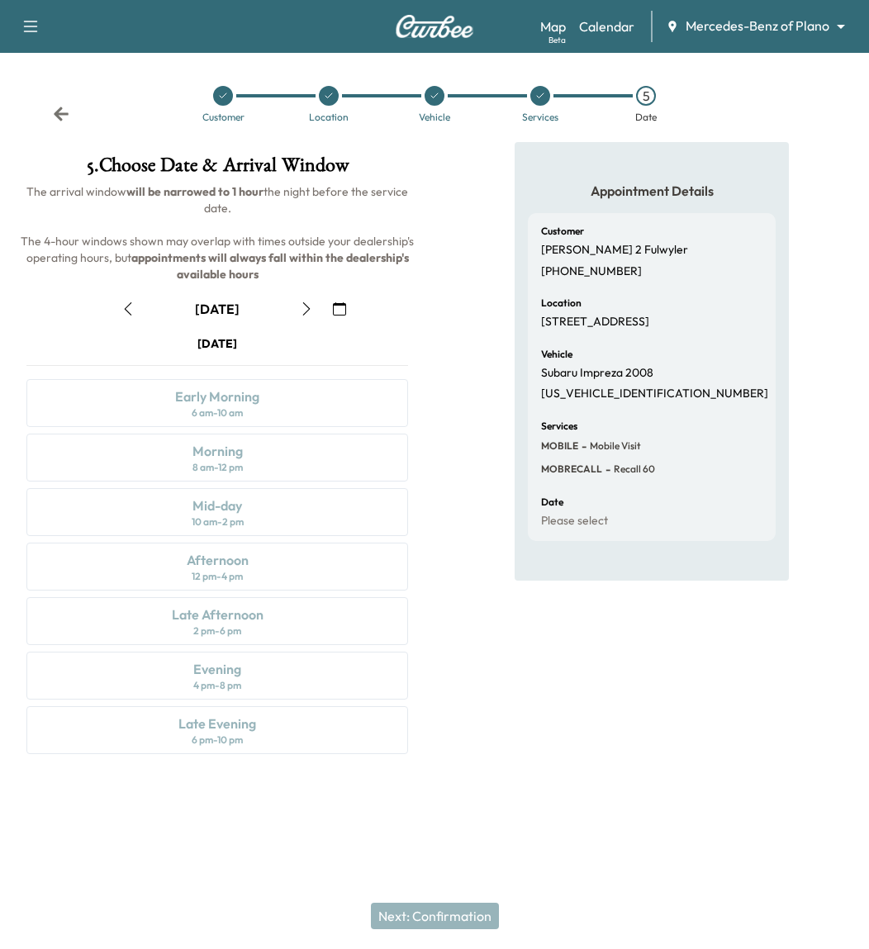
click at [311, 306] on icon "button" at bounding box center [306, 308] width 13 height 13
click at [264, 462] on div "Morning 8 am - 12 pm" at bounding box center [217, 458] width 382 height 48
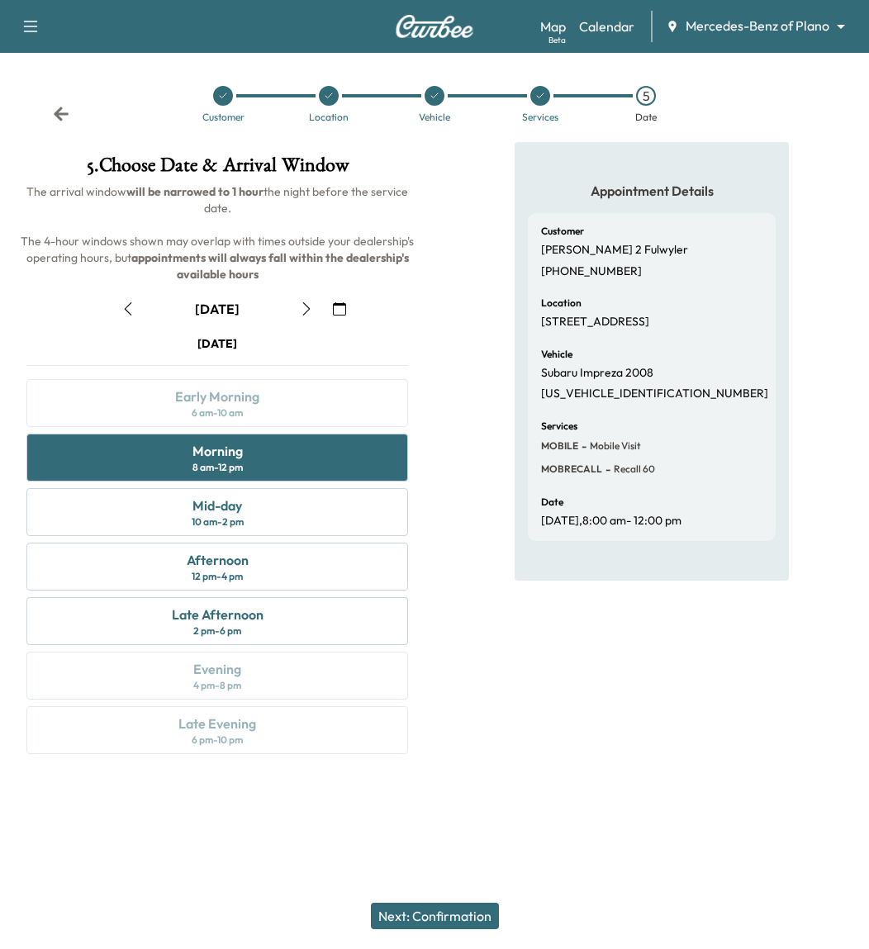
click at [460, 899] on div "Next: Confirmation" at bounding box center [434, 916] width 869 height 66
click at [462, 911] on button "Next: Confirmation" at bounding box center [435, 916] width 128 height 26
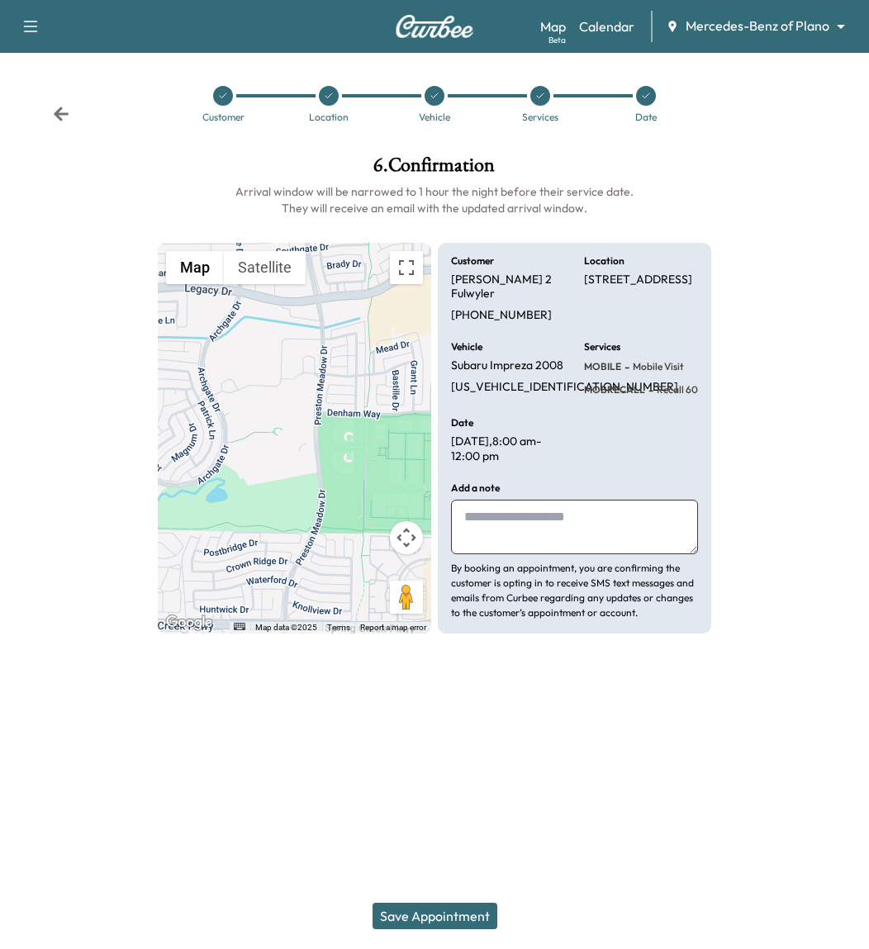
click at [449, 920] on button "Save Appointment" at bounding box center [435, 916] width 125 height 26
